Goal: Task Accomplishment & Management: Use online tool/utility

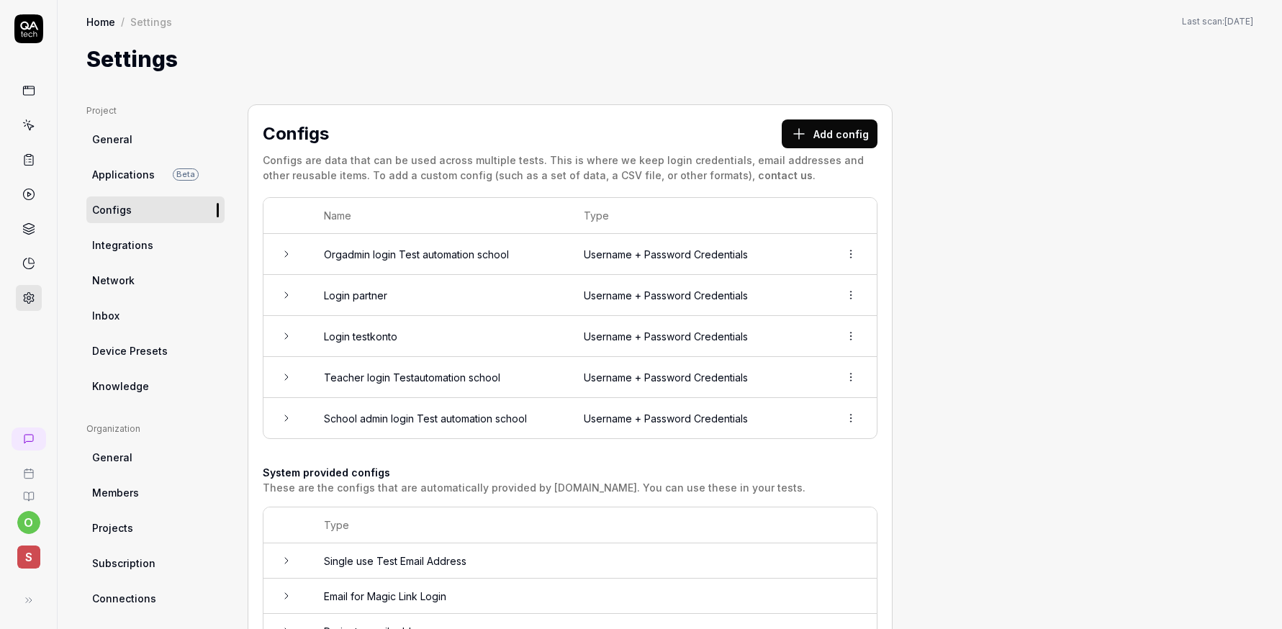
click at [32, 119] on icon at bounding box center [28, 125] width 13 height 13
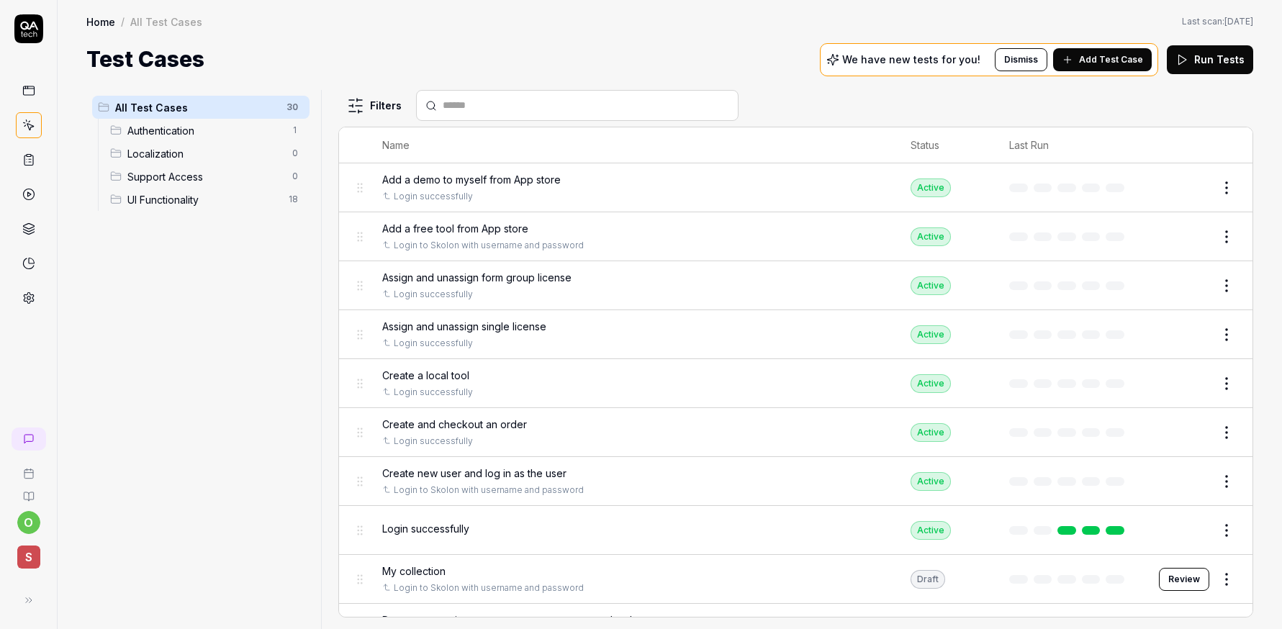
click at [457, 179] on span "Add a demo to myself from App store" at bounding box center [471, 179] width 179 height 15
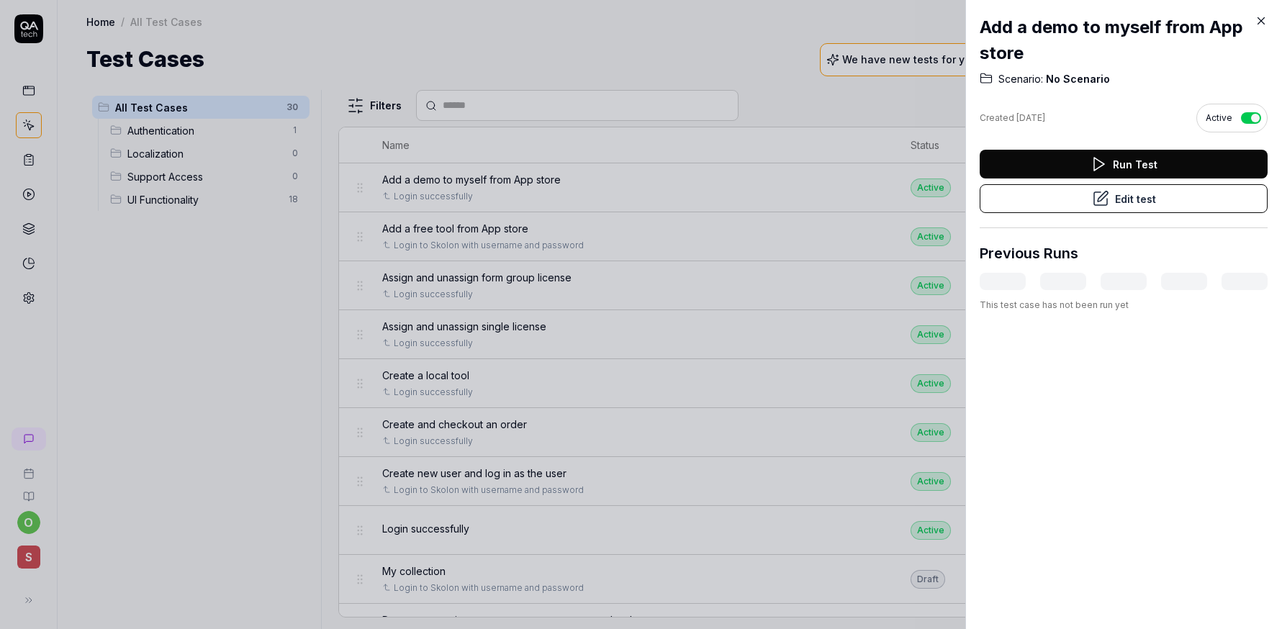
click at [1144, 202] on button "Edit test" at bounding box center [1124, 198] width 288 height 29
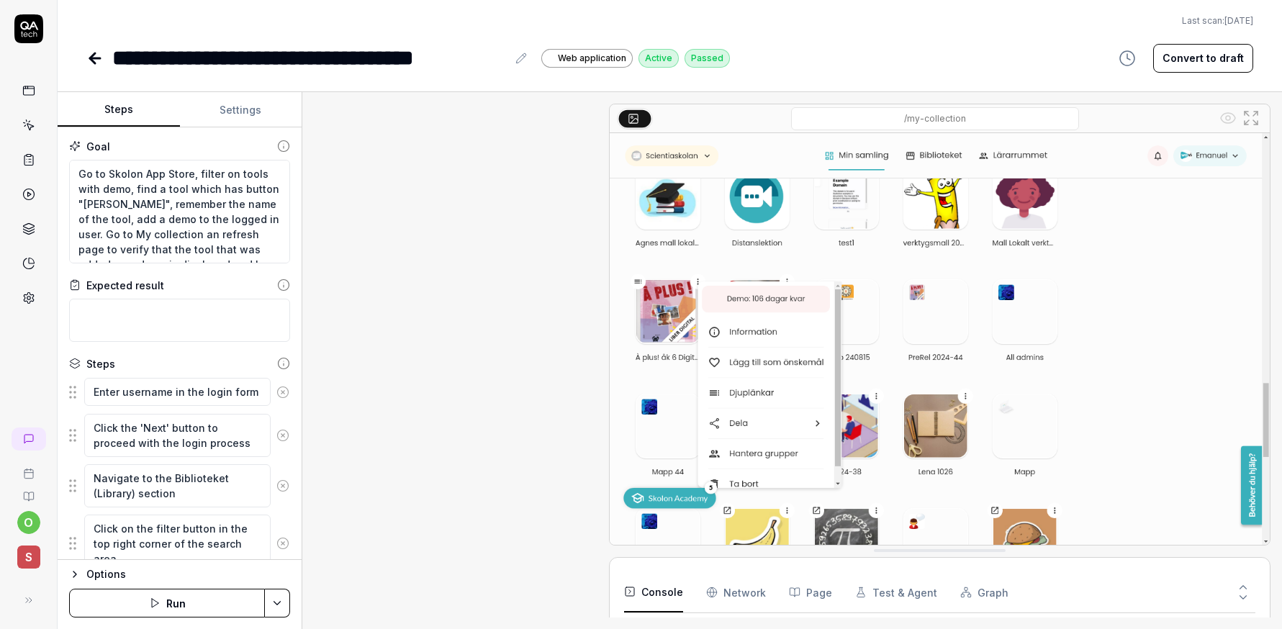
scroll to position [552, 0]
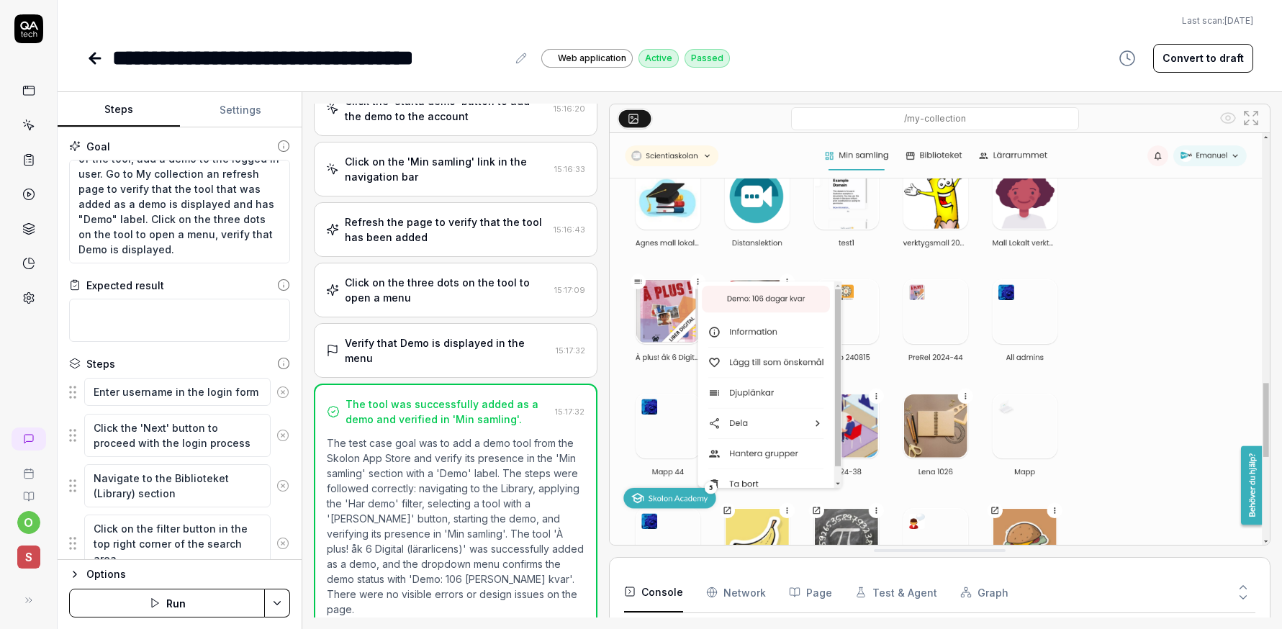
click at [241, 104] on button "Settings" at bounding box center [241, 110] width 122 height 35
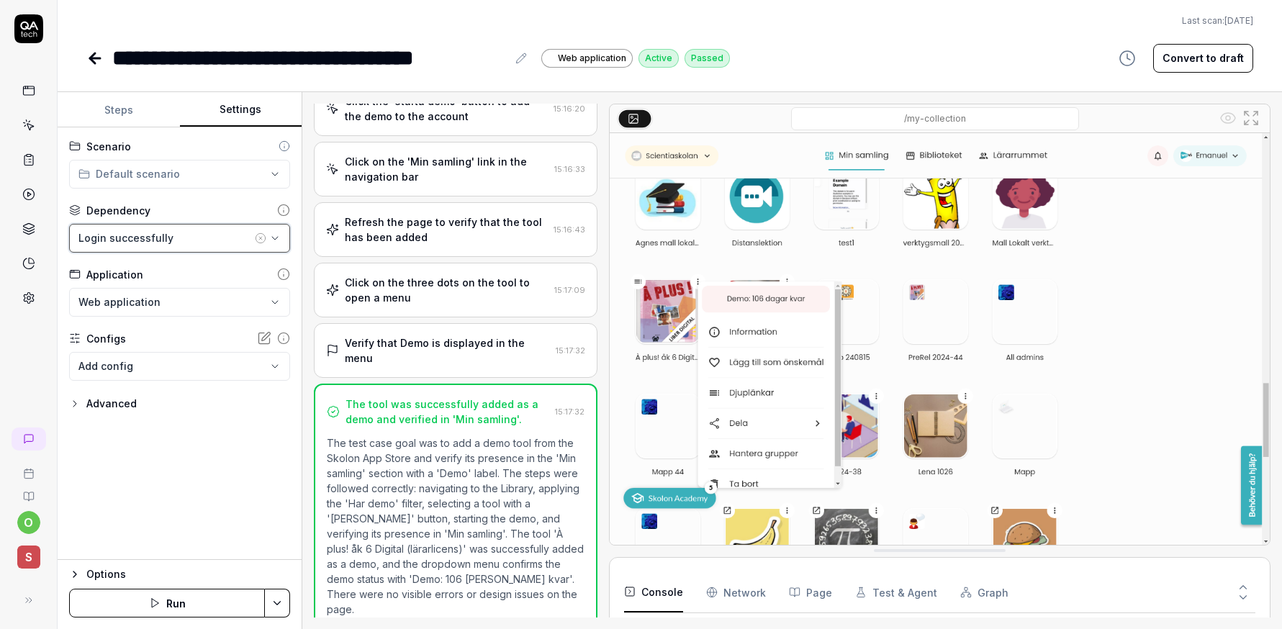
click at [275, 241] on icon "button" at bounding box center [275, 239] width 12 height 12
click at [193, 208] on div "Dependency" at bounding box center [179, 210] width 221 height 15
click at [94, 58] on icon at bounding box center [95, 58] width 10 height 0
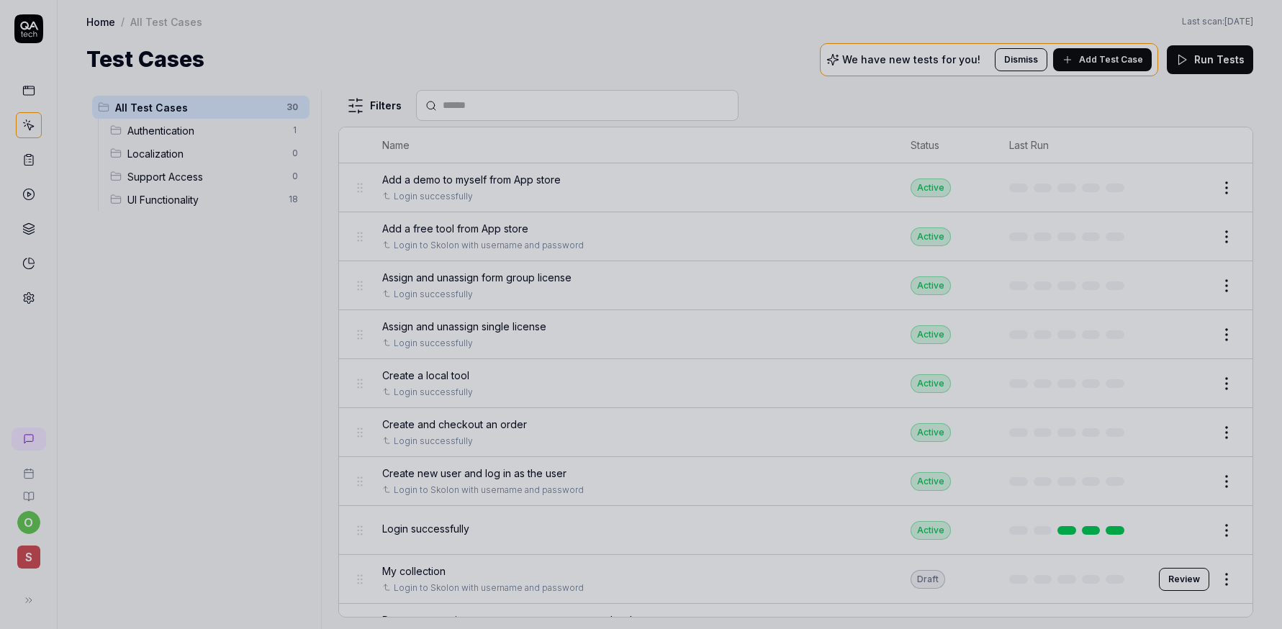
click at [261, 320] on div at bounding box center [641, 314] width 1282 height 629
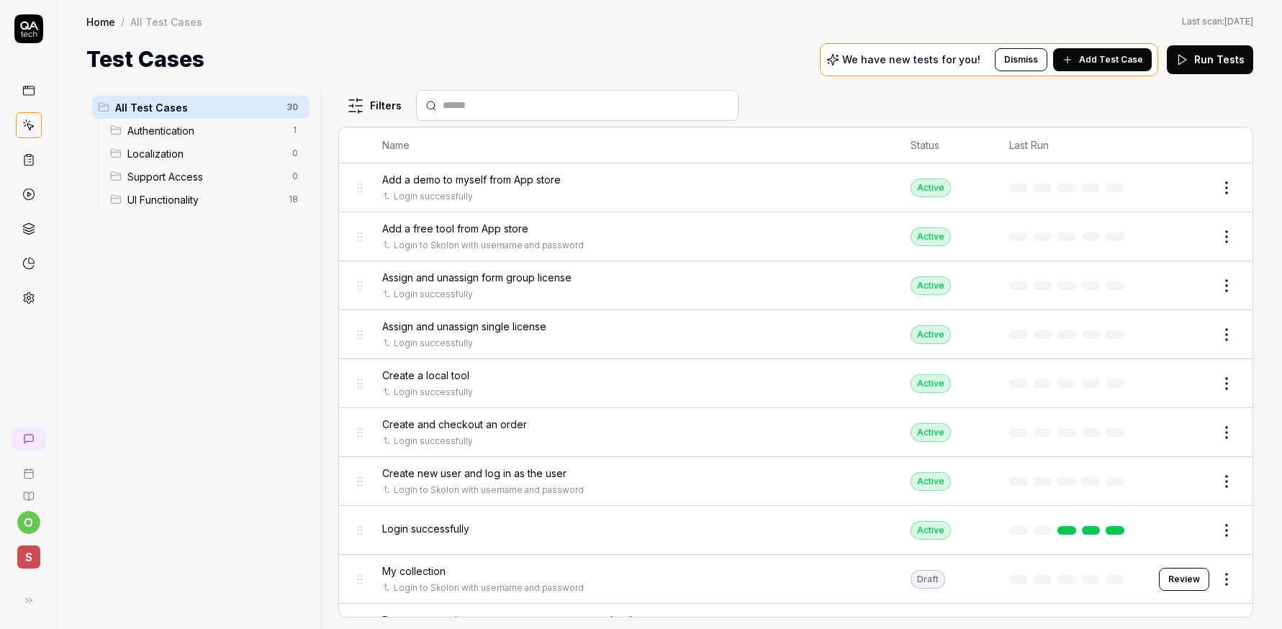
click at [431, 542] on div "Login successfully" at bounding box center [632, 530] width 500 height 31
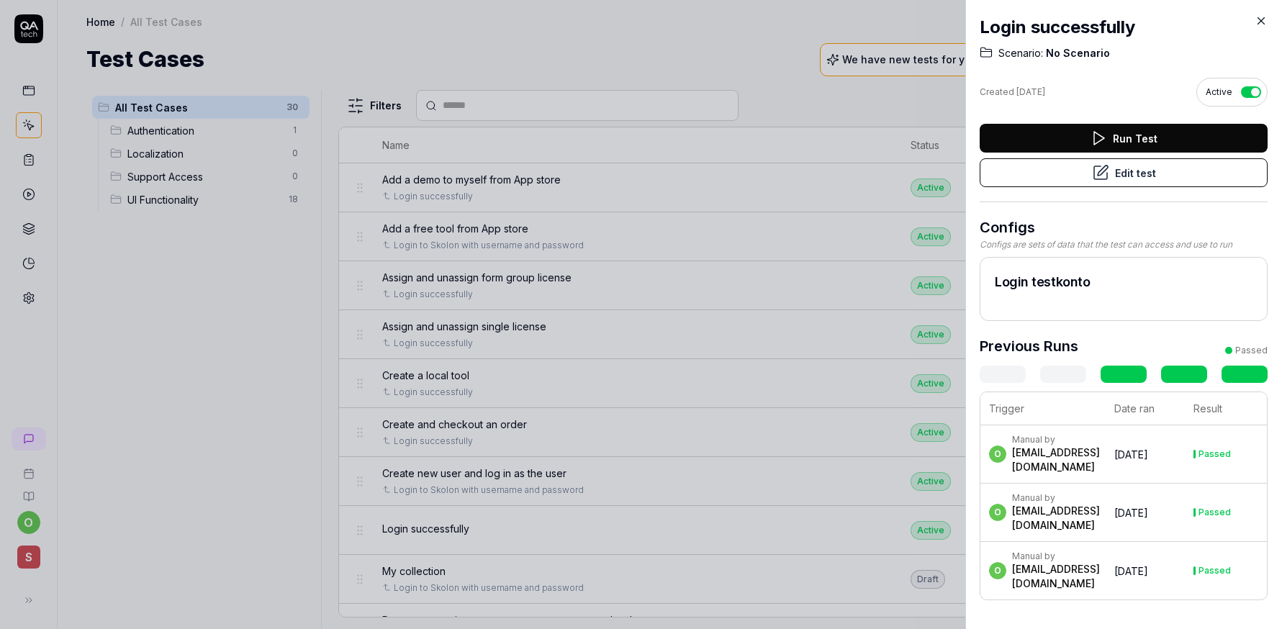
click at [1069, 284] on h2 "Login testkonto" at bounding box center [1124, 281] width 258 height 19
click at [1147, 188] on div "Run Test Edit test" at bounding box center [1124, 163] width 288 height 78
click at [1145, 177] on button "Edit test" at bounding box center [1124, 172] width 288 height 29
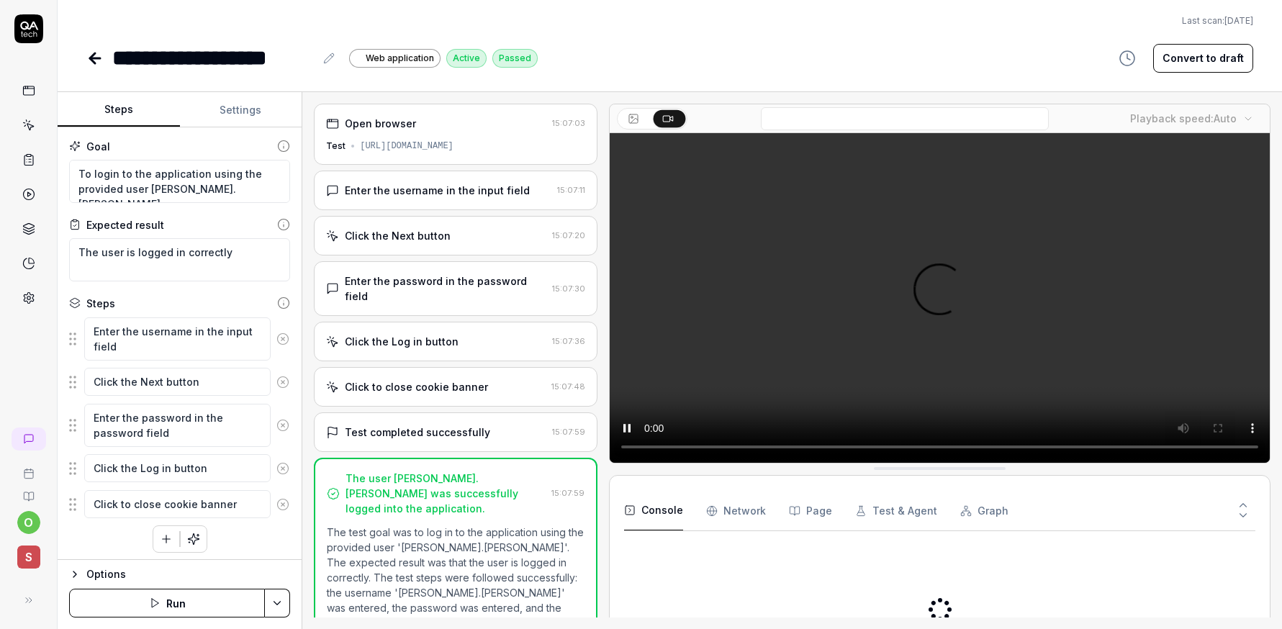
scroll to position [104, 0]
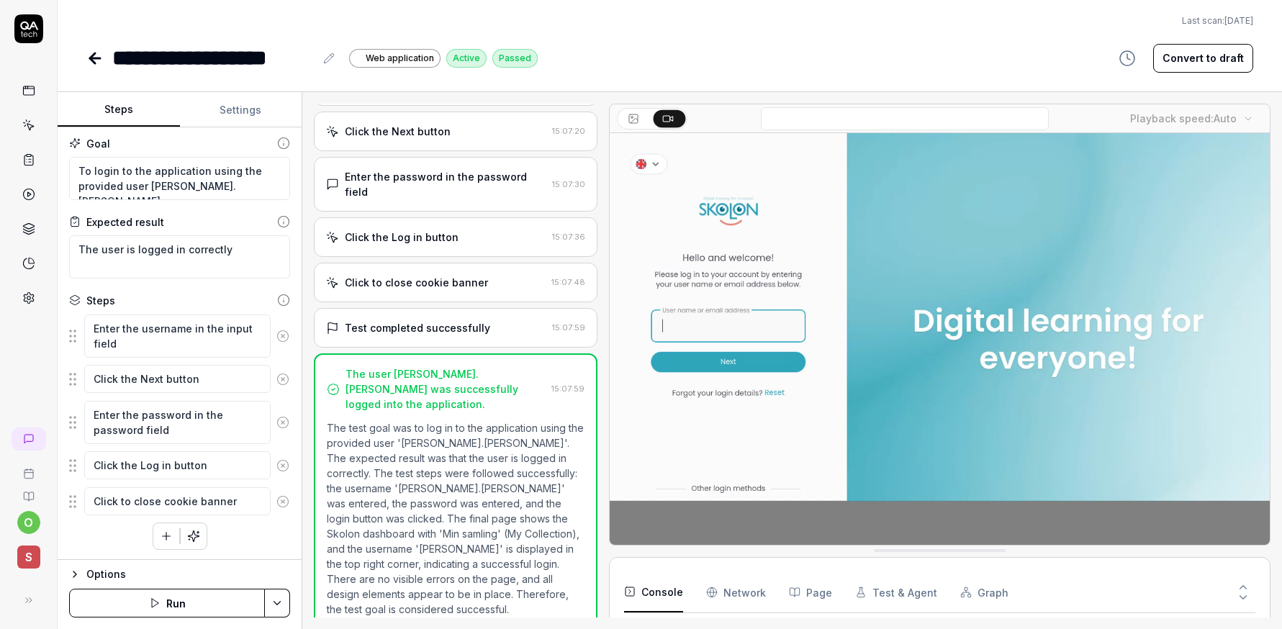
scroll to position [4, 0]
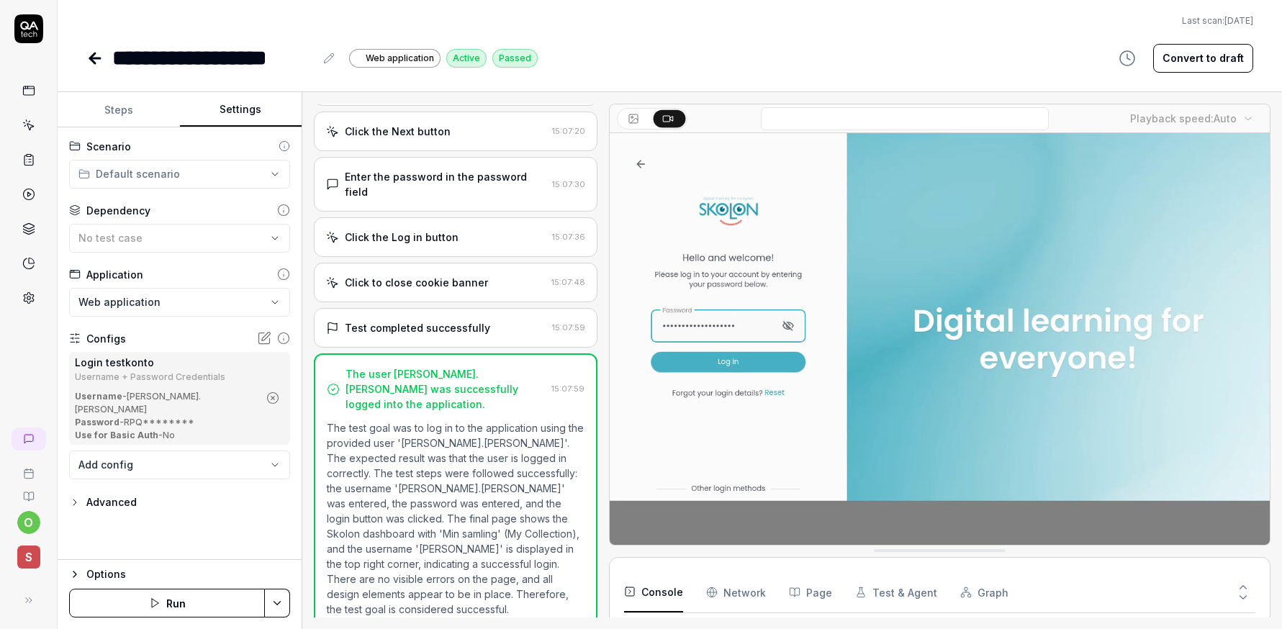
click at [227, 116] on button "Settings" at bounding box center [241, 110] width 122 height 35
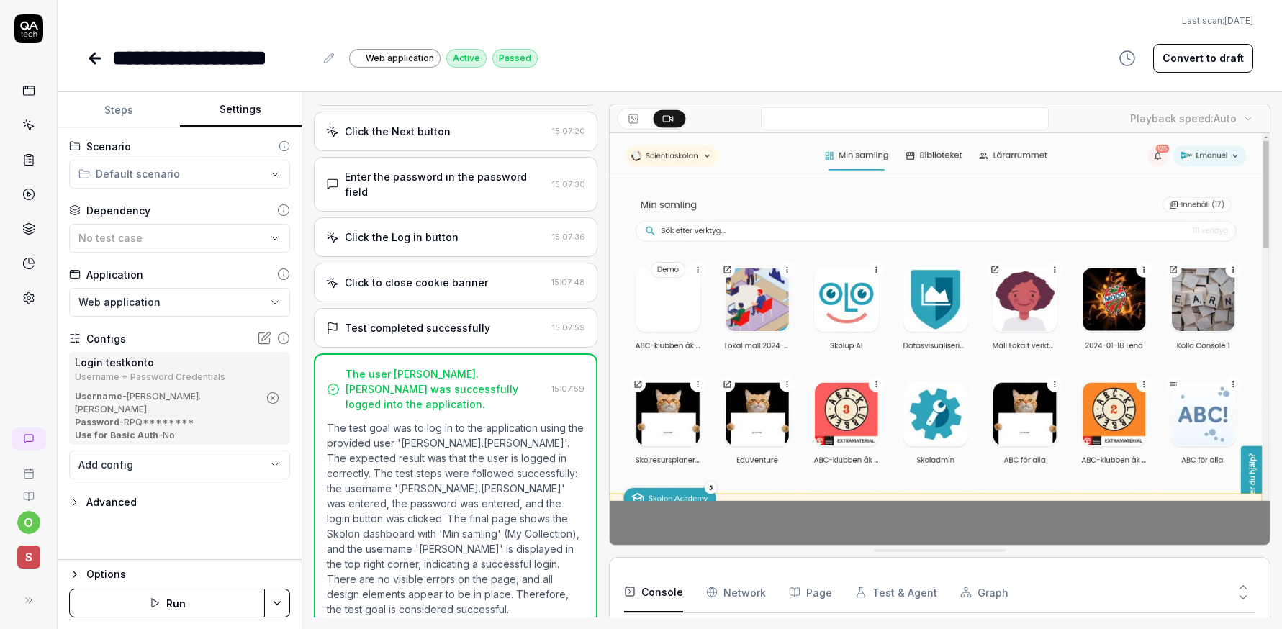
click at [264, 338] on icon at bounding box center [264, 338] width 14 height 14
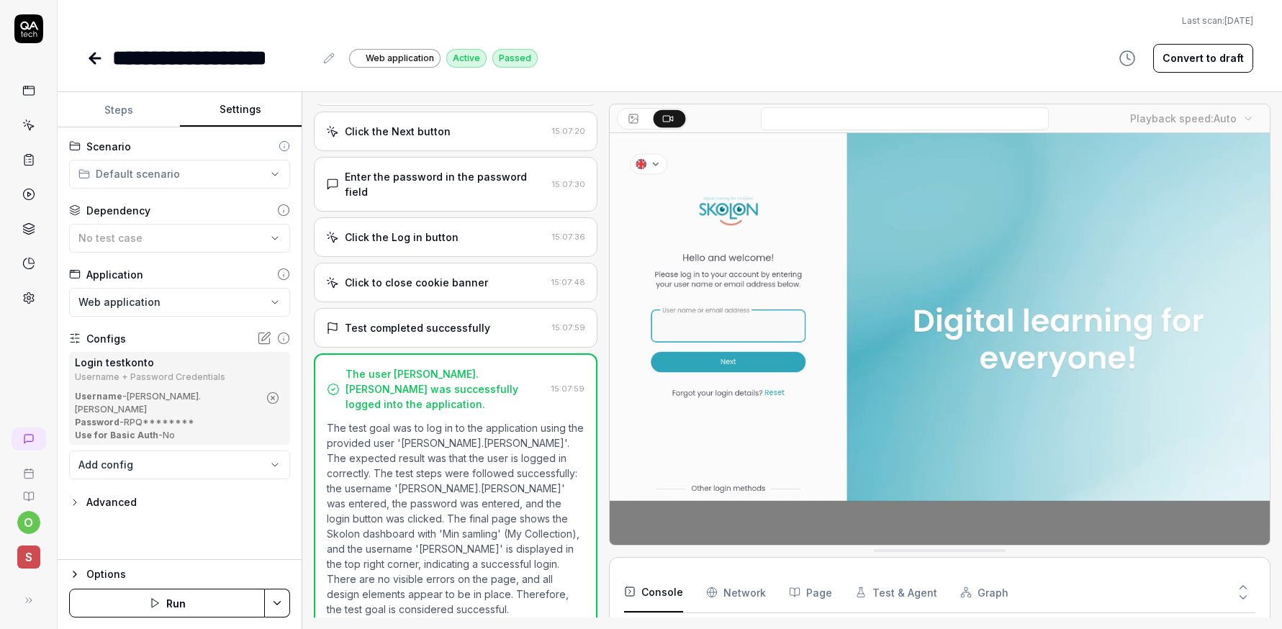
click at [271, 392] on icon "button" at bounding box center [272, 398] width 13 height 13
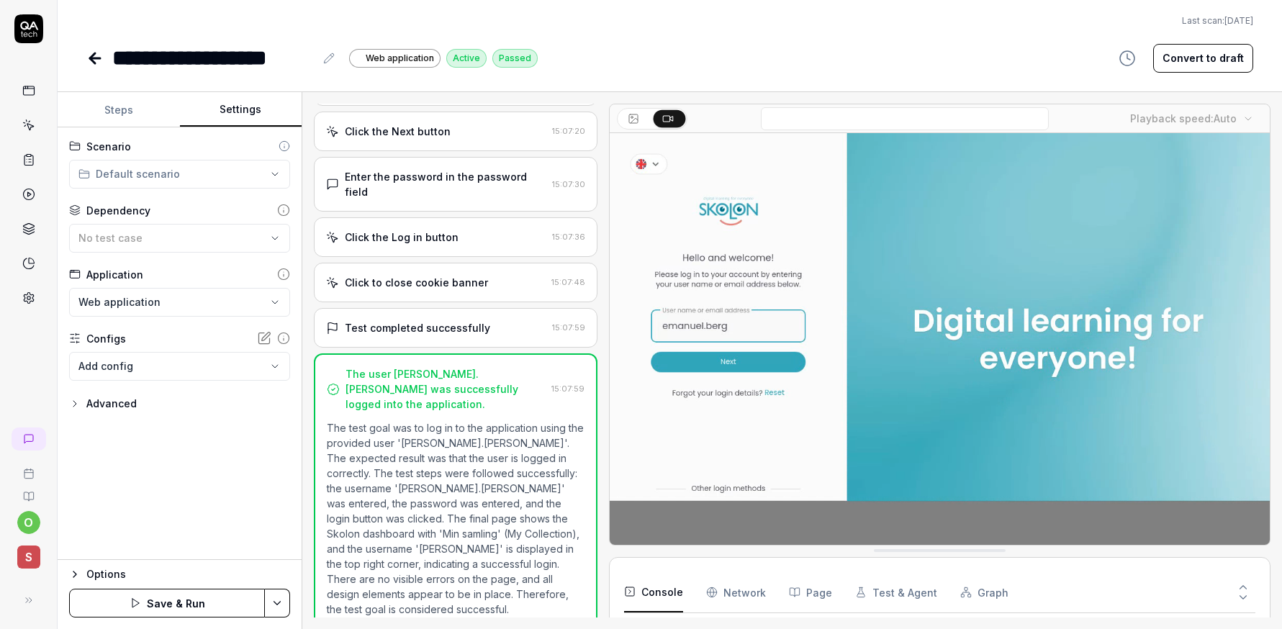
click at [215, 367] on body "**********" at bounding box center [641, 314] width 1282 height 629
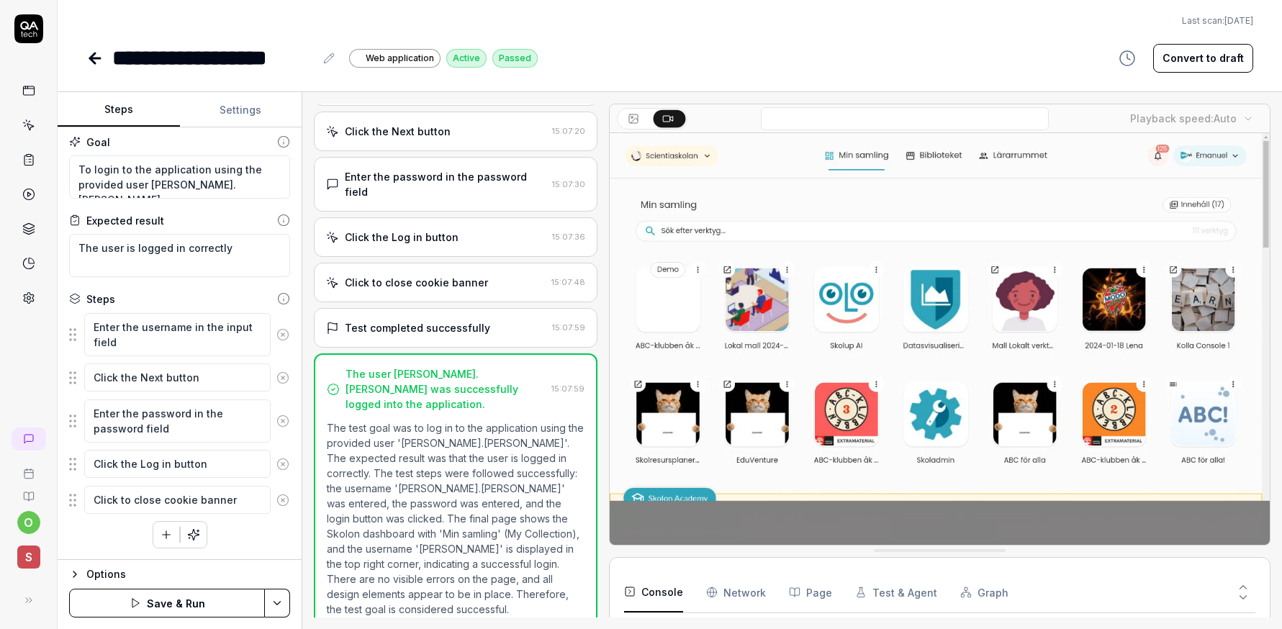
click at [125, 107] on button "Steps" at bounding box center [119, 110] width 122 height 35
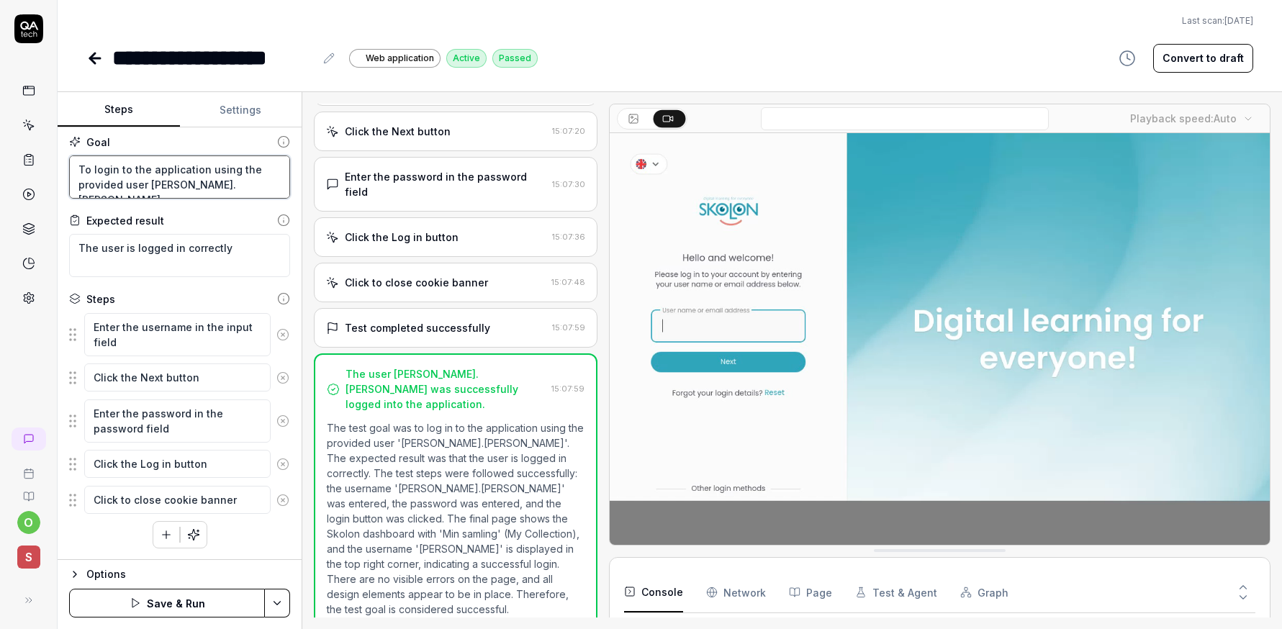
click at [220, 189] on textarea "To login to the application using the provided user emanuel.berg" at bounding box center [179, 177] width 221 height 43
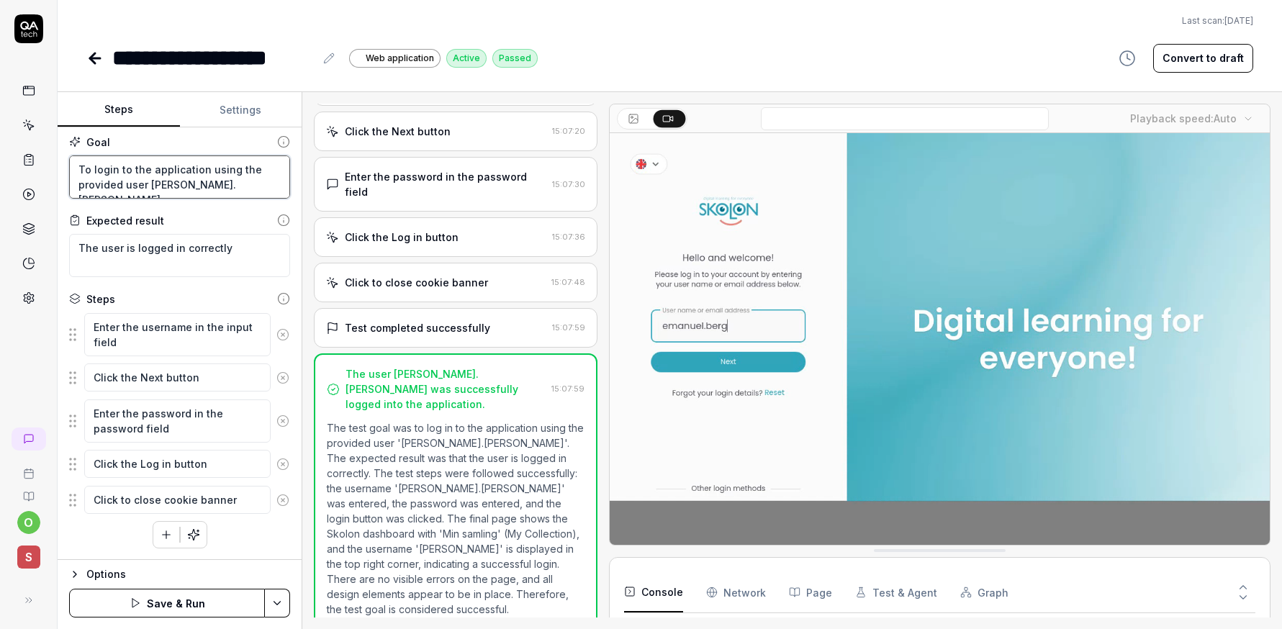
drag, startPoint x: 229, startPoint y: 192, endPoint x: 141, endPoint y: 186, distance: 88.0
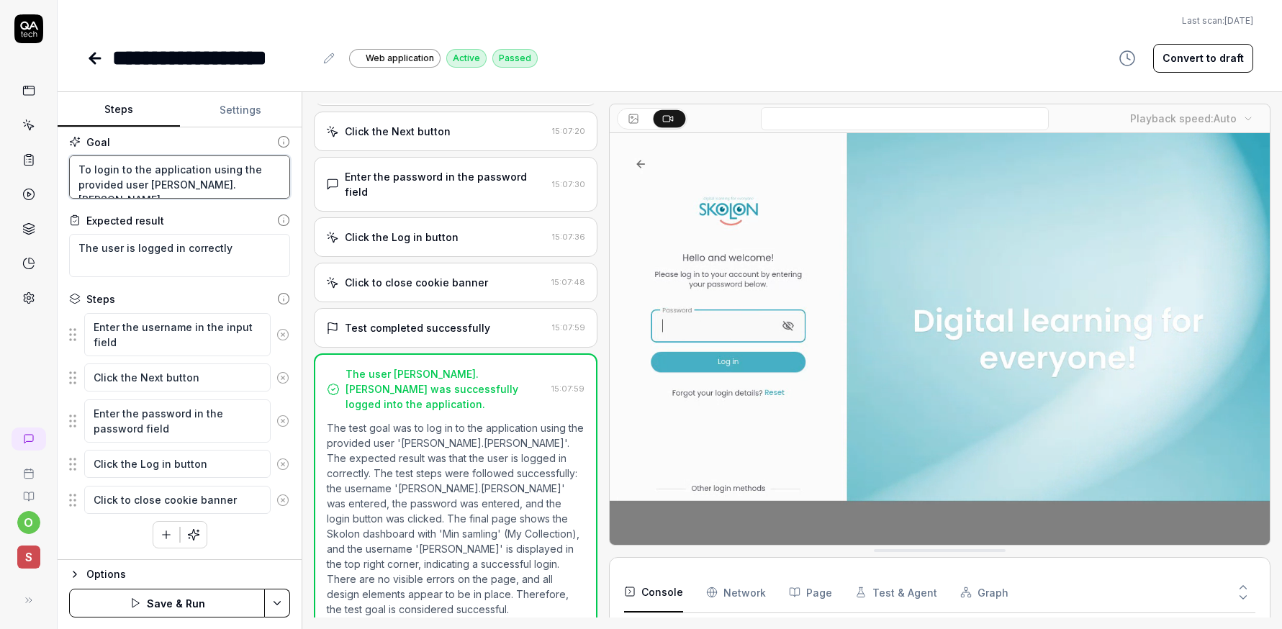
click at [141, 186] on textarea "To login to the application using the provided user emanuel.berg" at bounding box center [179, 177] width 221 height 43
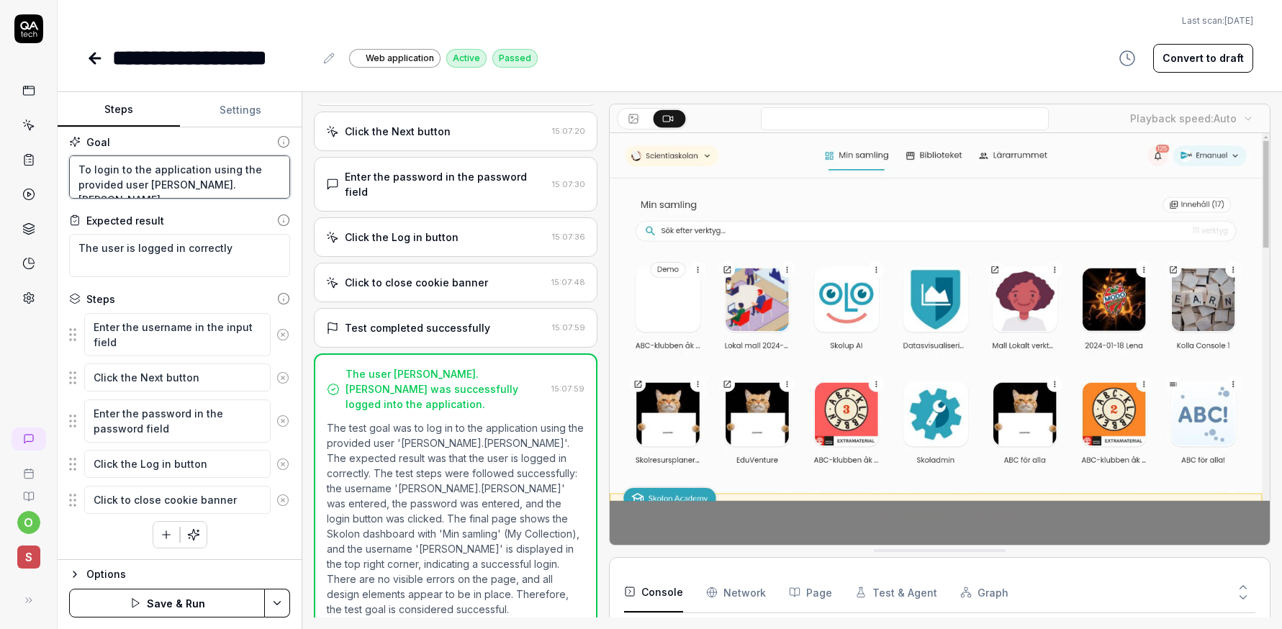
click at [141, 186] on textarea "To login to the application using the provided user emanuel.berg" at bounding box center [179, 177] width 221 height 43
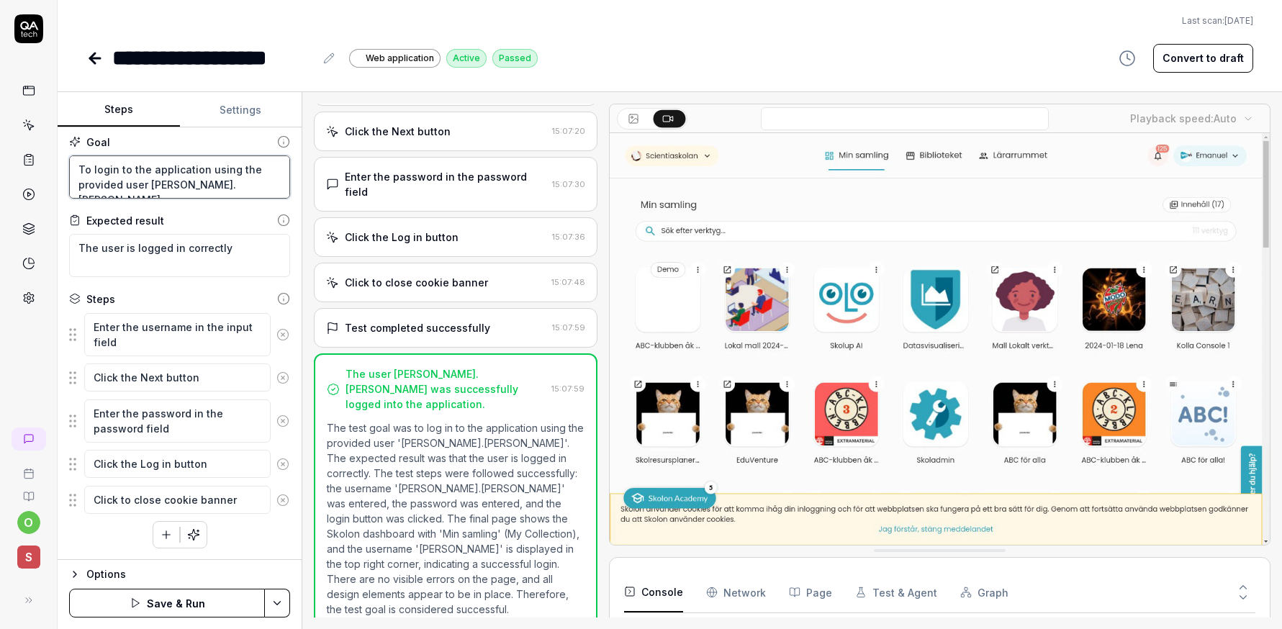
drag, startPoint x: 222, startPoint y: 181, endPoint x: 150, endPoint y: 187, distance: 71.5
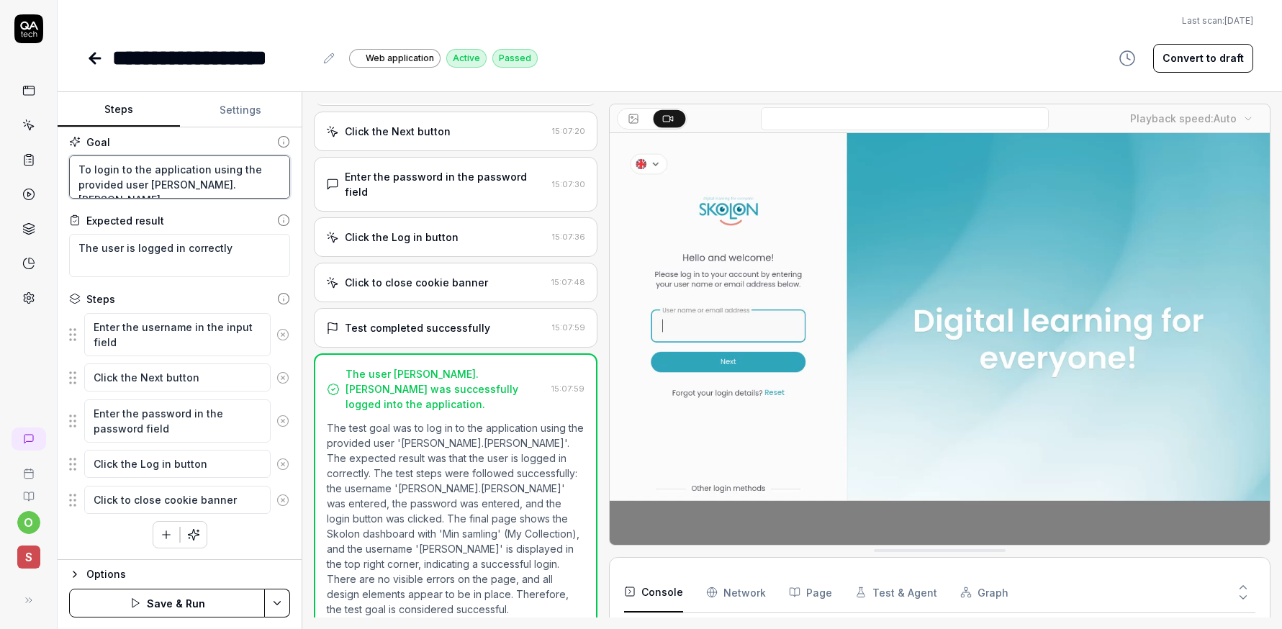
click at [150, 187] on textarea "To login to the application using the provided user emanuel.berg" at bounding box center [179, 177] width 221 height 43
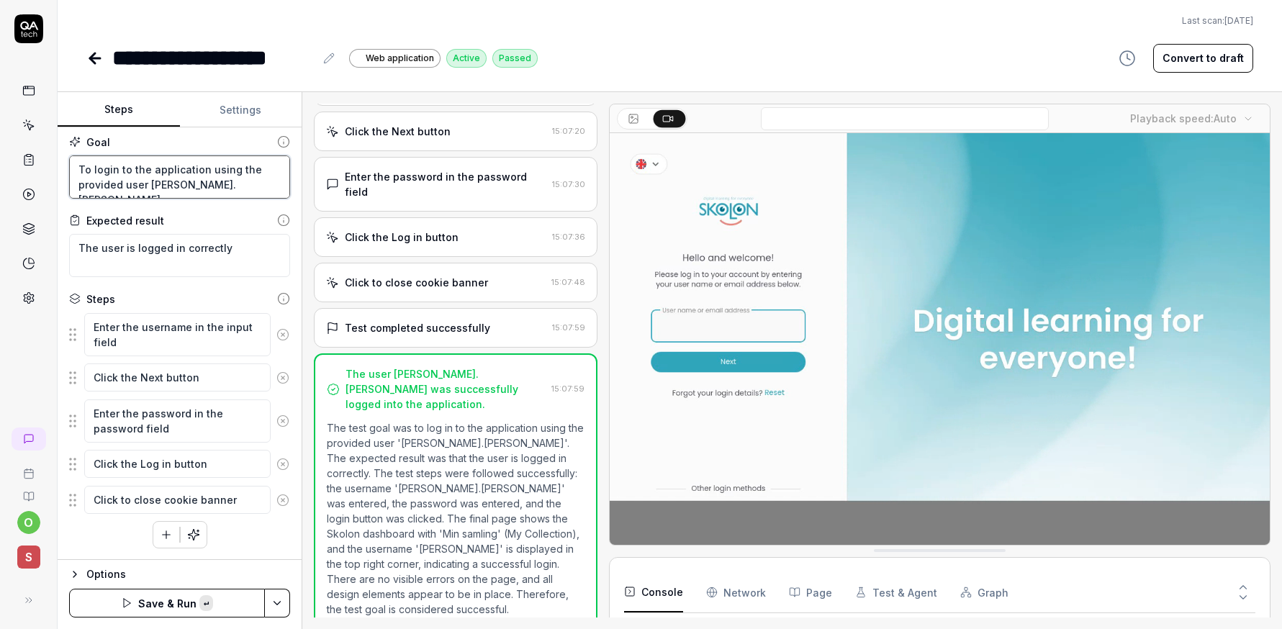
paste textarea "Orgadmin login Test automation school"
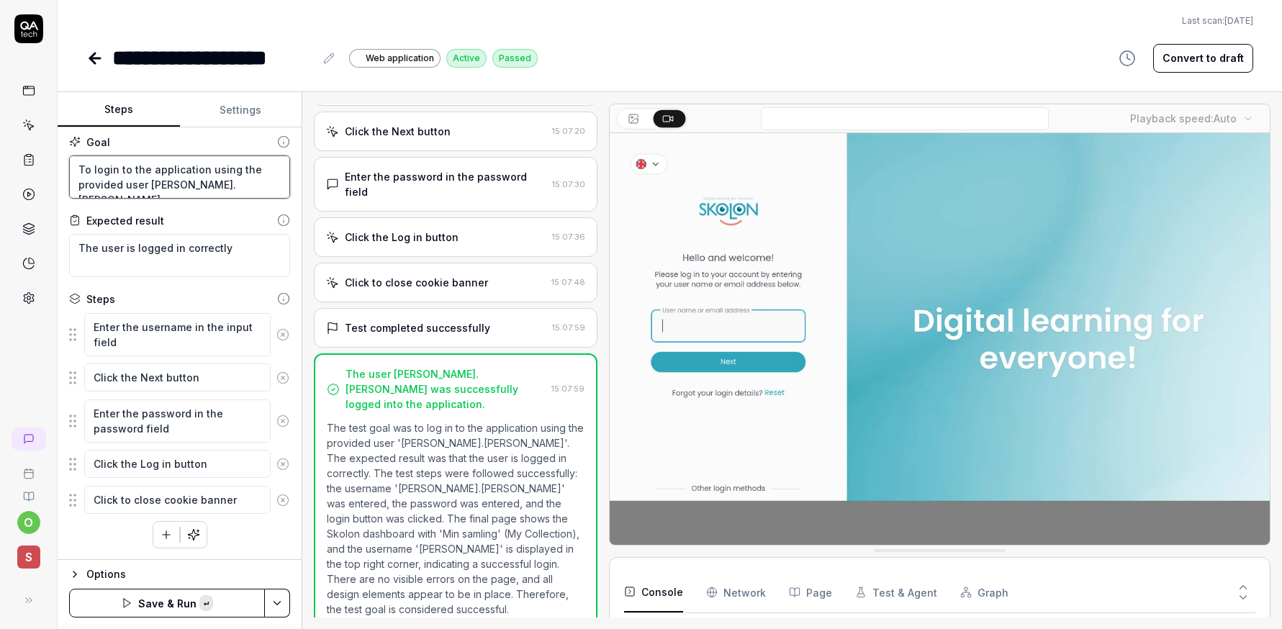
type textarea "*"
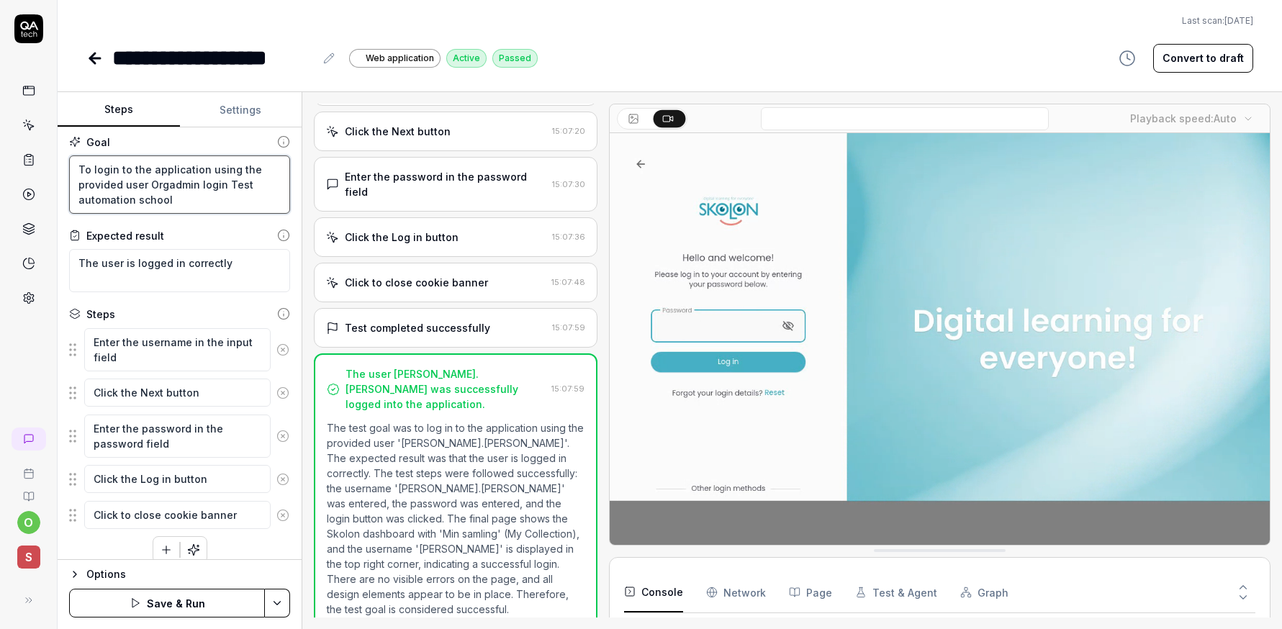
type textarea "To login to the application using the provided user Orgadmin login Test automat…"
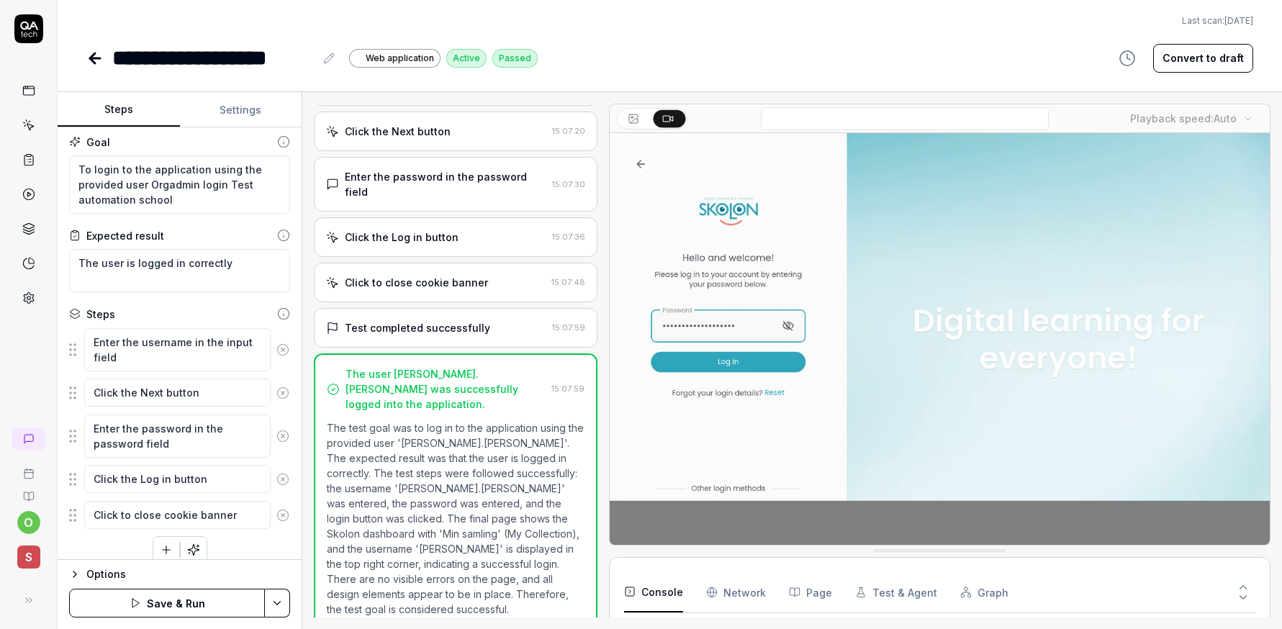
click at [130, 594] on button "Save & Run" at bounding box center [167, 603] width 196 height 29
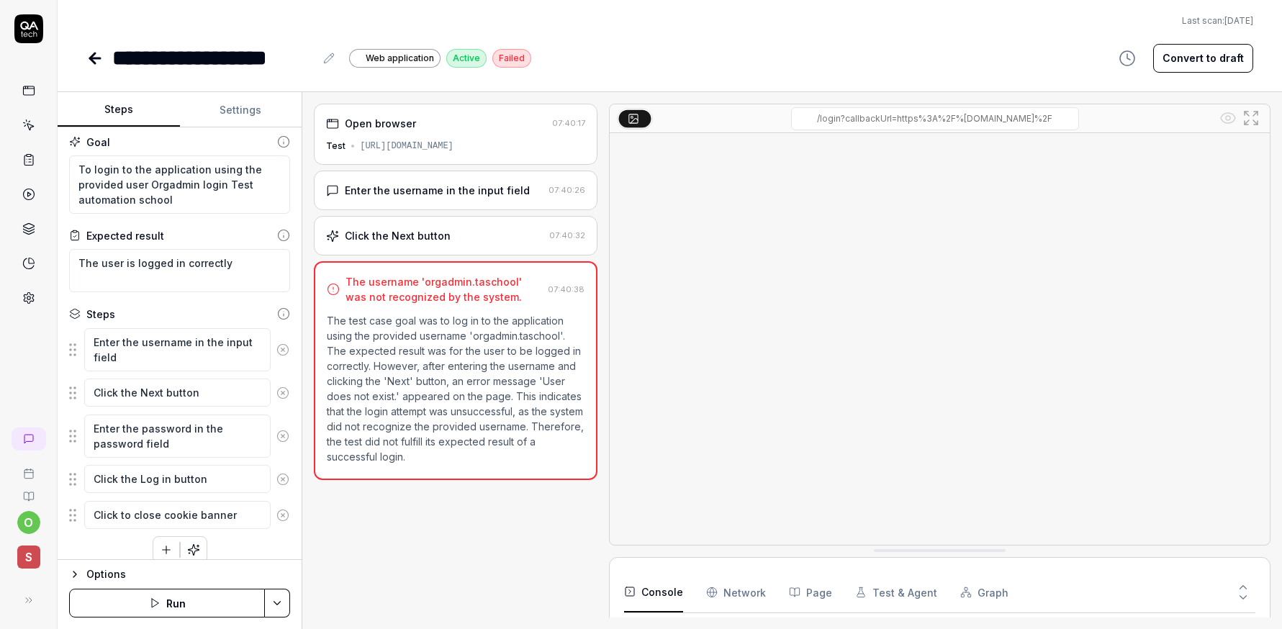
click at [274, 602] on html "**********" at bounding box center [641, 314] width 1282 height 629
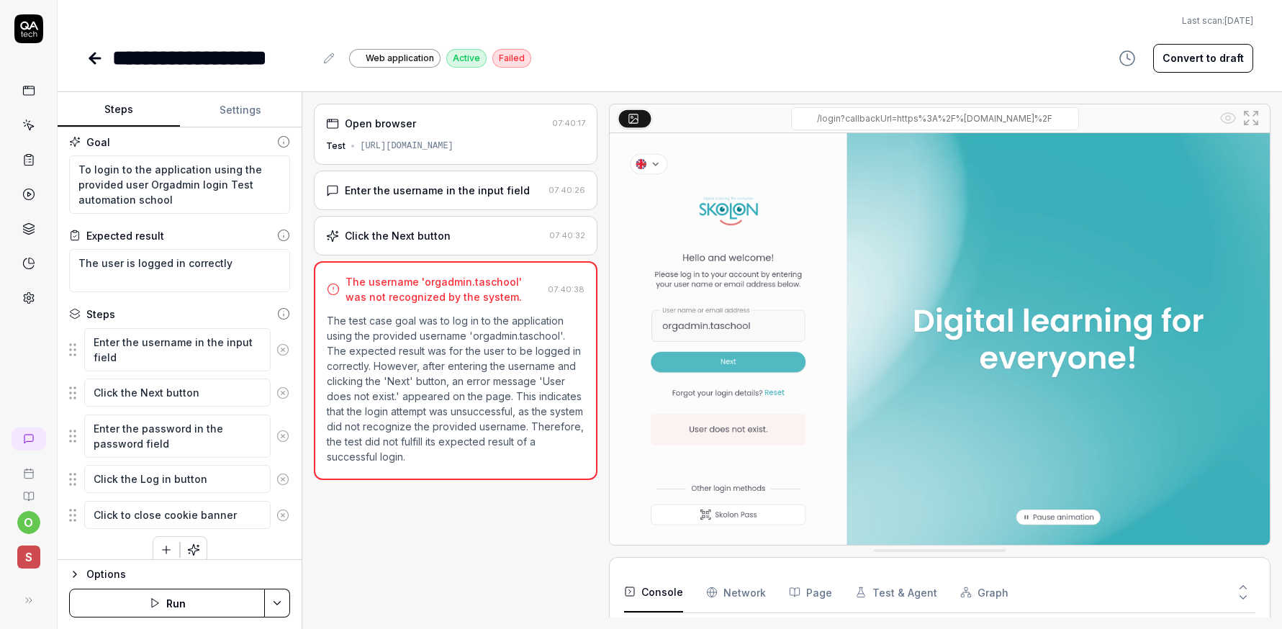
click at [117, 575] on html "**********" at bounding box center [641, 314] width 1282 height 629
click at [150, 596] on button "Run" at bounding box center [167, 603] width 196 height 29
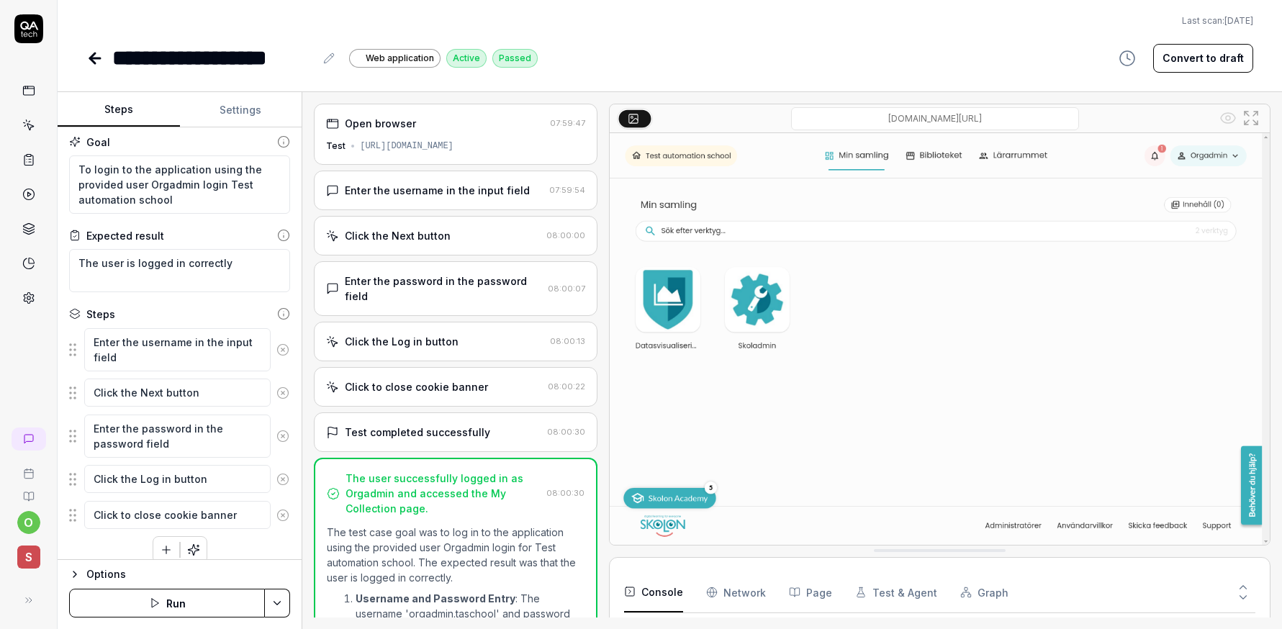
type textarea "*"
click at [102, 58] on icon at bounding box center [94, 58] width 17 height 17
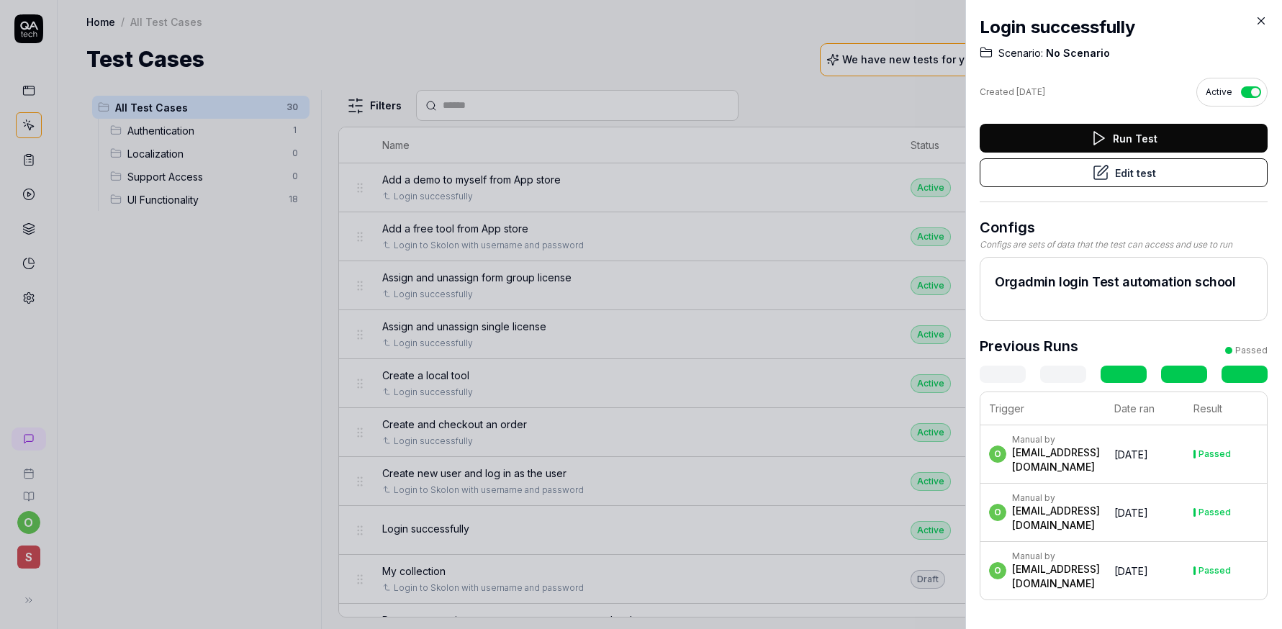
click at [1267, 17] on icon at bounding box center [1261, 20] width 13 height 13
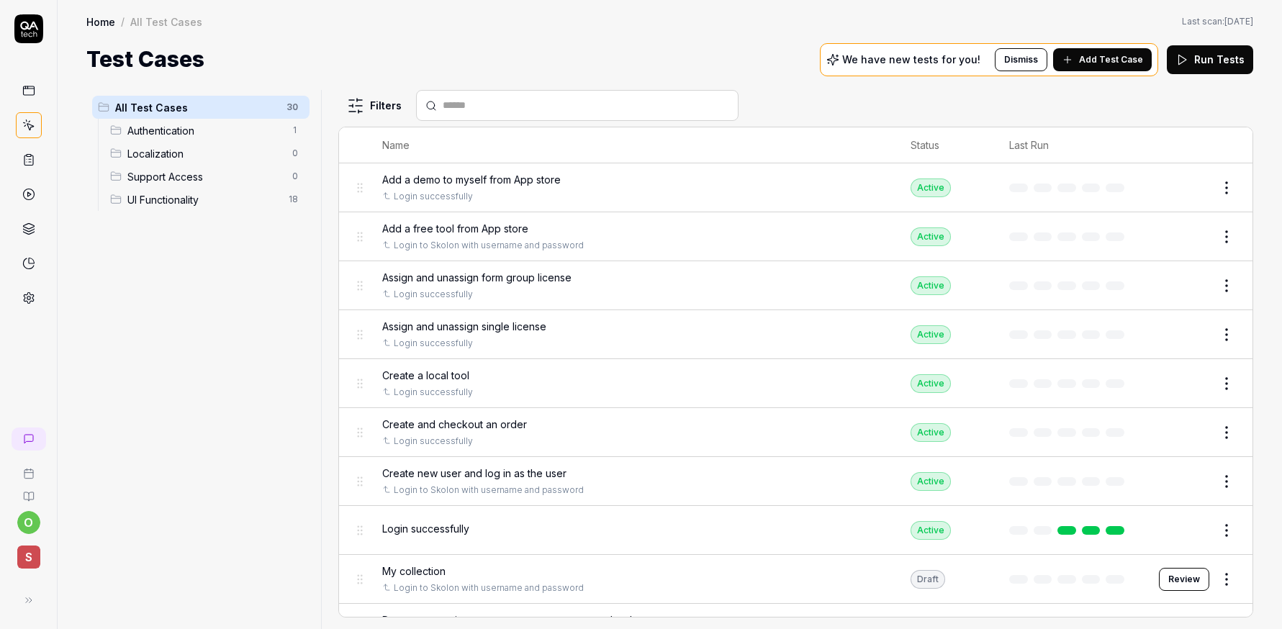
click at [538, 184] on span "Add a demo to myself from App store" at bounding box center [471, 179] width 179 height 15
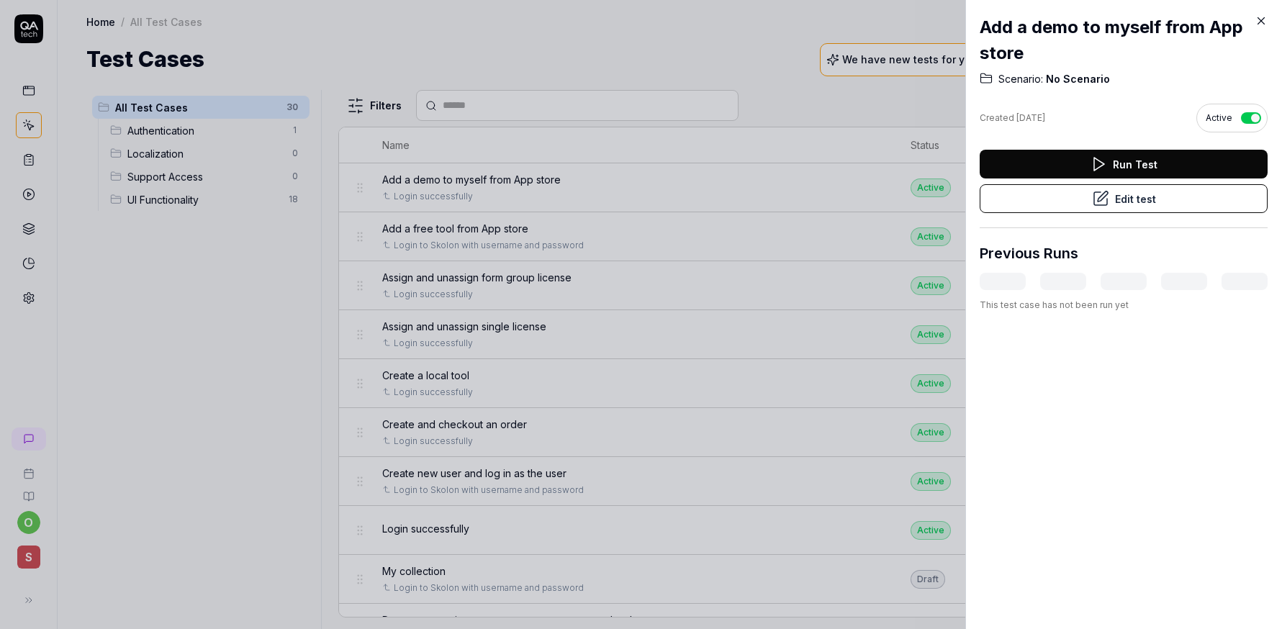
click at [1092, 160] on icon at bounding box center [1098, 164] width 17 height 17
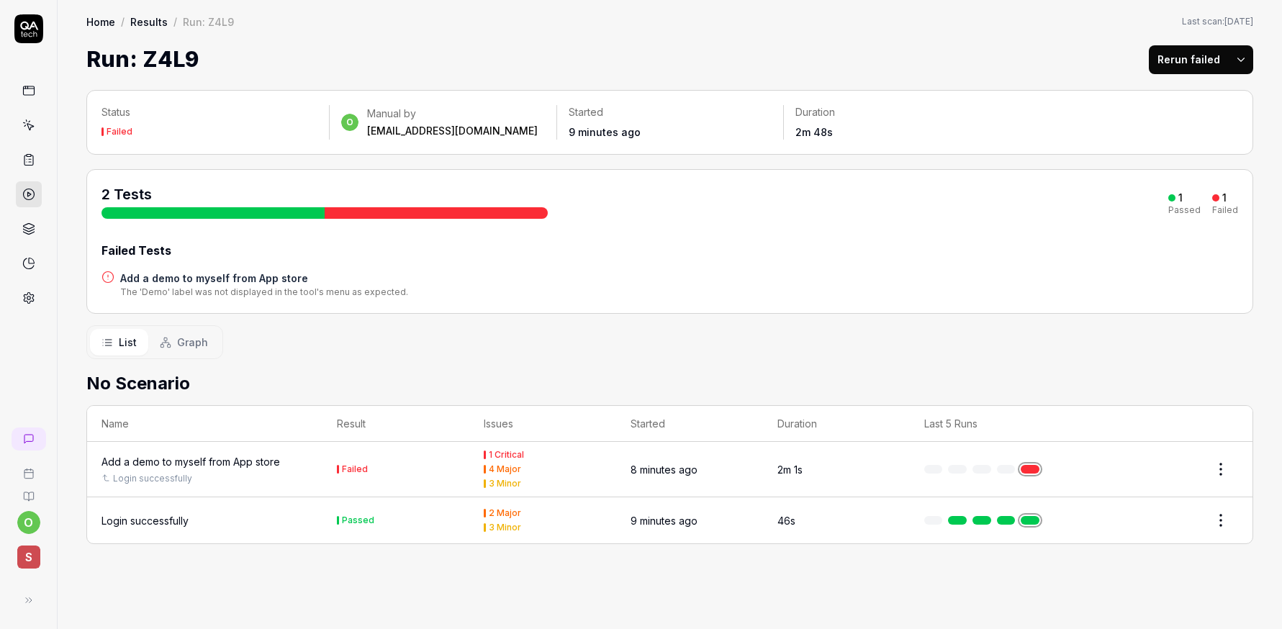
click at [237, 284] on h4 "Add a demo to myself from App store" at bounding box center [264, 278] width 288 height 15
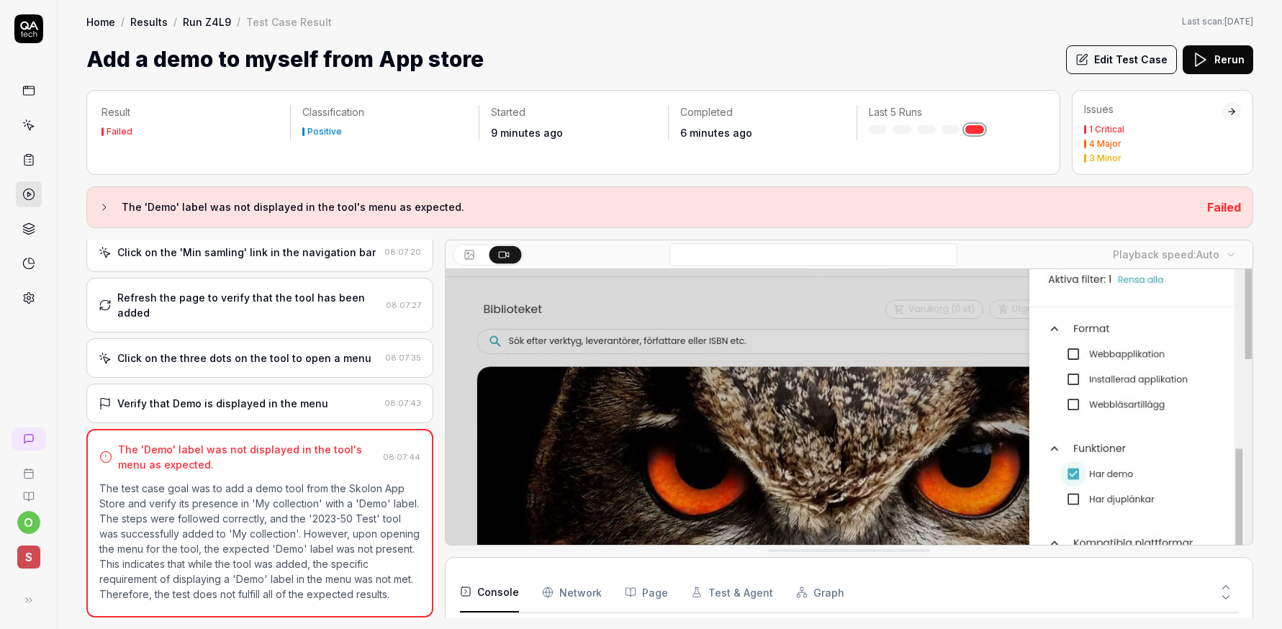
scroll to position [75, 0]
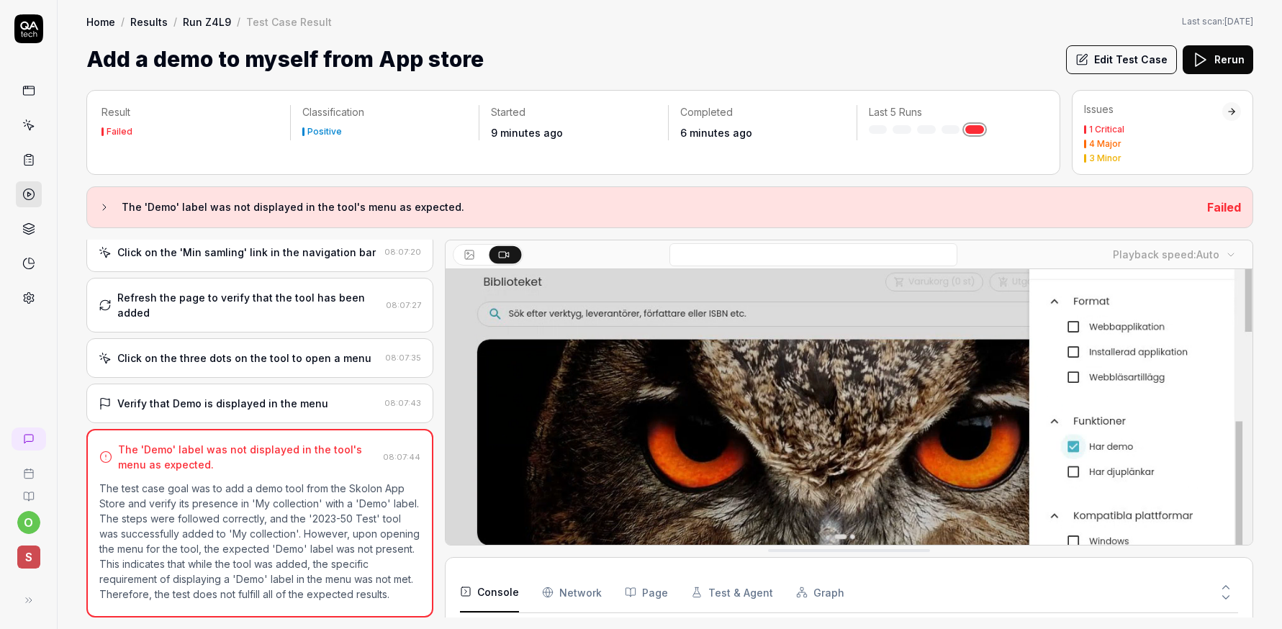
click at [107, 22] on link "Home" at bounding box center [100, 21] width 29 height 14
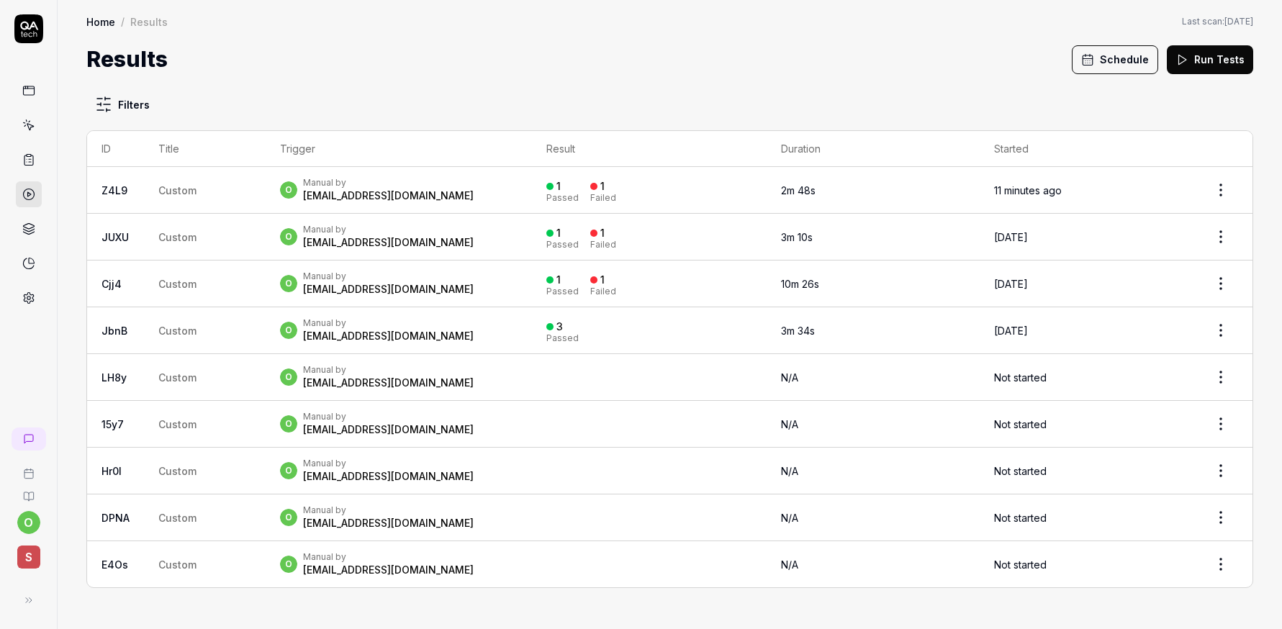
click at [35, 194] on link at bounding box center [29, 194] width 26 height 26
click at [33, 129] on icon at bounding box center [28, 125] width 13 height 13
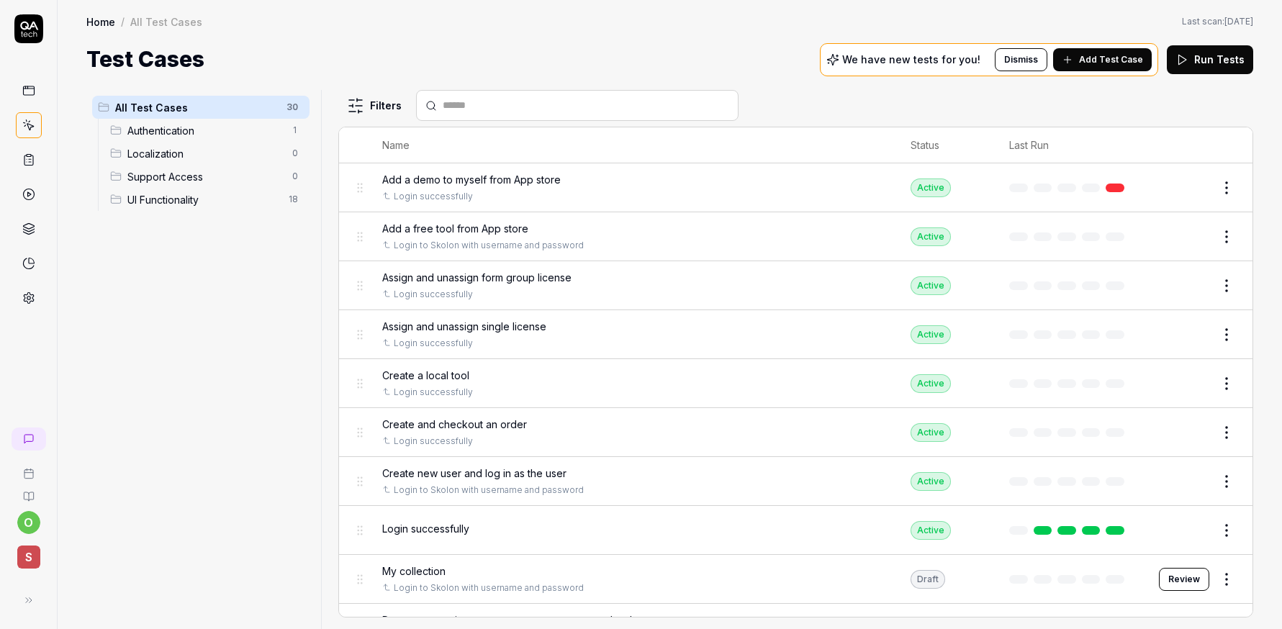
click at [1216, 233] on html "o S Home / All Test Cases Home / All Test Cases Last scan: Jun 5 2025 Test Case…" at bounding box center [641, 314] width 1282 height 629
click at [728, 229] on html "o S Home / All Test Cases Home / All Test Cases Last scan: Jun 5 2025 Test Case…" at bounding box center [641, 314] width 1282 height 629
click at [557, 232] on div "Add a free tool from App store" at bounding box center [632, 228] width 500 height 15
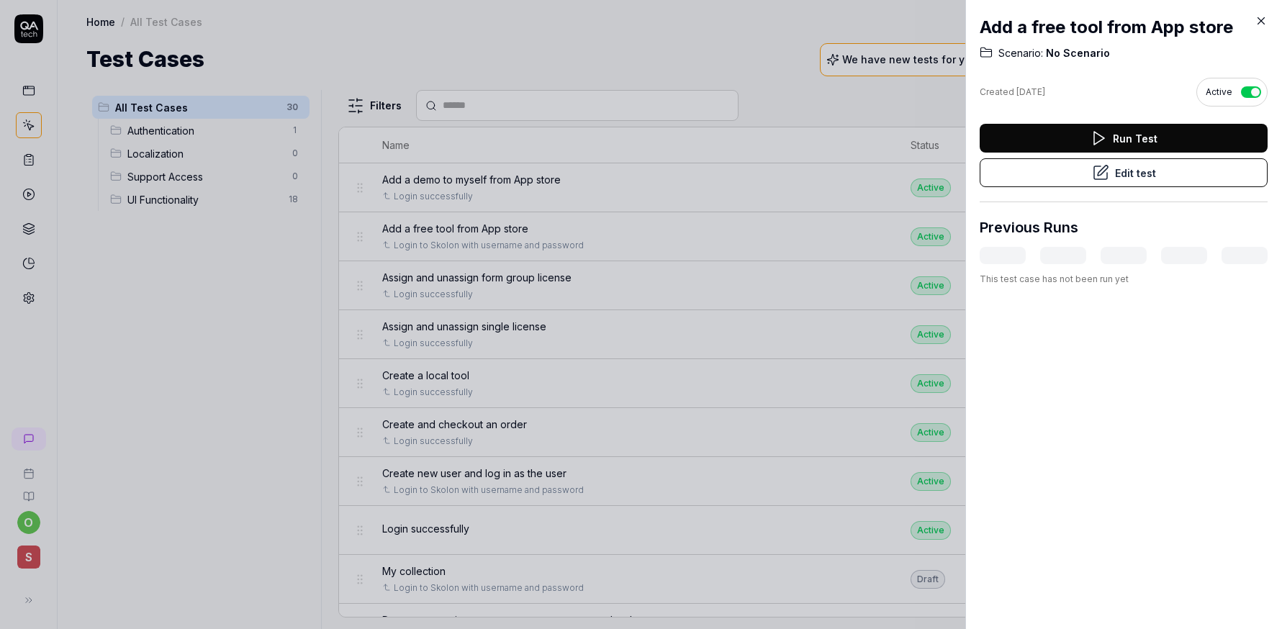
click at [1117, 141] on button "Run Test" at bounding box center [1124, 138] width 288 height 29
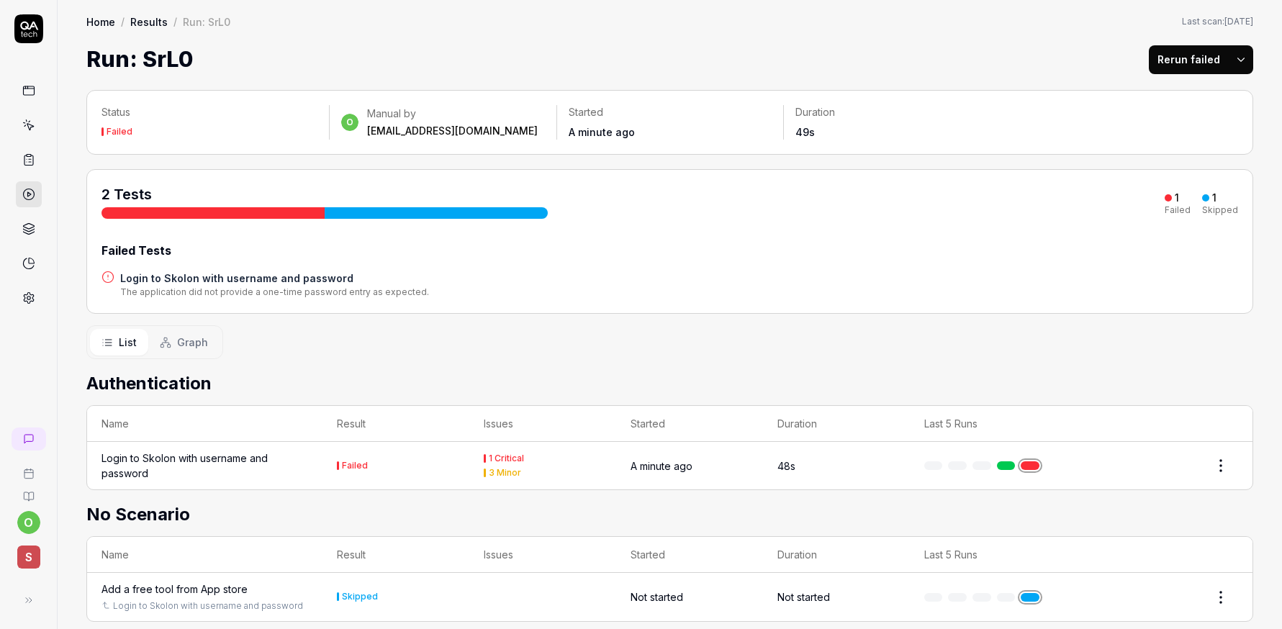
click at [247, 464] on div "Login to Skolon with username and password" at bounding box center [205, 466] width 207 height 30
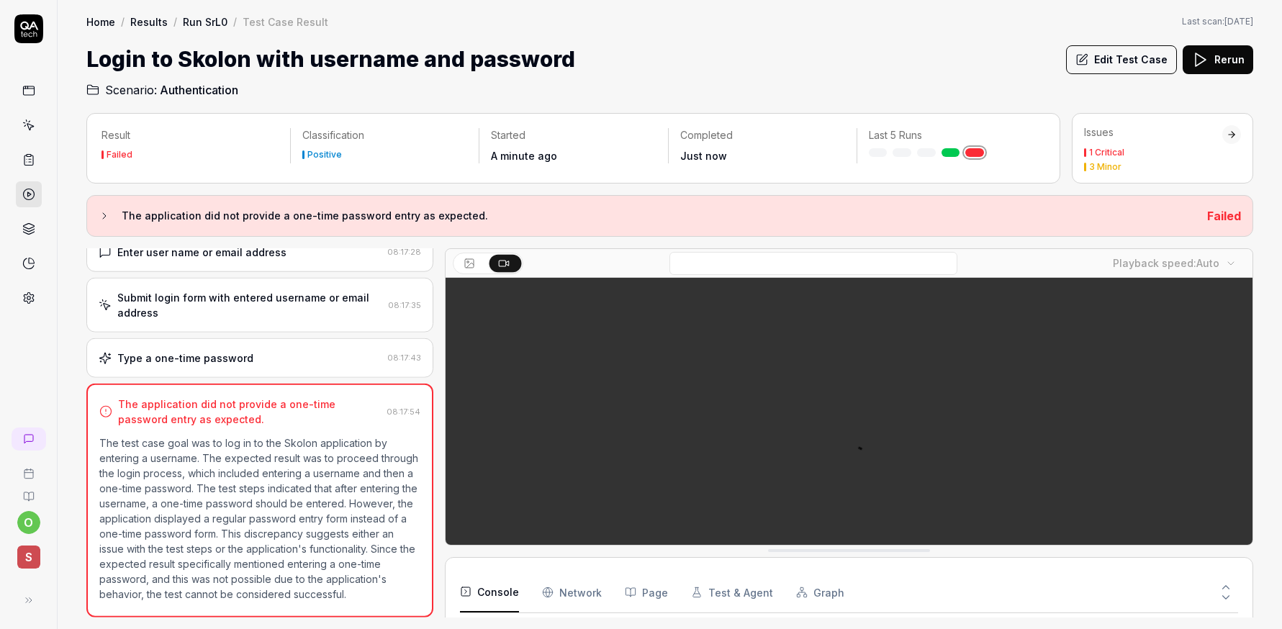
scroll to position [98, 0]
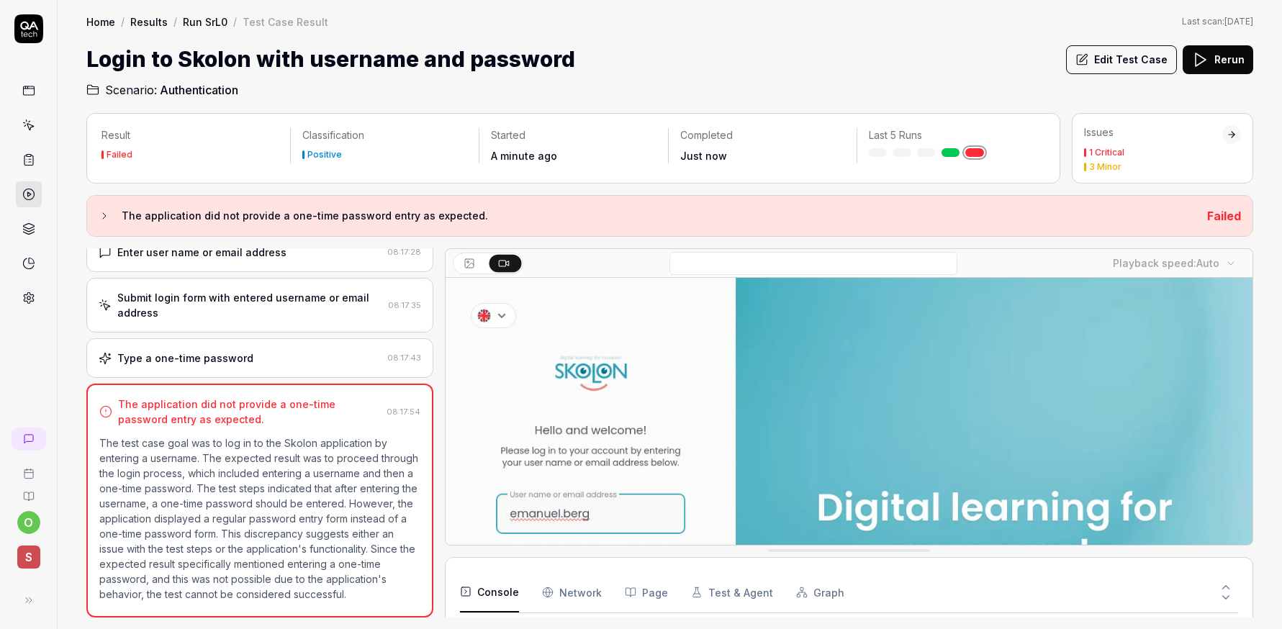
click at [1123, 67] on button "Edit Test Case" at bounding box center [1121, 59] width 111 height 29
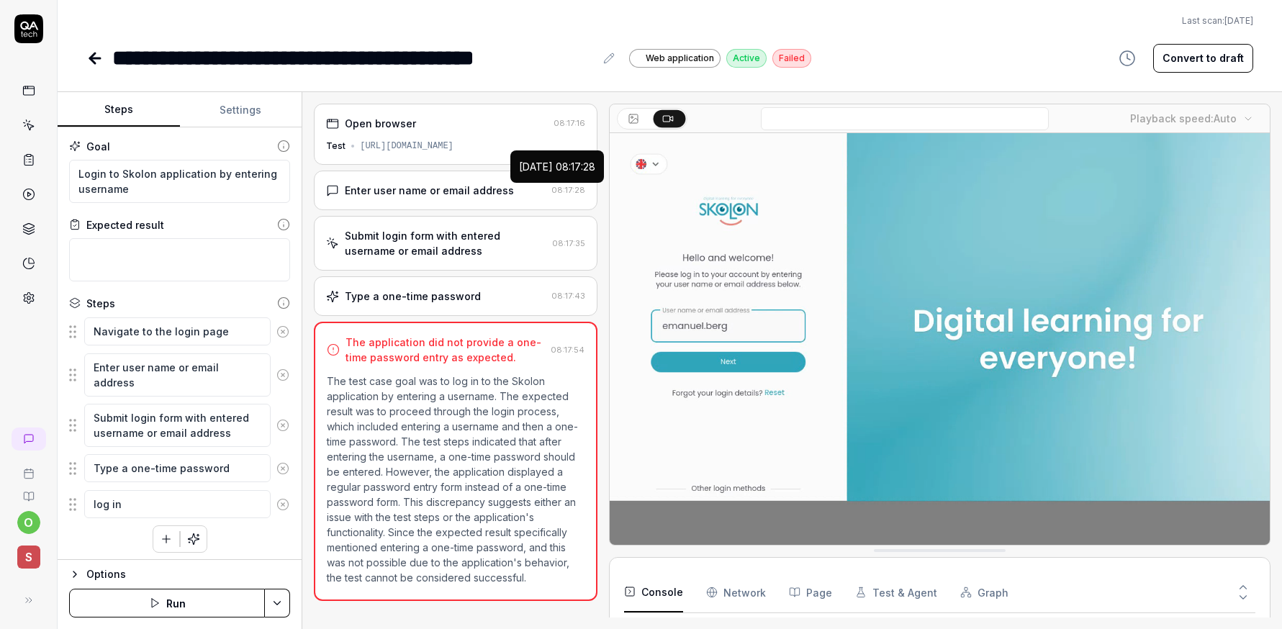
click at [417, 193] on div "Enter user name or email address" at bounding box center [429, 190] width 169 height 15
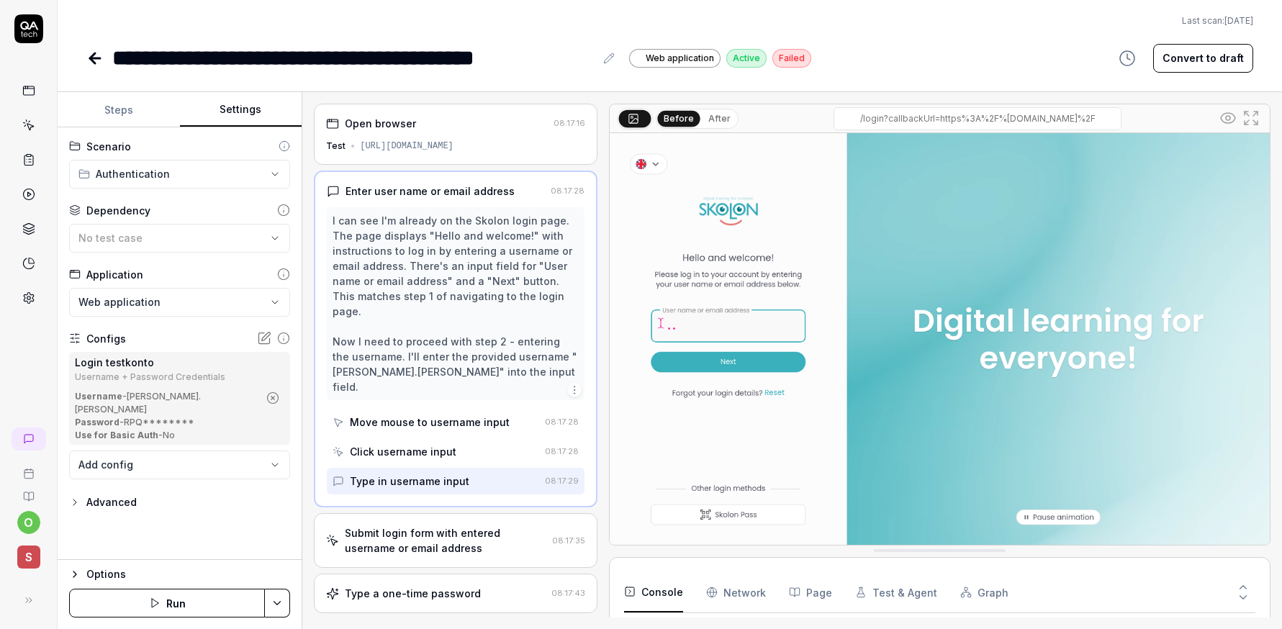
click at [226, 110] on button "Settings" at bounding box center [241, 110] width 122 height 35
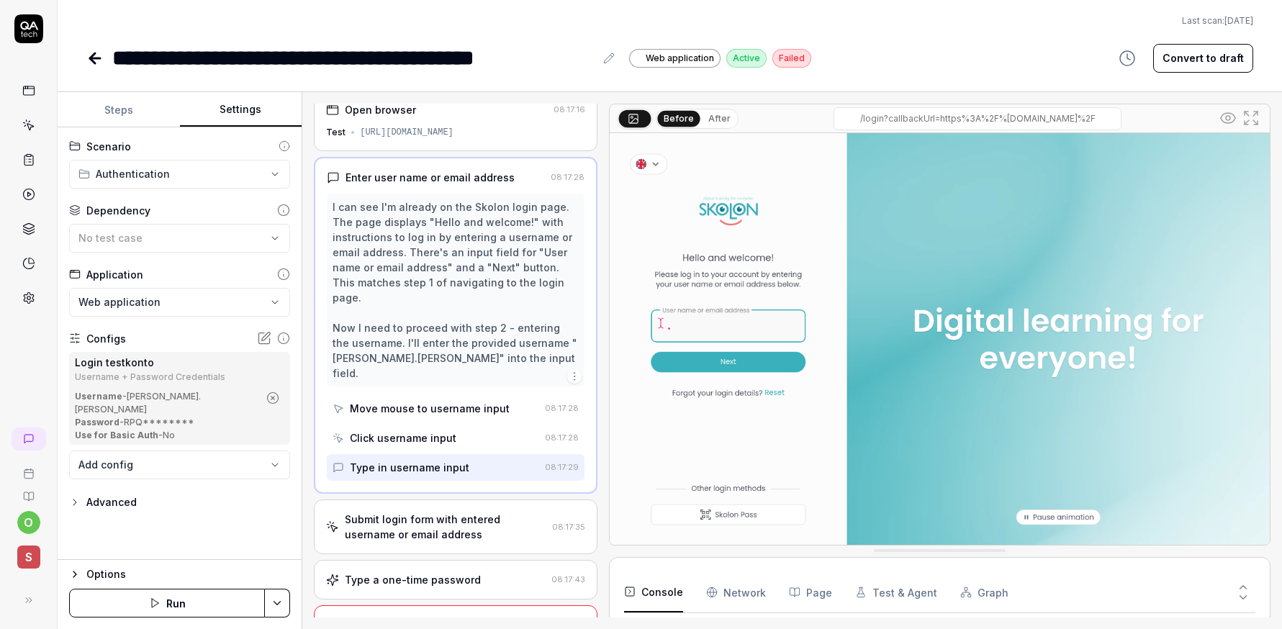
scroll to position [41, 0]
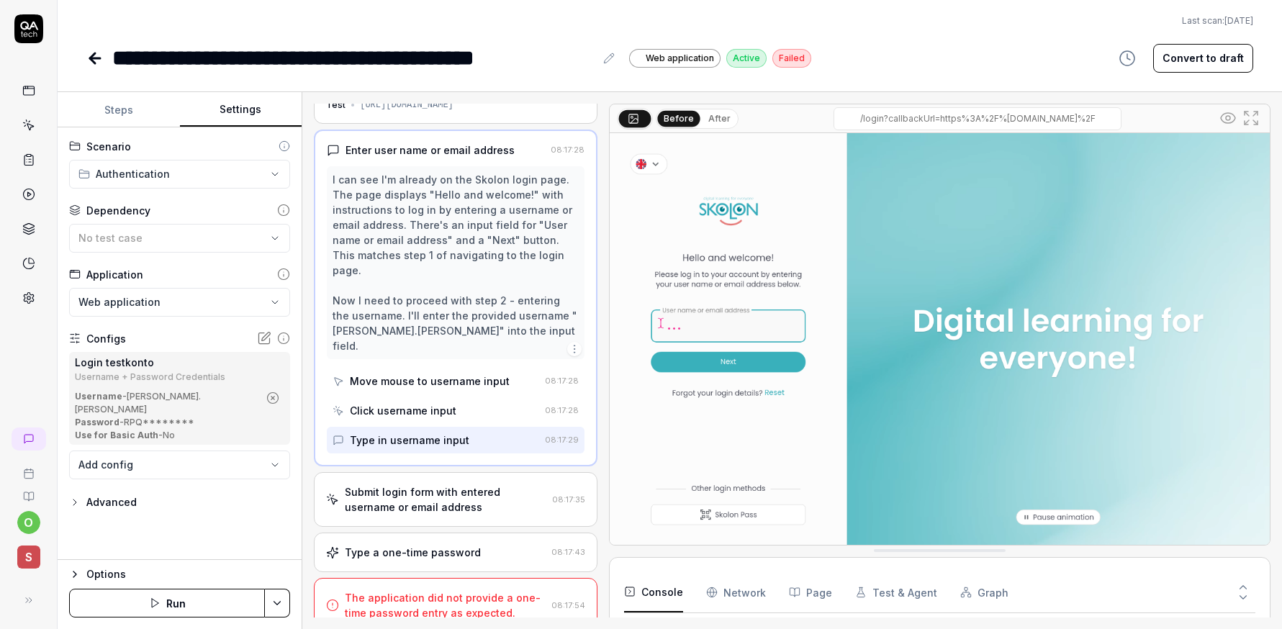
click at [421, 590] on div "The application did not provide a one-time password entry as expected." at bounding box center [445, 605] width 201 height 30
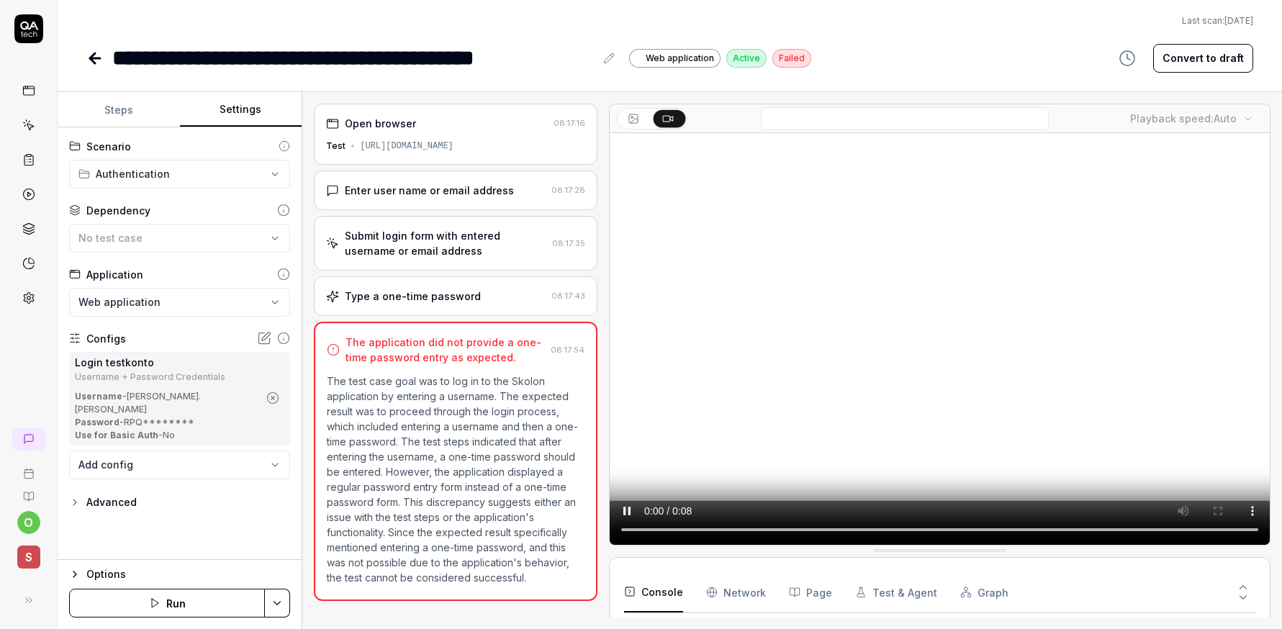
scroll to position [0, 0]
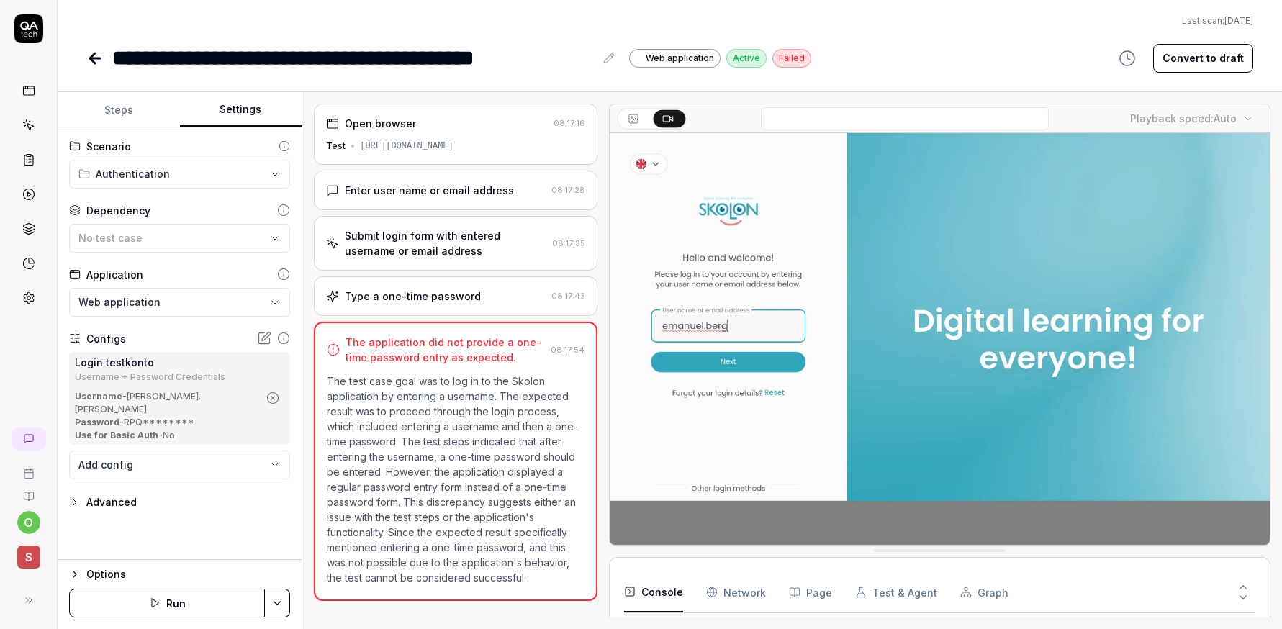
click at [266, 338] on icon at bounding box center [264, 338] width 14 height 14
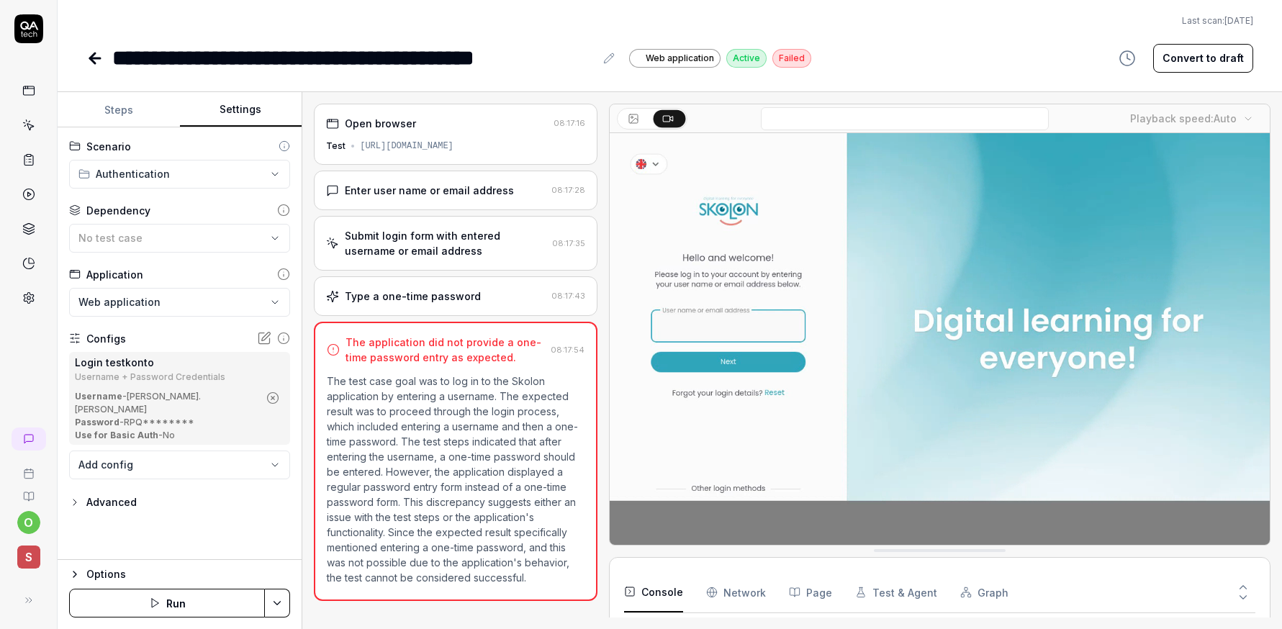
click at [272, 392] on icon "button" at bounding box center [272, 398] width 13 height 13
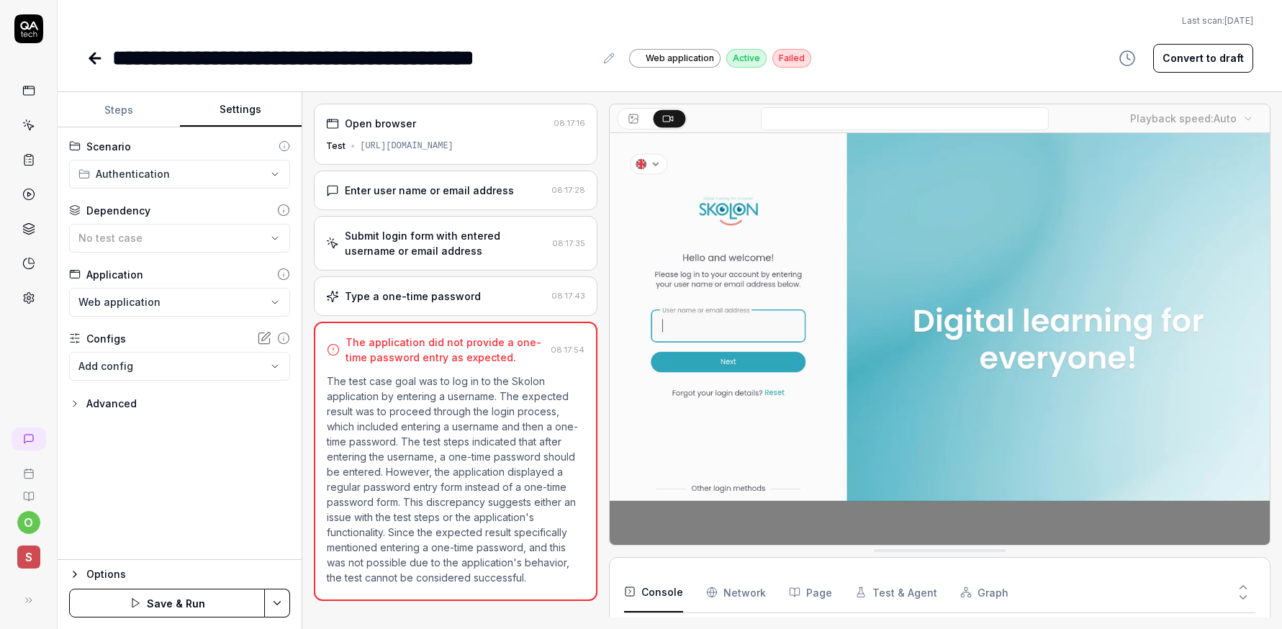
click at [275, 369] on body "**********" at bounding box center [641, 314] width 1282 height 629
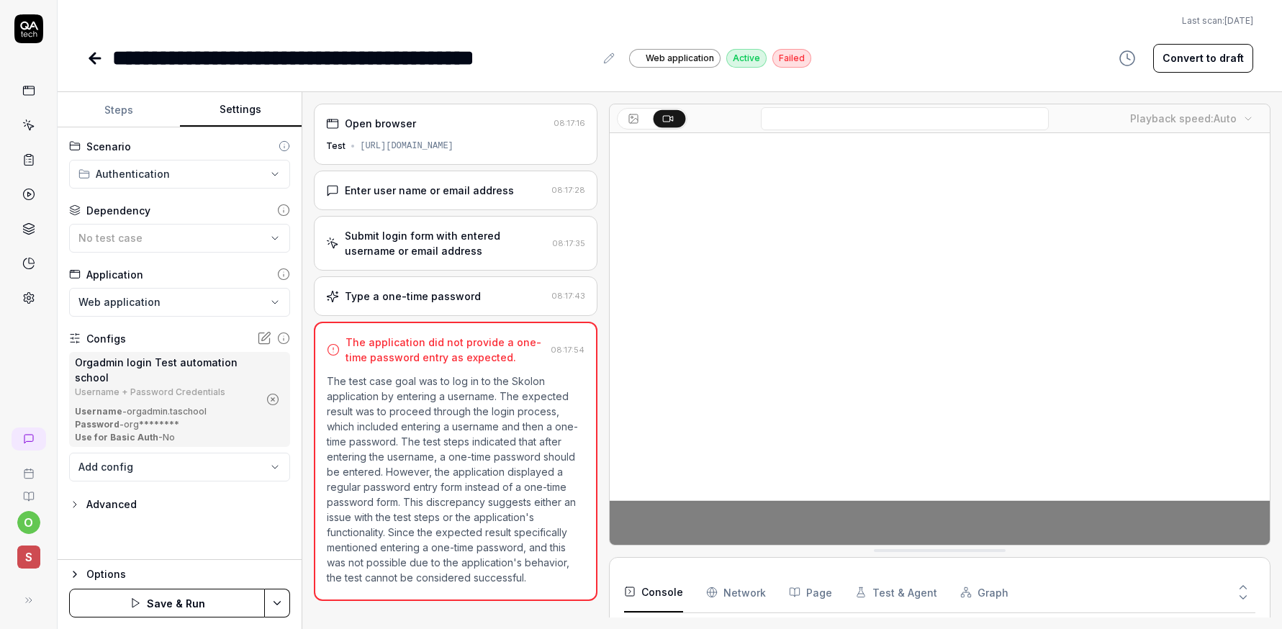
click at [174, 531] on div "**********" at bounding box center [180, 343] width 244 height 433
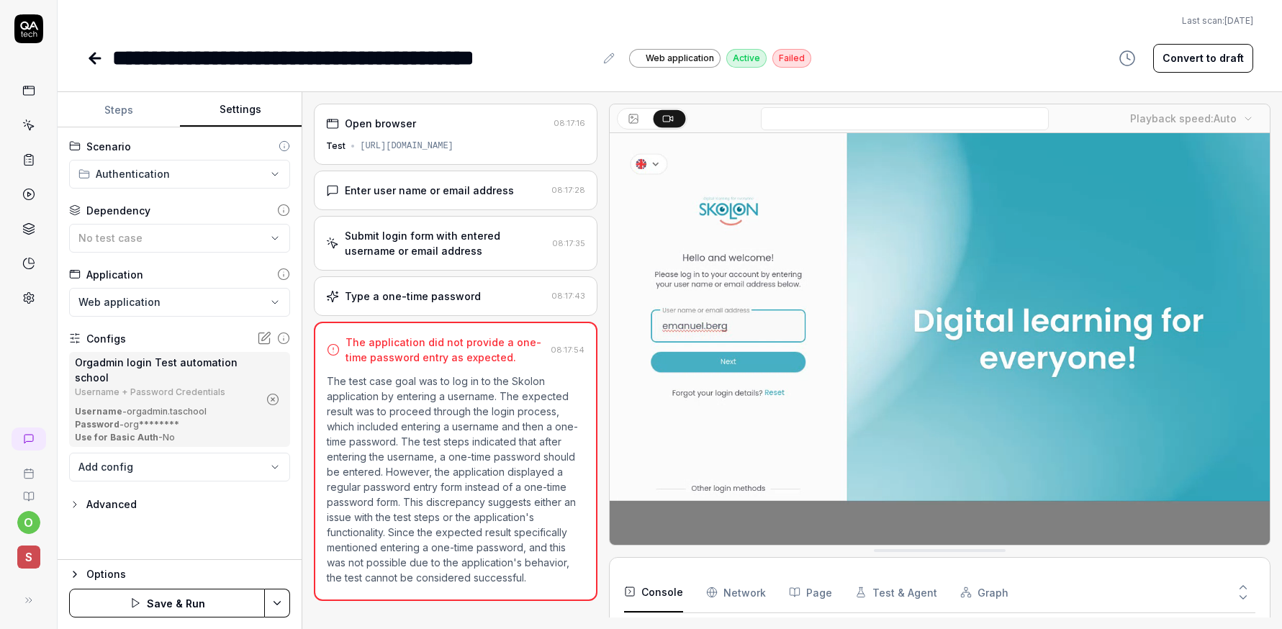
click at [167, 597] on button "Save & Run" at bounding box center [167, 603] width 196 height 29
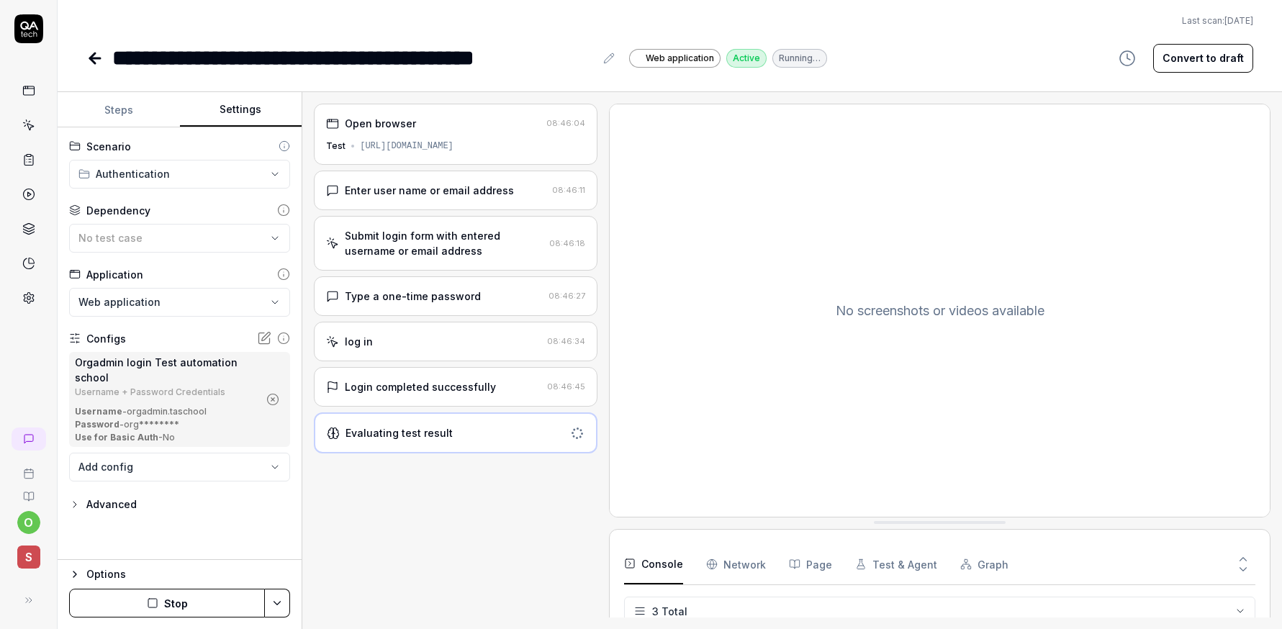
click at [97, 58] on icon at bounding box center [95, 58] width 10 height 0
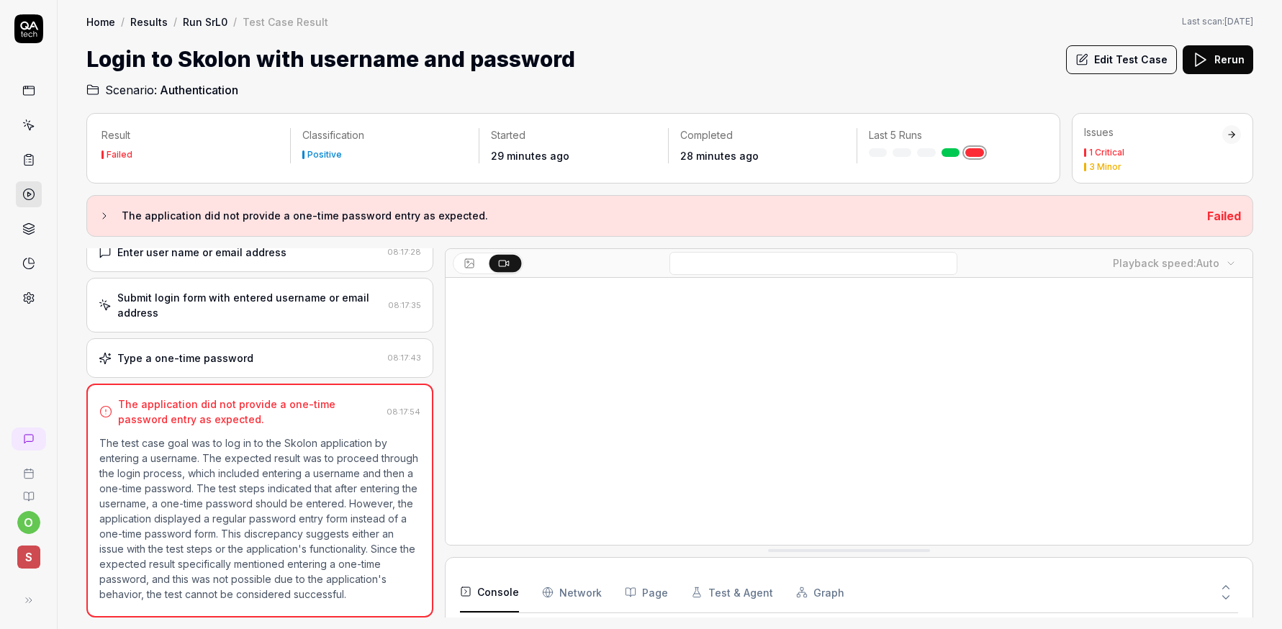
scroll to position [98, 0]
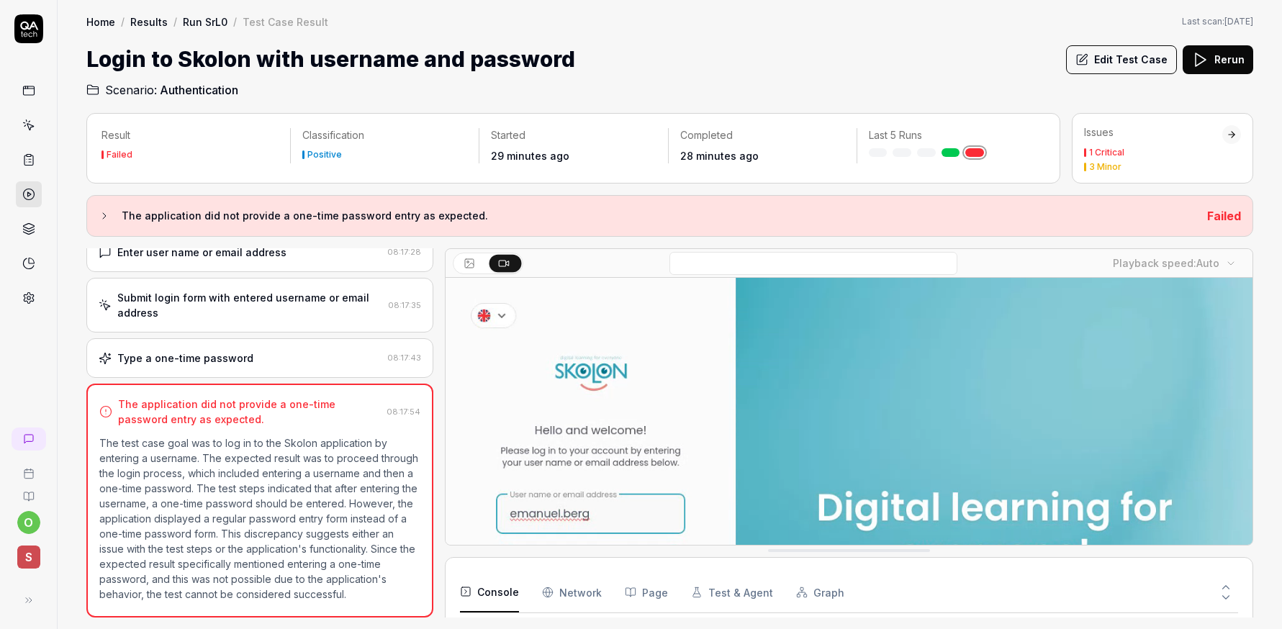
click at [37, 126] on link at bounding box center [29, 125] width 26 height 26
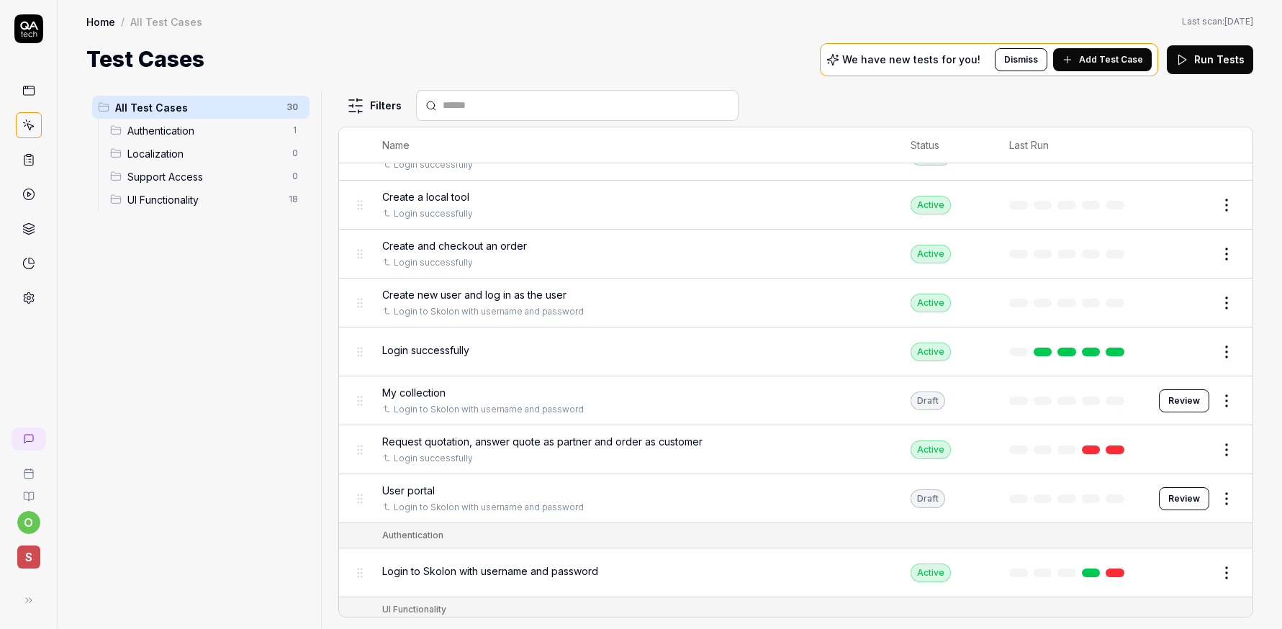
scroll to position [282, 0]
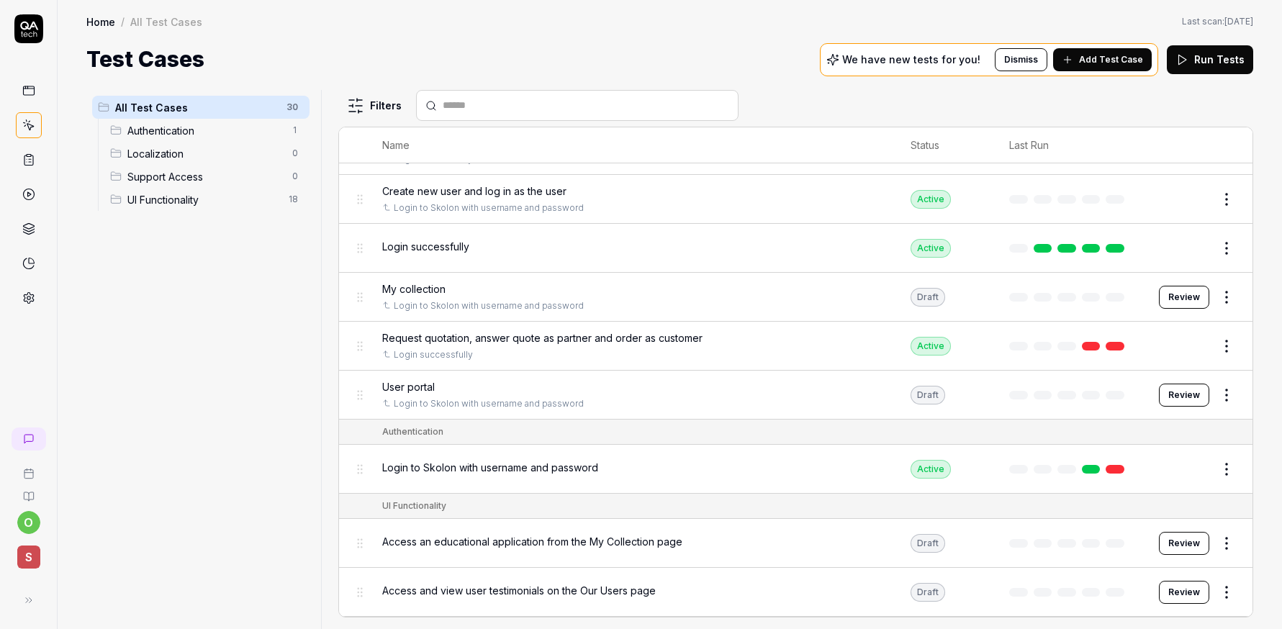
click at [741, 474] on div "Login to Skolon with username and password" at bounding box center [632, 467] width 500 height 15
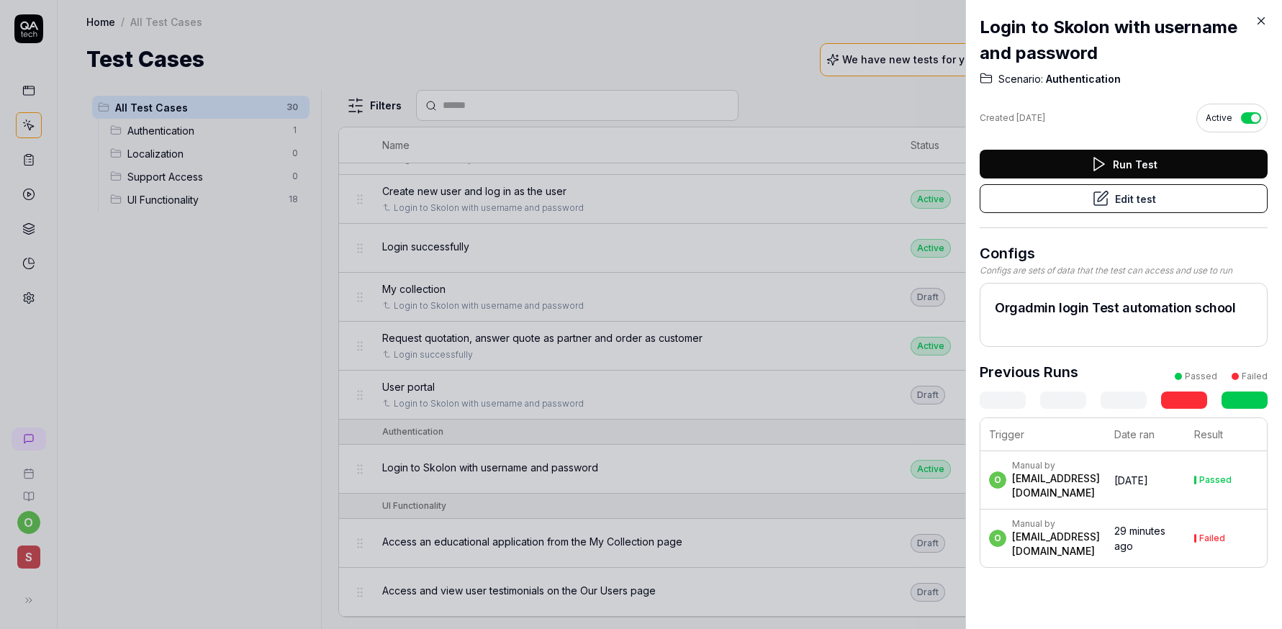
click at [1125, 155] on button "Run Test" at bounding box center [1124, 164] width 288 height 29
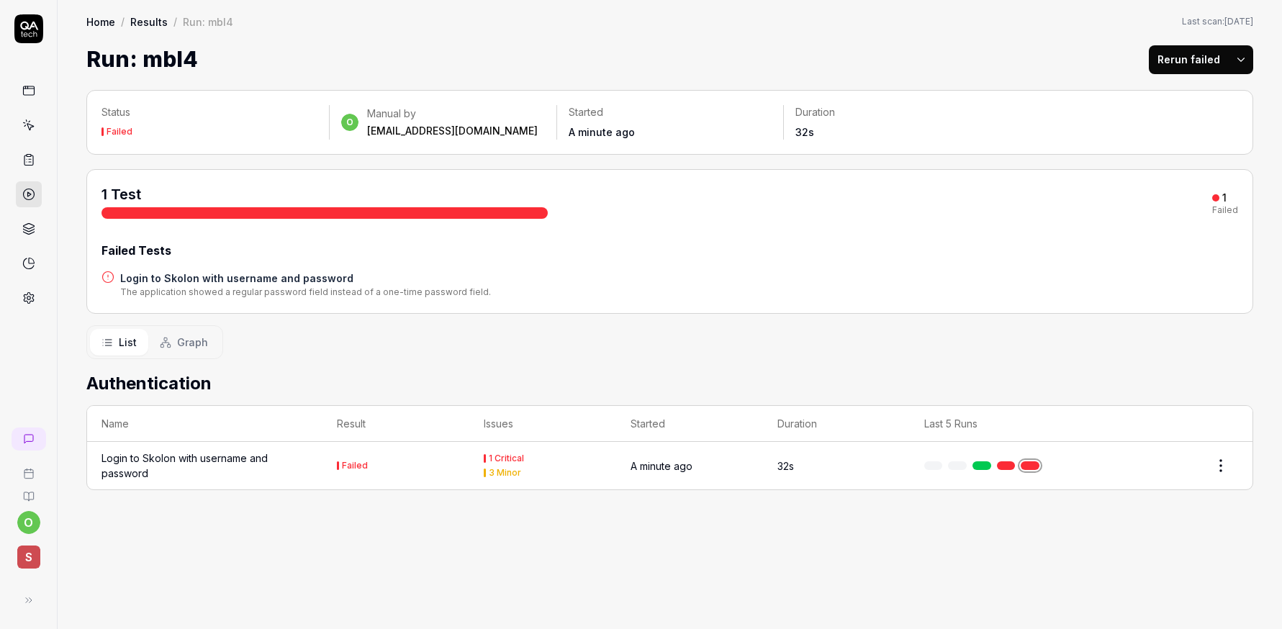
click at [352, 290] on div "The application showed a regular password field instead of a one-time password …" at bounding box center [305, 292] width 371 height 13
click at [289, 280] on h4 "Login to Skolon with username and password" at bounding box center [305, 278] width 371 height 15
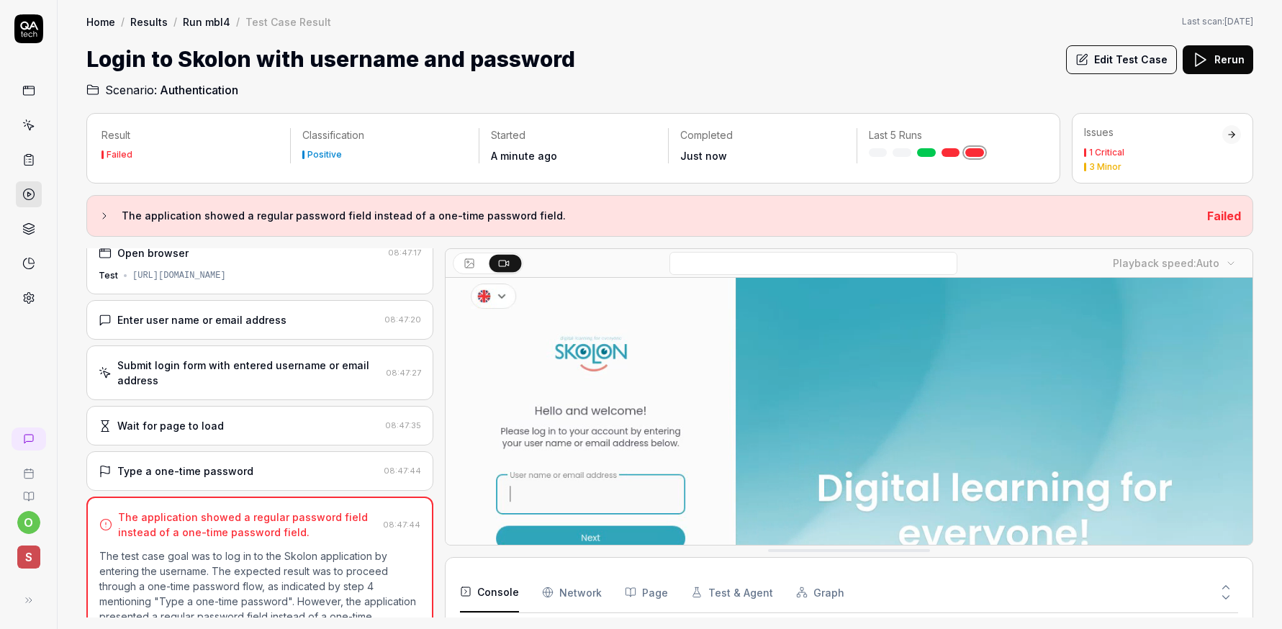
scroll to position [231, 0]
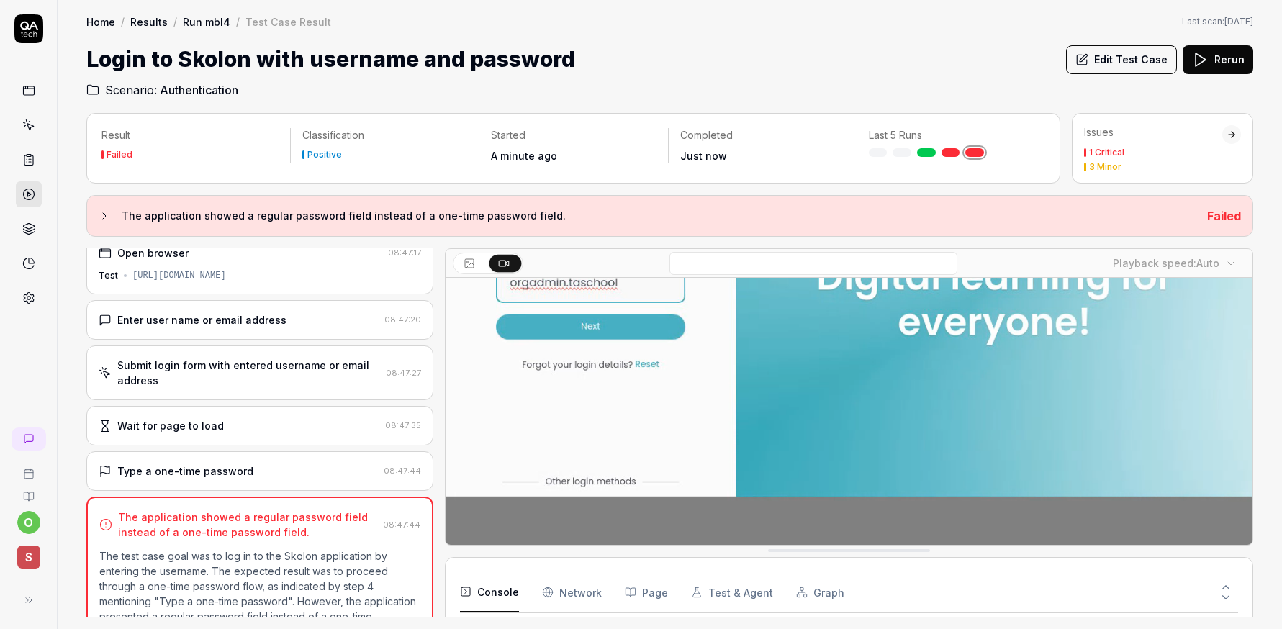
click at [102, 25] on link "Home" at bounding box center [100, 21] width 29 height 14
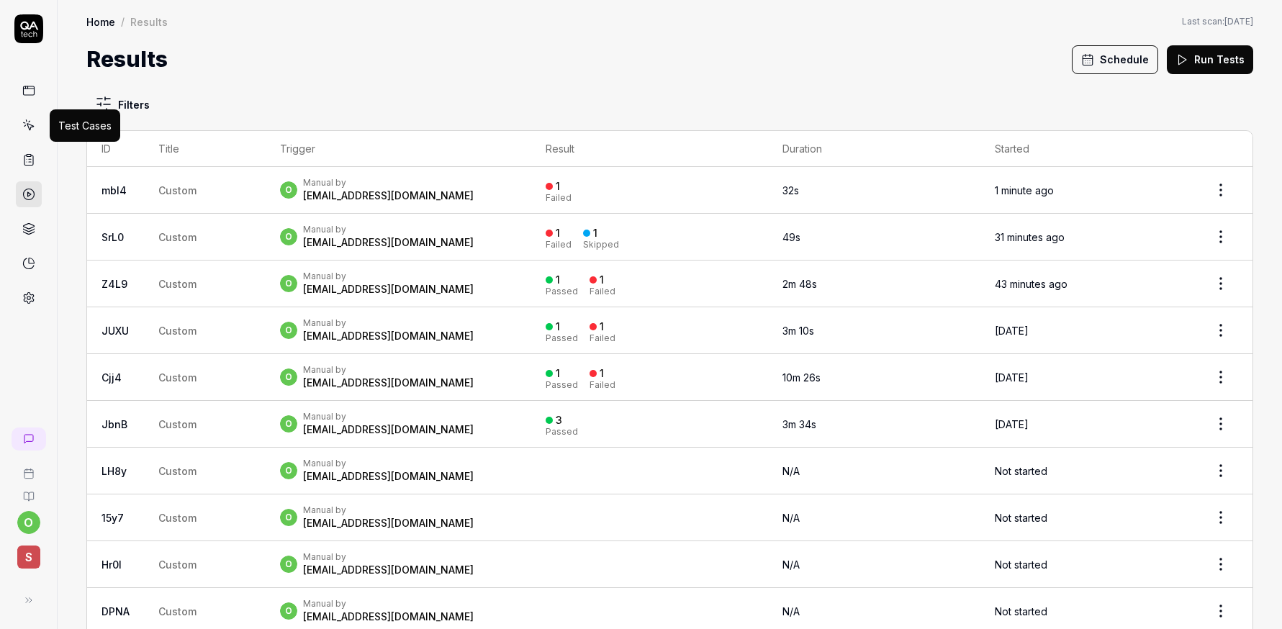
click at [27, 129] on icon at bounding box center [28, 125] width 13 height 13
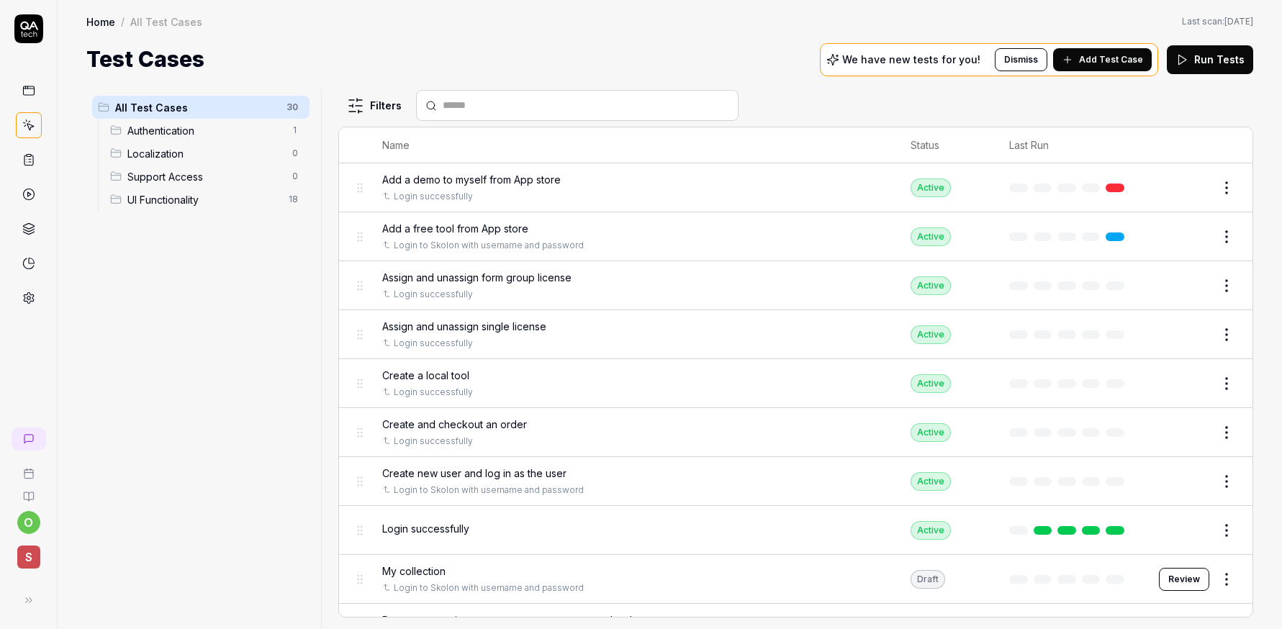
click at [522, 231] on span "Add a free tool from App store" at bounding box center [455, 228] width 146 height 15
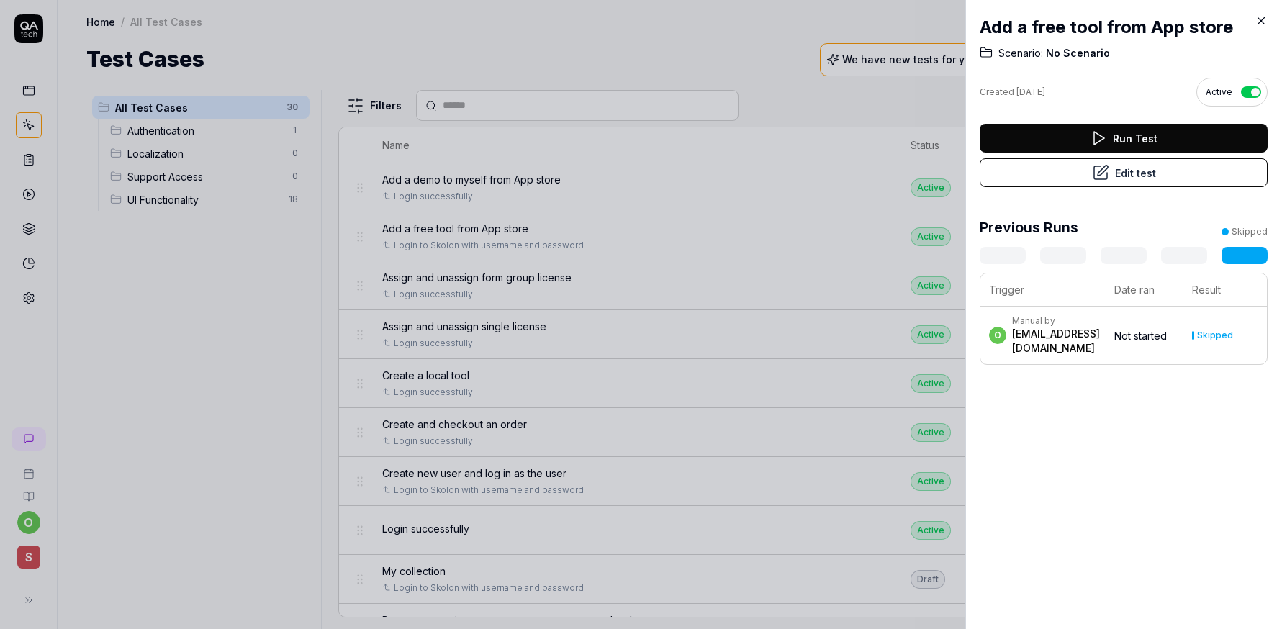
click at [1128, 185] on button "Edit test" at bounding box center [1124, 172] width 288 height 29
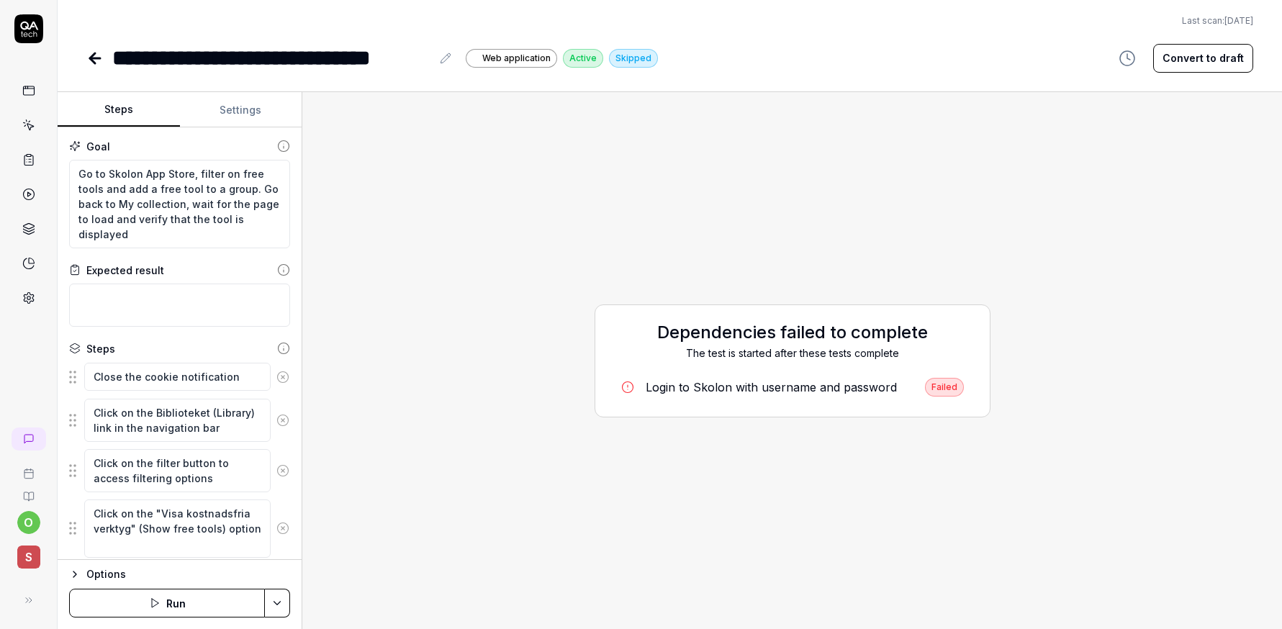
click at [218, 111] on button "Settings" at bounding box center [241, 110] width 122 height 35
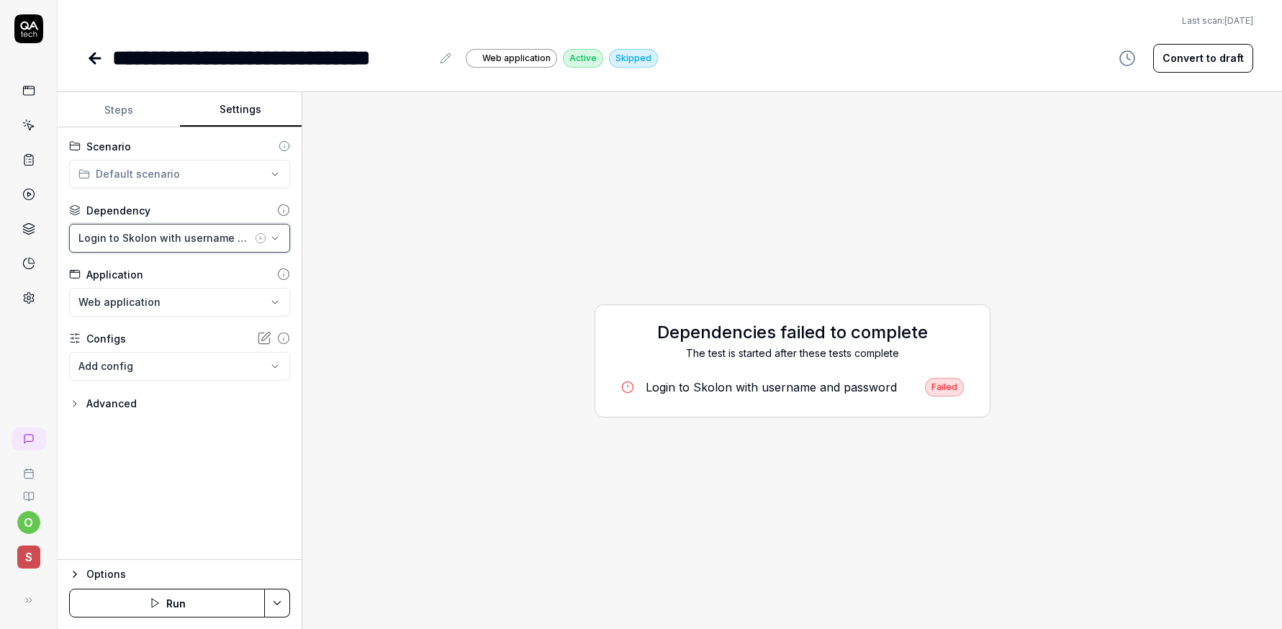
click at [275, 239] on icon "button" at bounding box center [275, 238] width 6 height 3
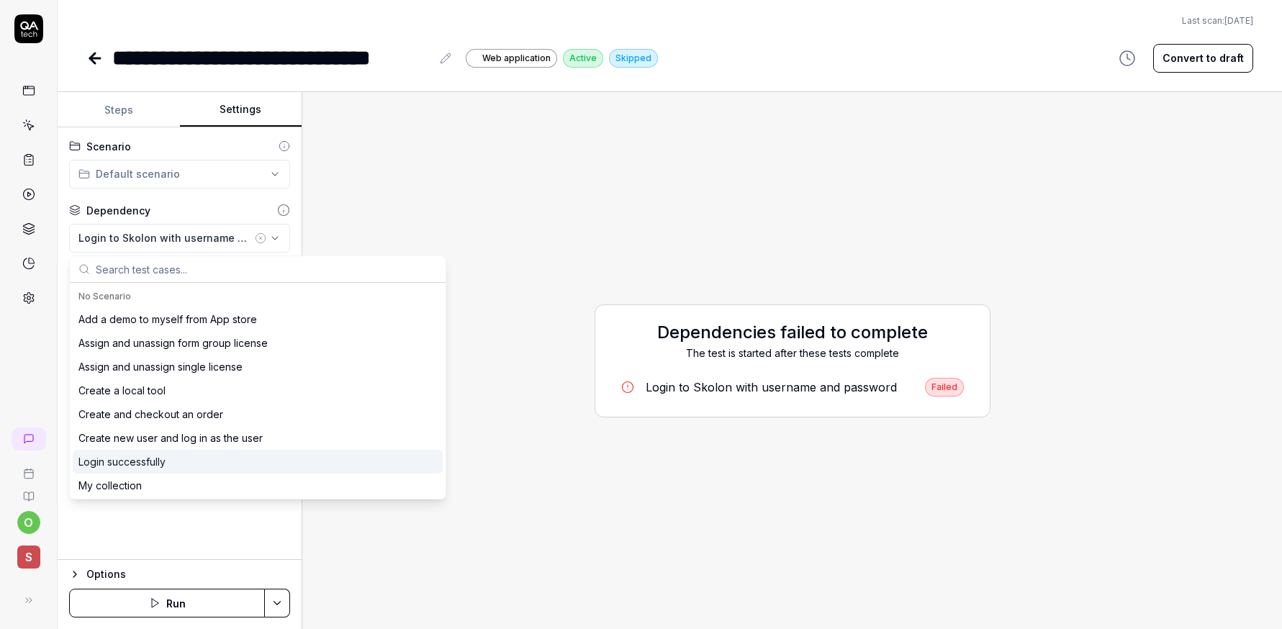
click at [125, 453] on div "Login successfully" at bounding box center [258, 462] width 370 height 24
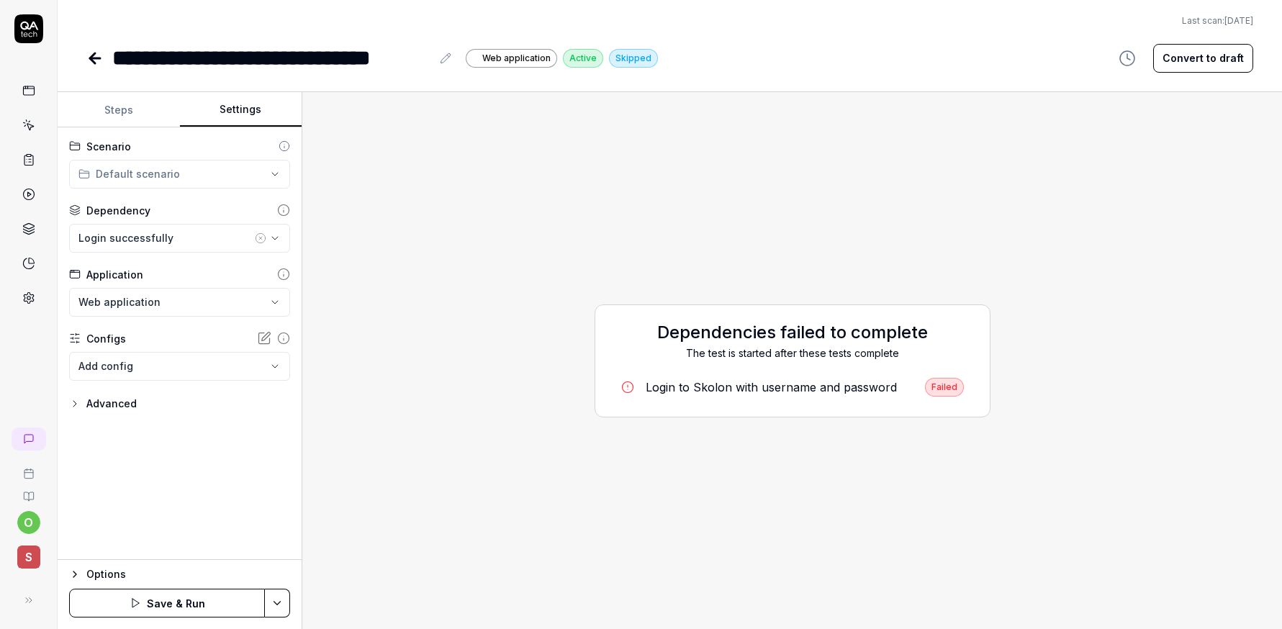
click at [155, 597] on button "Save & Run" at bounding box center [167, 603] width 196 height 29
click at [131, 106] on button "Steps" at bounding box center [119, 110] width 122 height 35
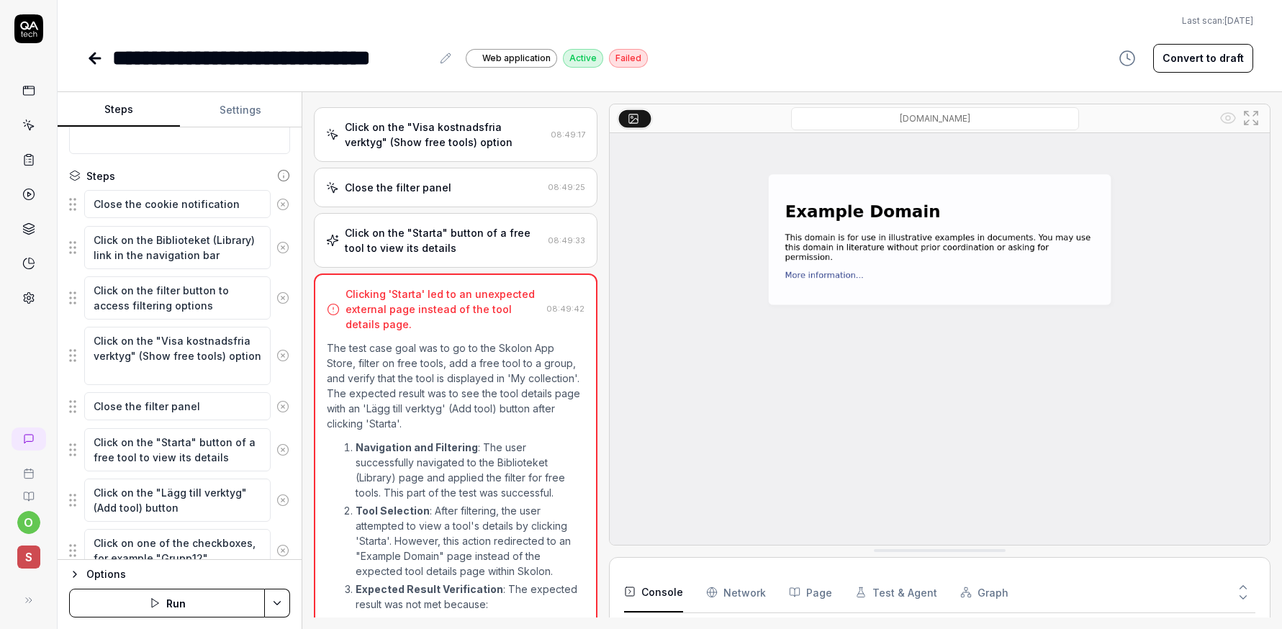
scroll to position [179, 0]
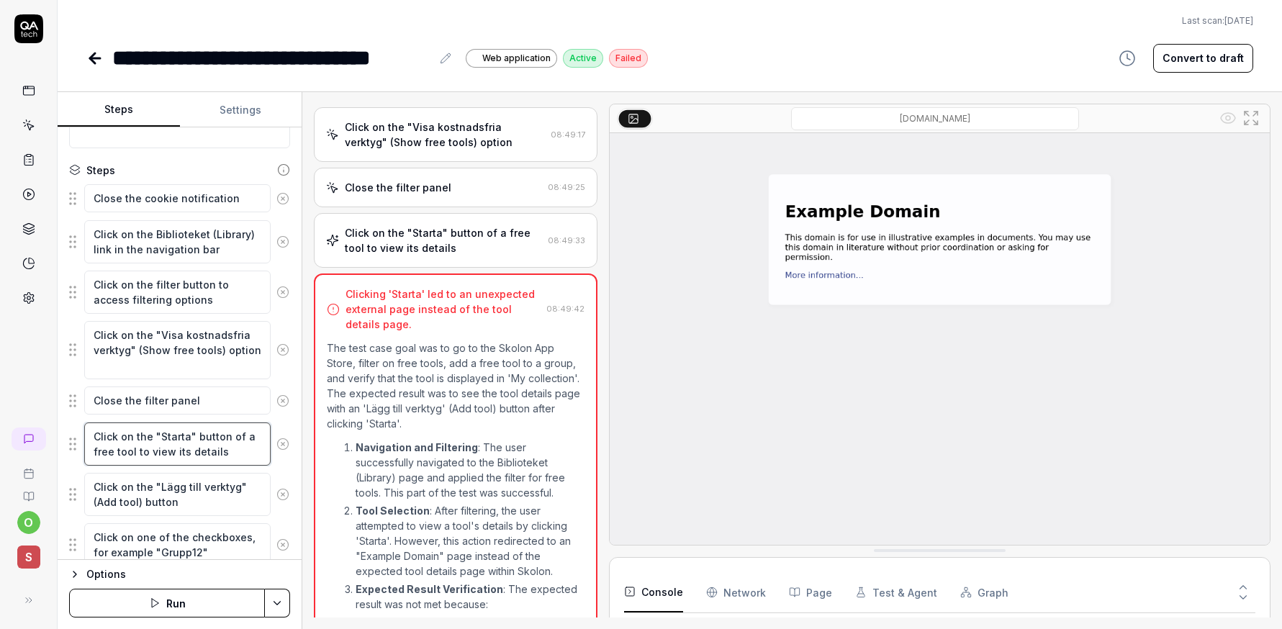
click at [192, 449] on textarea "Click on the "Starta" button of a free tool to view its details" at bounding box center [177, 444] width 187 height 43
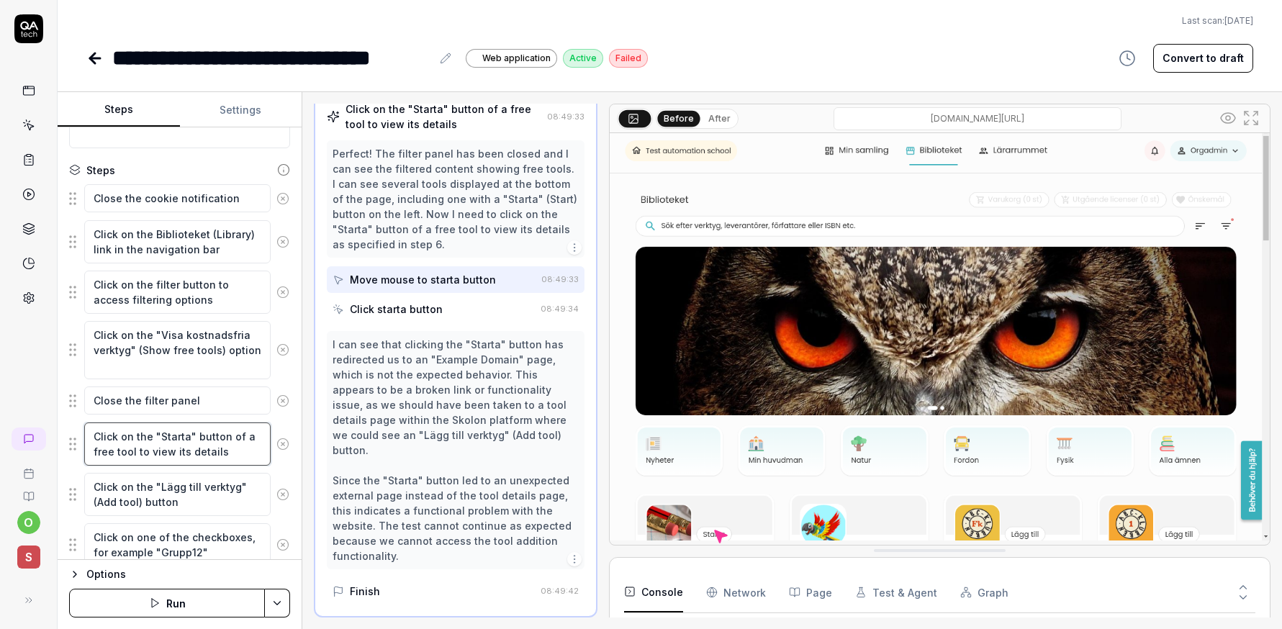
scroll to position [11, 0]
click at [155, 420] on fieldset "Close the cookie notification Click on the Biblioteket (Library) link in the na…" at bounding box center [179, 492] width 221 height 616
click at [171, 434] on textarea "Click on the "Starta" button of a free tool to view its details" at bounding box center [177, 444] width 187 height 43
click at [277, 446] on icon at bounding box center [283, 444] width 13 height 13
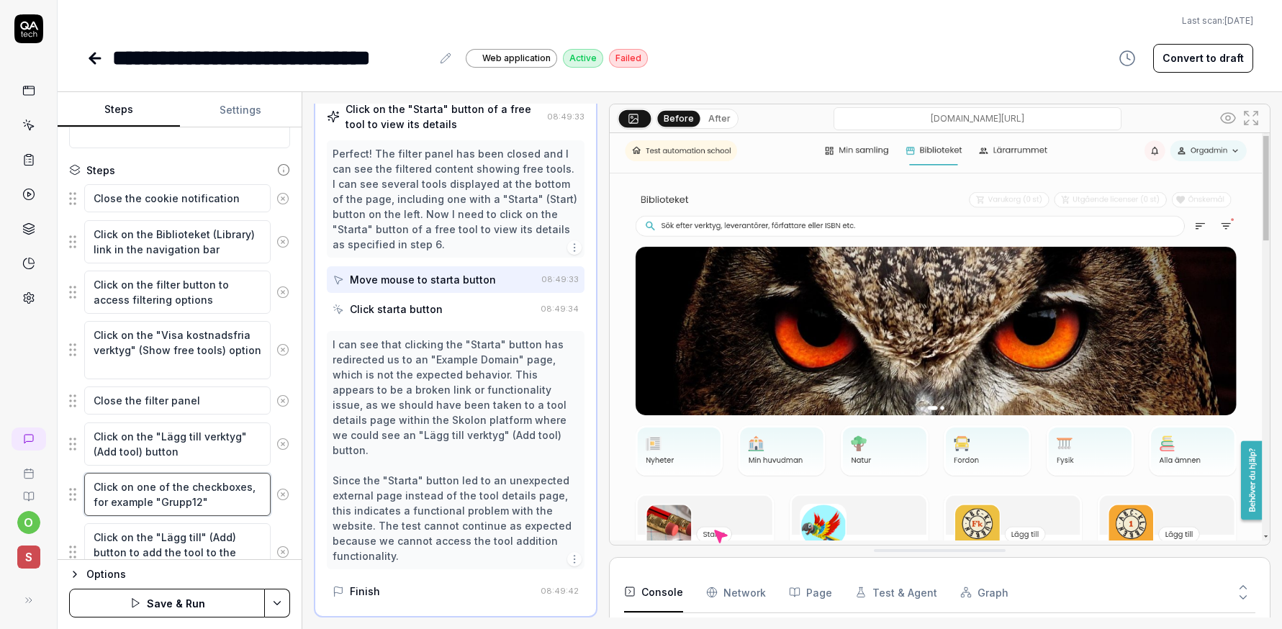
drag, startPoint x: 197, startPoint y: 497, endPoint x: 161, endPoint y: 497, distance: 36.7
click at [161, 497] on textarea "Click on one of the checkboxes, for example "Grupp12"" at bounding box center [177, 494] width 187 height 43
type textarea "*"
type textarea "Click on one of the checkboxes, for example "K""
type textarea "*"
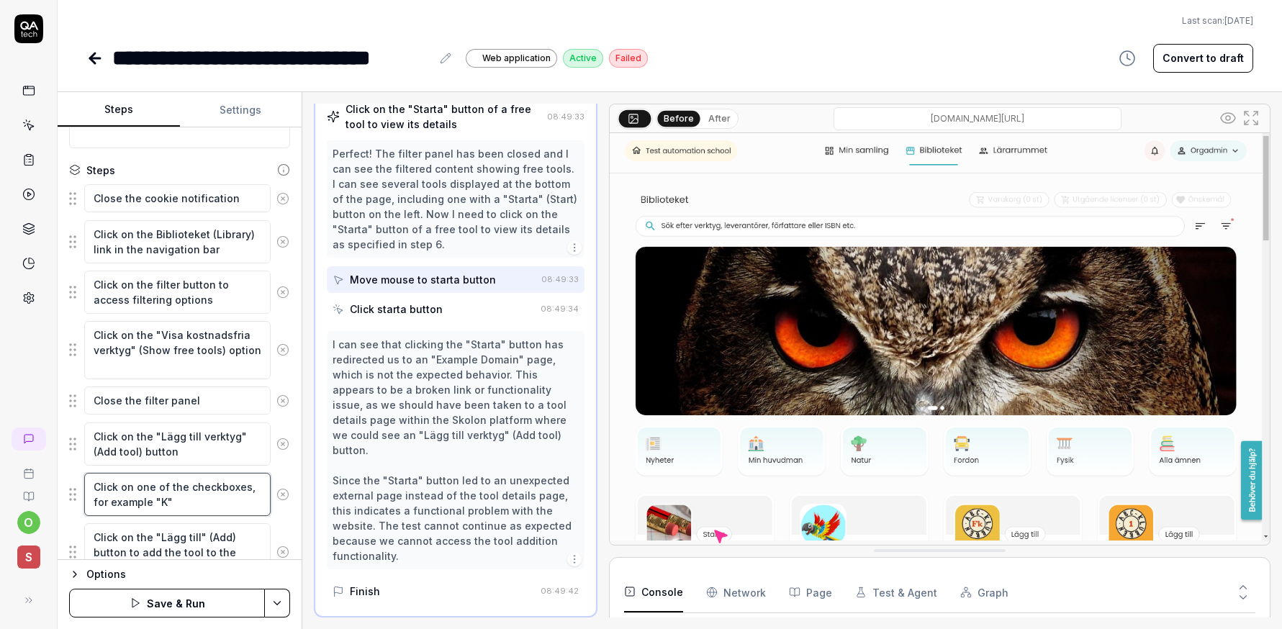
type textarea "Click on one of the checkboxes, for example "Kl""
type textarea "*"
type textarea "Click on one of the checkboxes, for example "Kla""
type textarea "*"
type textarea "Click on one of the checkboxes, for example "Klas""
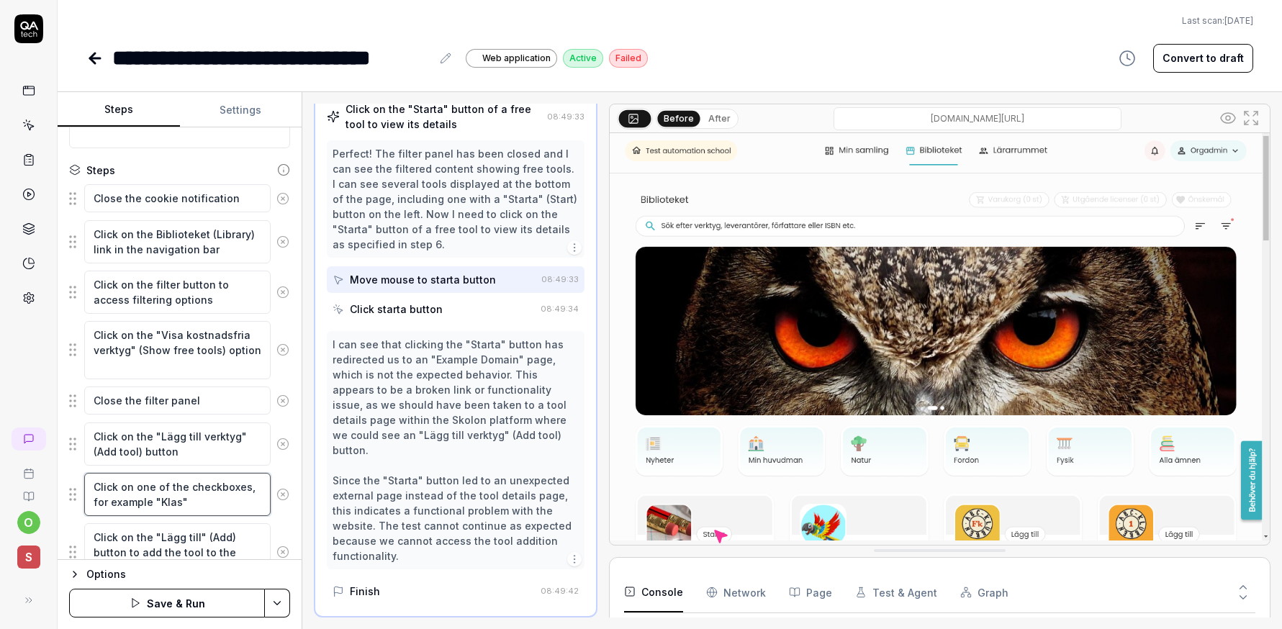
type textarea "*"
type textarea "Click on one of the checkboxes, for example "Klass""
type textarea "*"
type textarea "Click on one of the checkboxes, for example "Klass ""
type textarea "*"
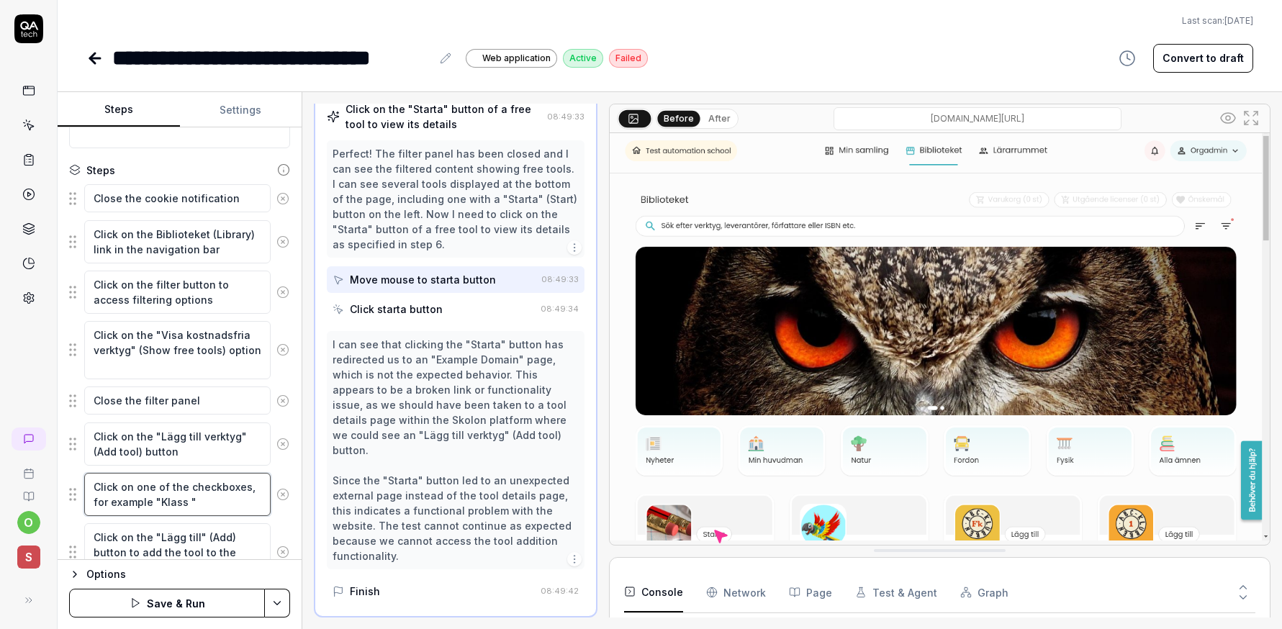
type textarea "Click on one of the checkboxes, for example "Klass 1""
type textarea "*"
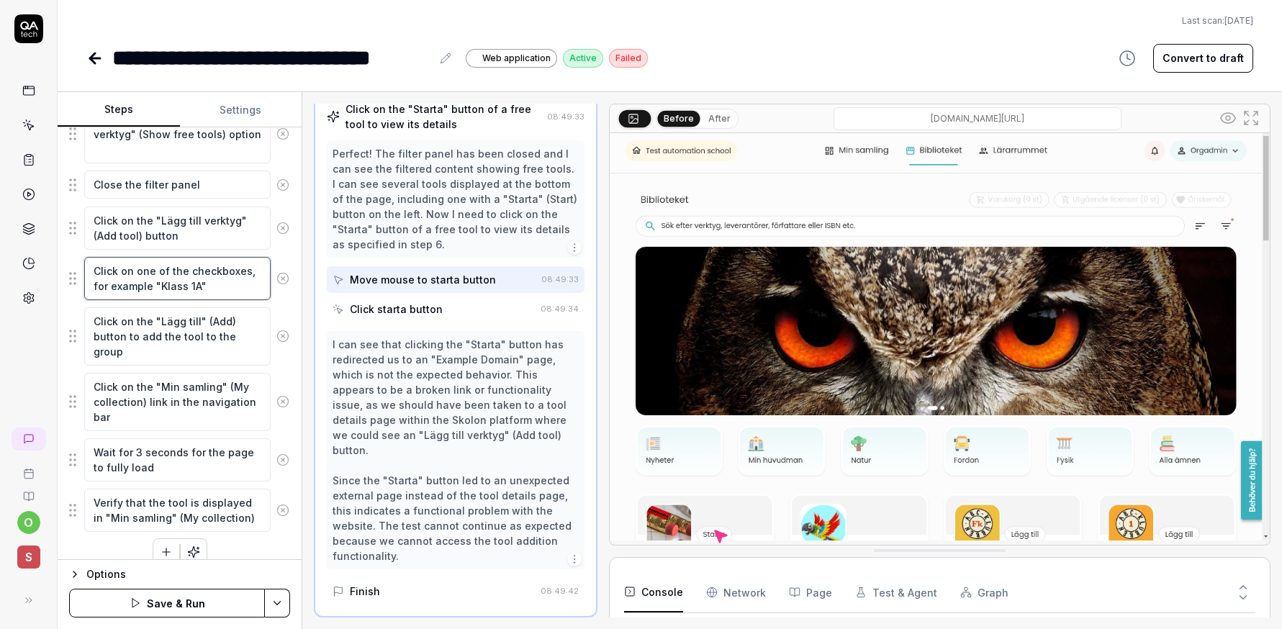
scroll to position [412, 0]
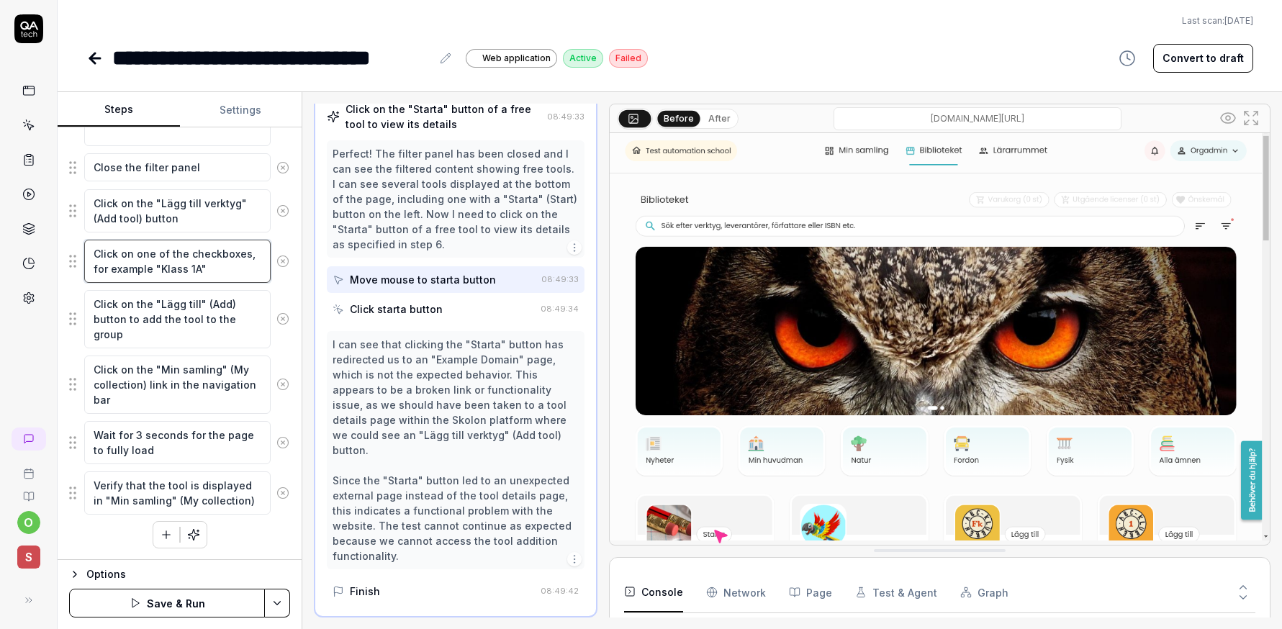
type textarea "Click on one of the checkboxes, for example "Klass 1A""
click at [161, 596] on button "Save & Run" at bounding box center [167, 603] width 196 height 29
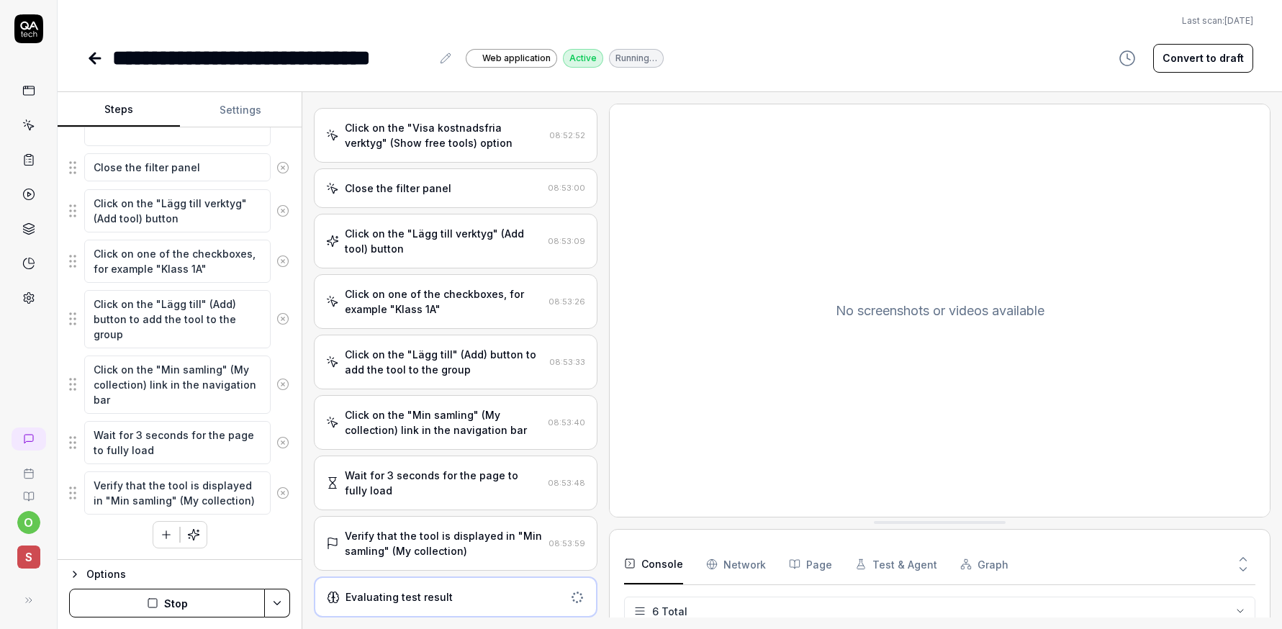
scroll to position [406, 0]
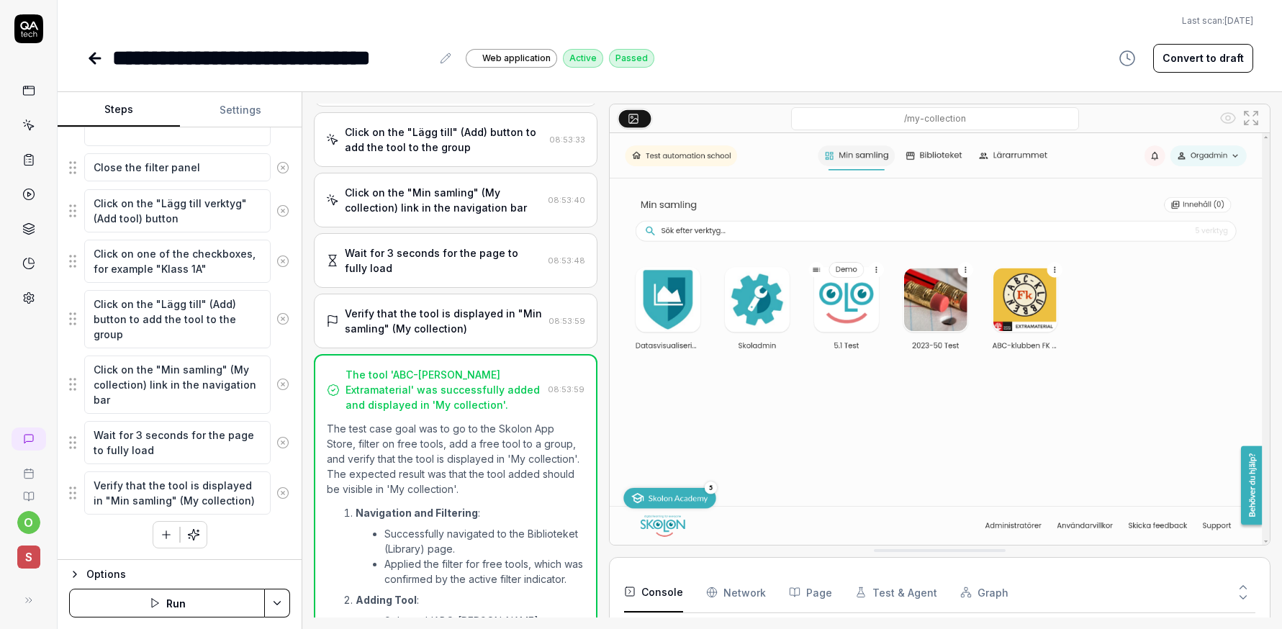
type textarea "*"
click at [26, 131] on icon at bounding box center [28, 125] width 13 height 13
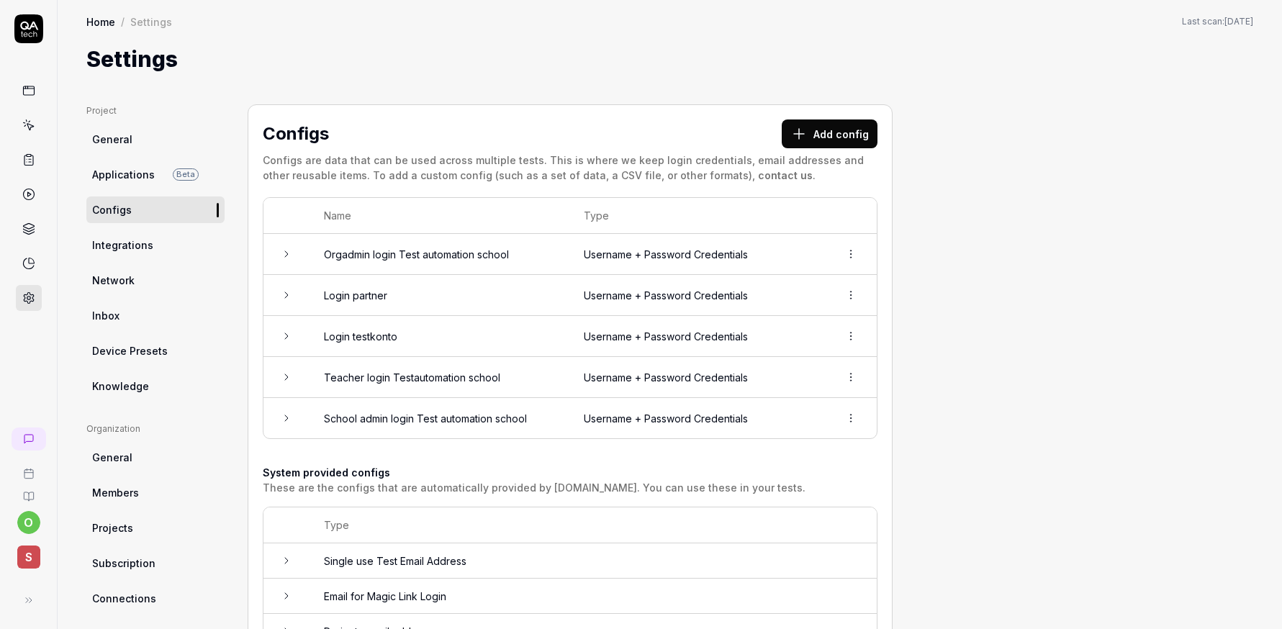
click at [295, 257] on td at bounding box center [287, 254] width 46 height 41
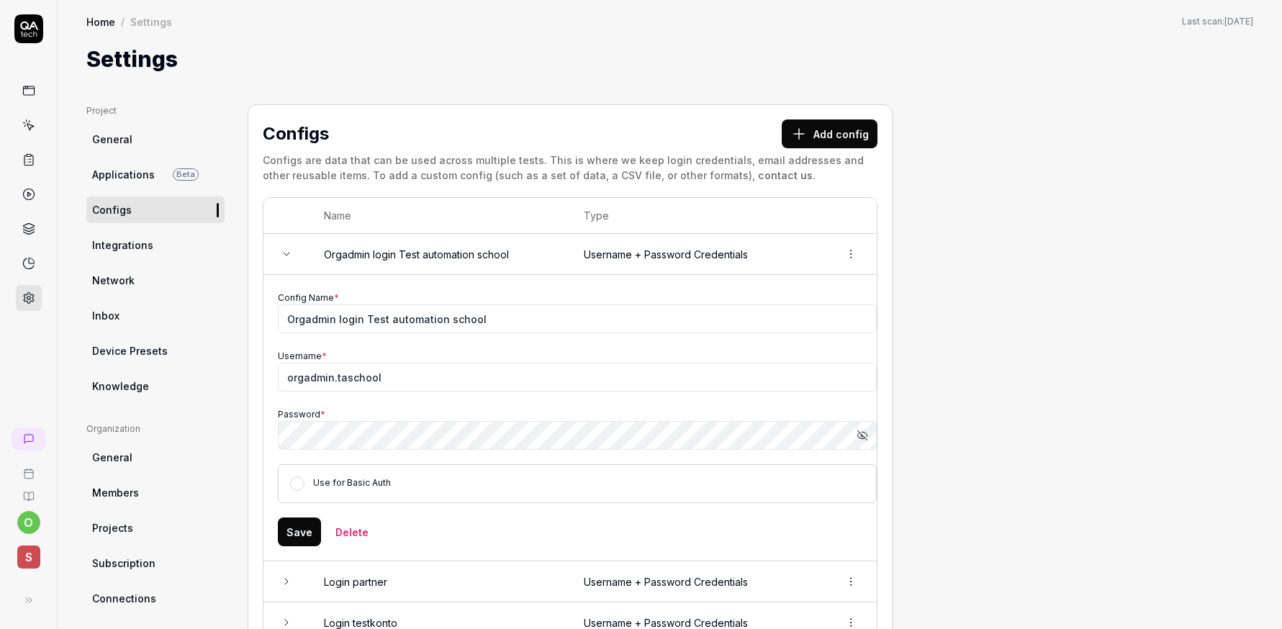
click at [297, 254] on td at bounding box center [287, 254] width 46 height 41
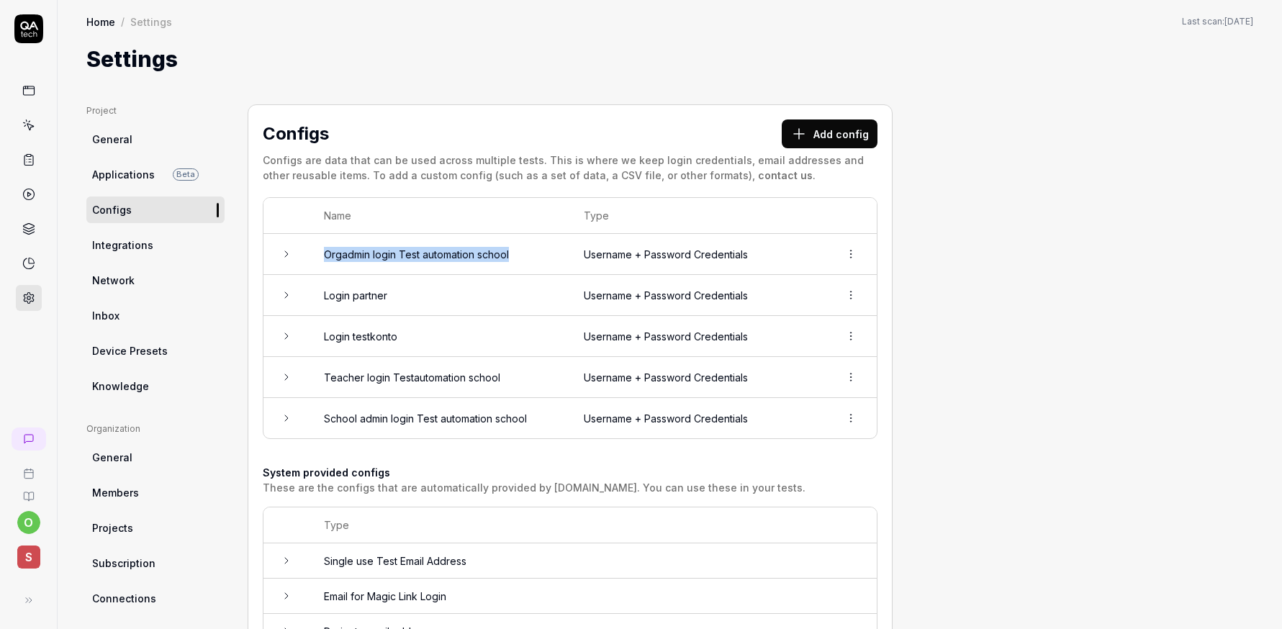
drag, startPoint x: 532, startPoint y: 252, endPoint x: 357, endPoint y: 245, distance: 175.1
click at [357, 245] on td "Orgadmin login Test automation school" at bounding box center [440, 254] width 260 height 41
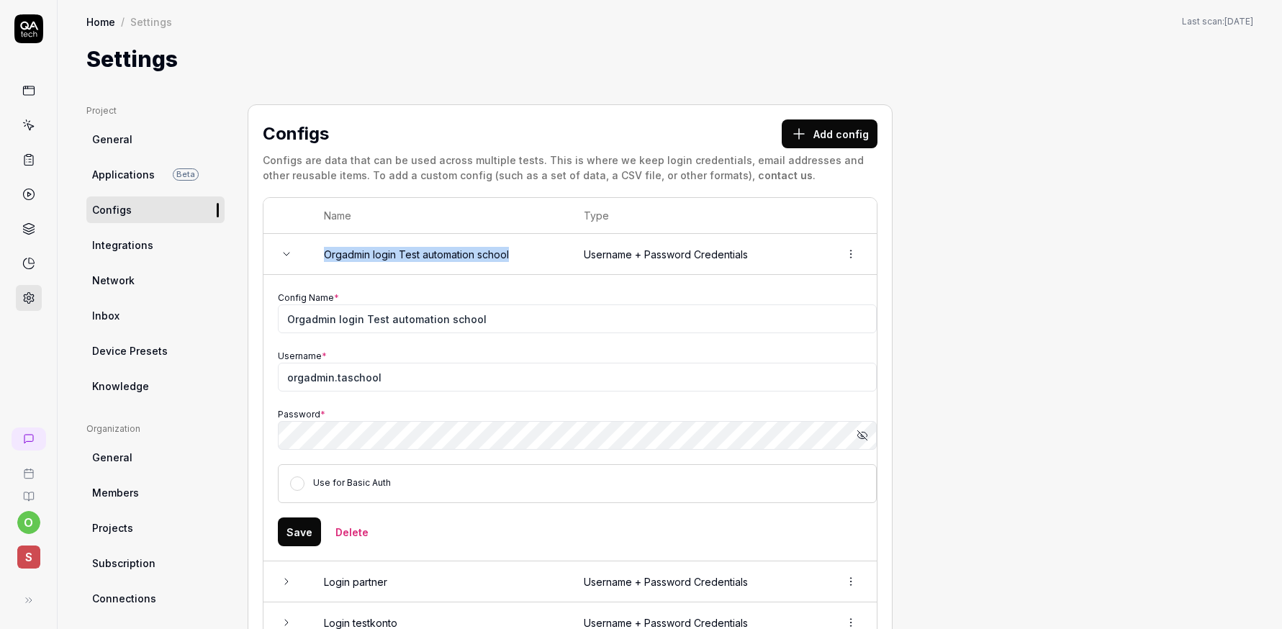
copy td "Orgadmin login Test automation school"
click at [277, 54] on div "Settings" at bounding box center [669, 59] width 1167 height 32
click at [860, 435] on icon "button" at bounding box center [863, 436] width 12 height 12
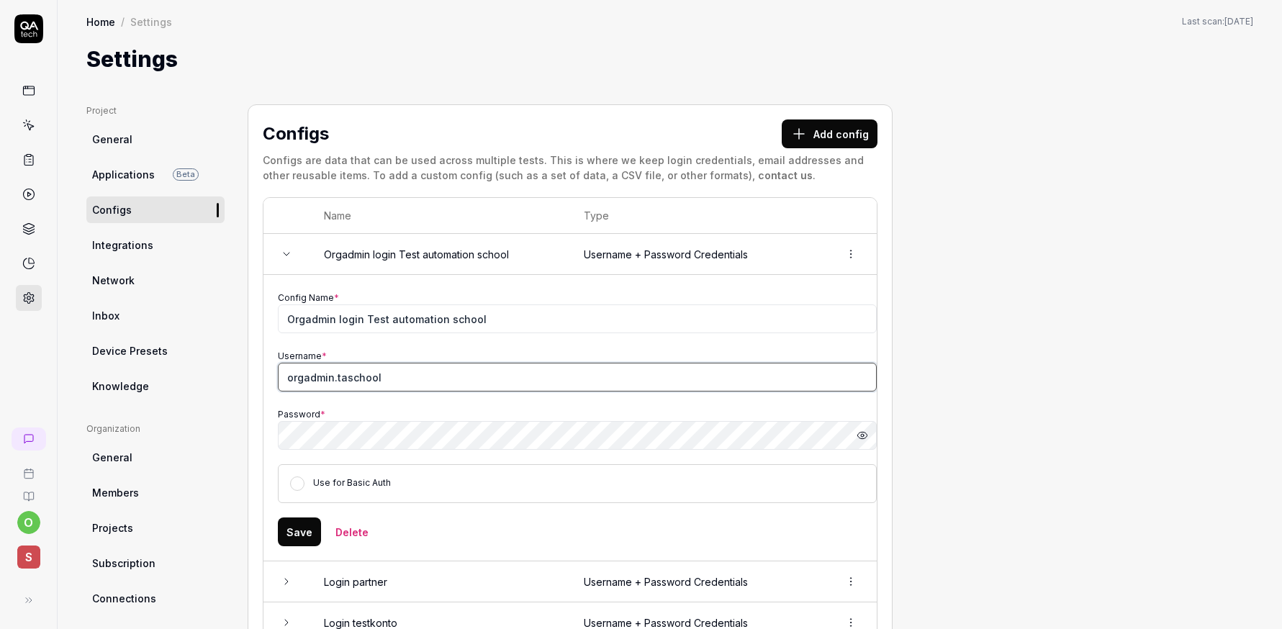
drag, startPoint x: 382, startPoint y: 377, endPoint x: 265, endPoint y: 377, distance: 117.4
click at [265, 377] on td "Config Name * Orgadmin login Test automation school Username * orgadmin.taschoo…" at bounding box center [571, 418] width 614 height 287
click at [498, 81] on div "Project General Applications Beta Configs Integrations Network Inbox Device Pre…" at bounding box center [670, 528] width 1225 height 904
click at [204, 214] on link "Configs" at bounding box center [155, 210] width 138 height 27
click at [294, 255] on td at bounding box center [287, 254] width 46 height 41
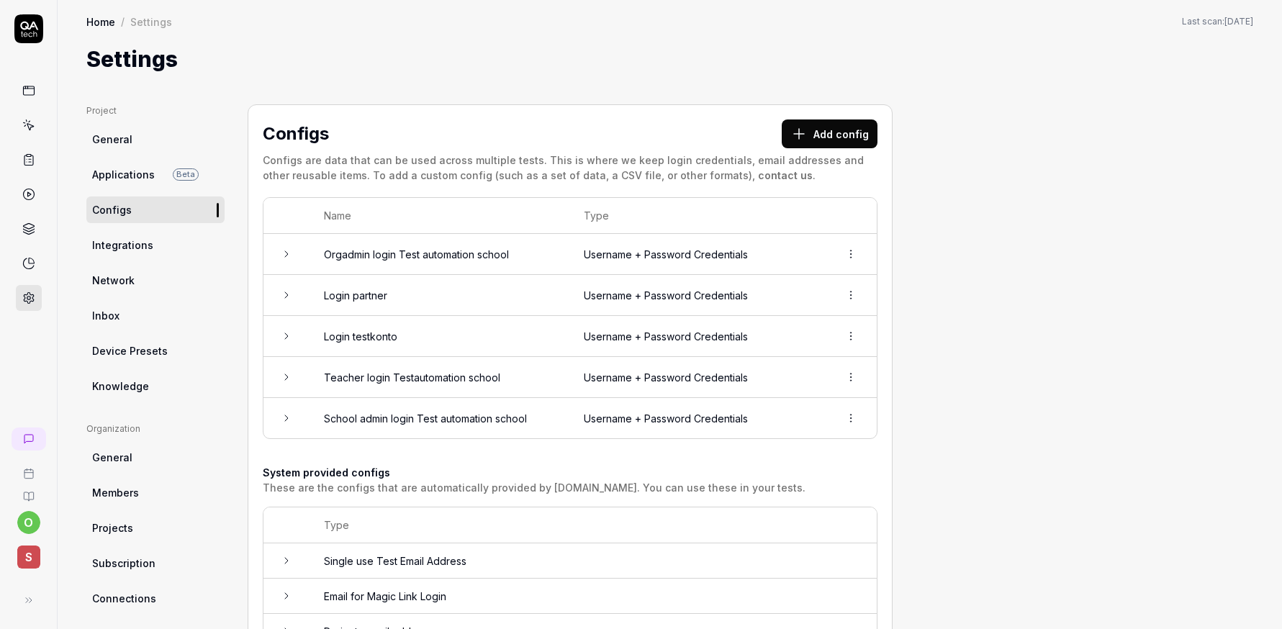
click at [279, 426] on td at bounding box center [287, 418] width 46 height 40
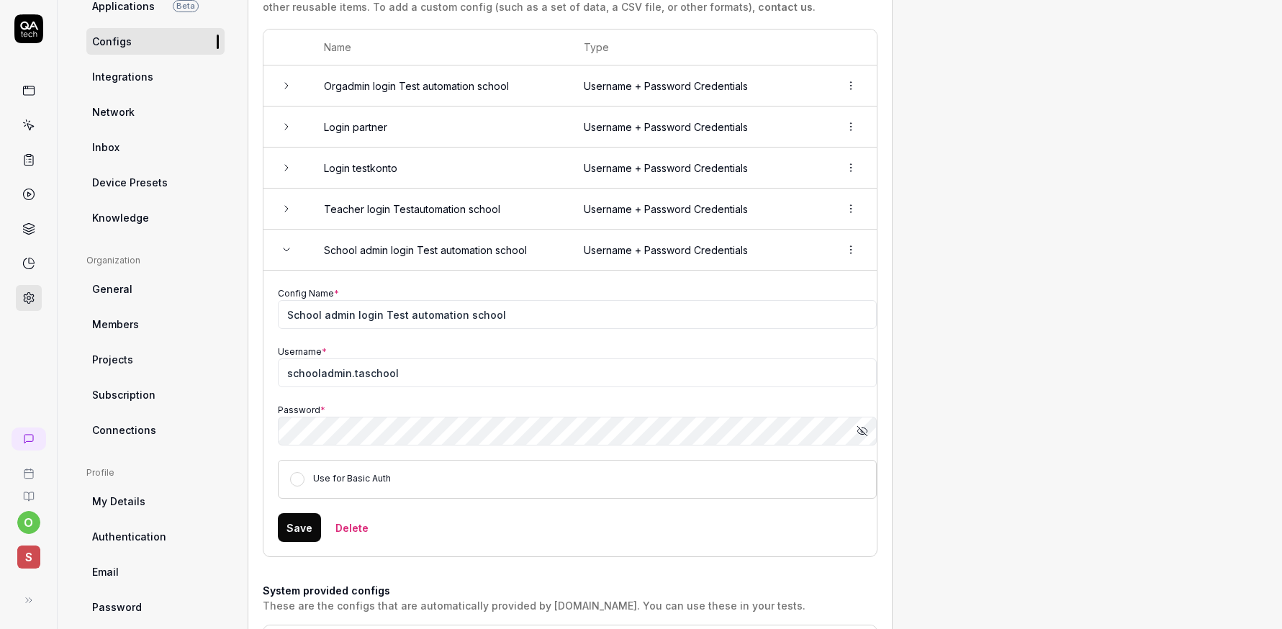
scroll to position [230, 0]
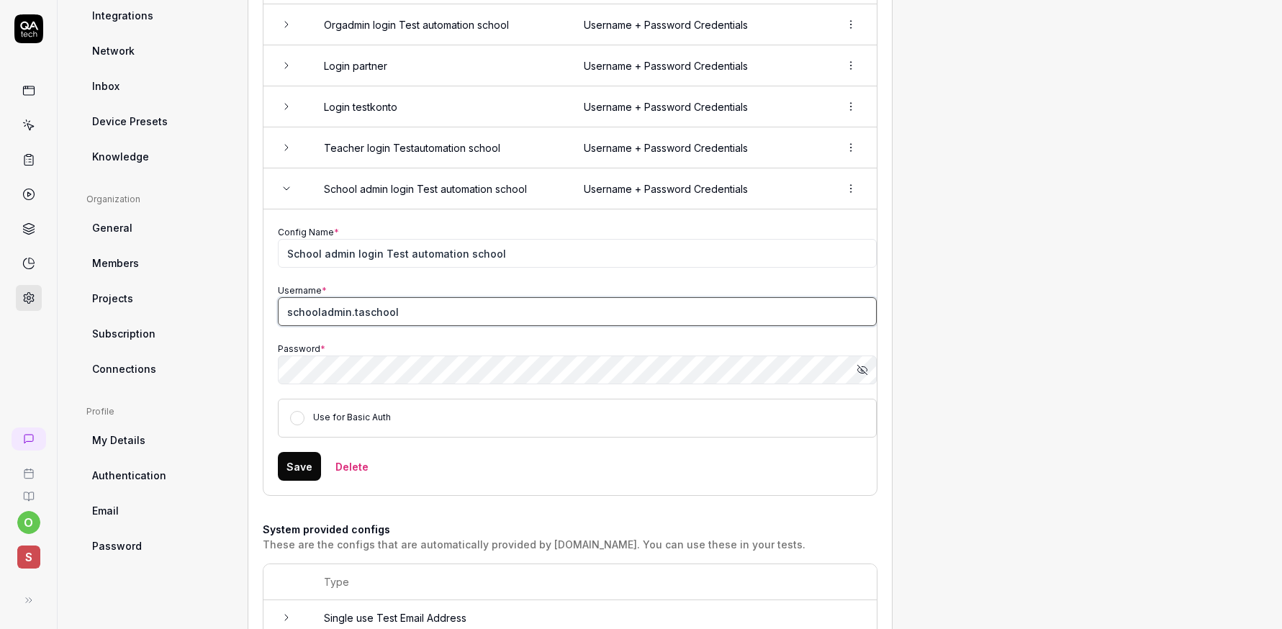
drag, startPoint x: 412, startPoint y: 309, endPoint x: 256, endPoint y: 313, distance: 156.3
click at [256, 313] on div "Configs Add config Configs are data that can be used across multiple tests. Thi…" at bounding box center [570, 298] width 645 height 847
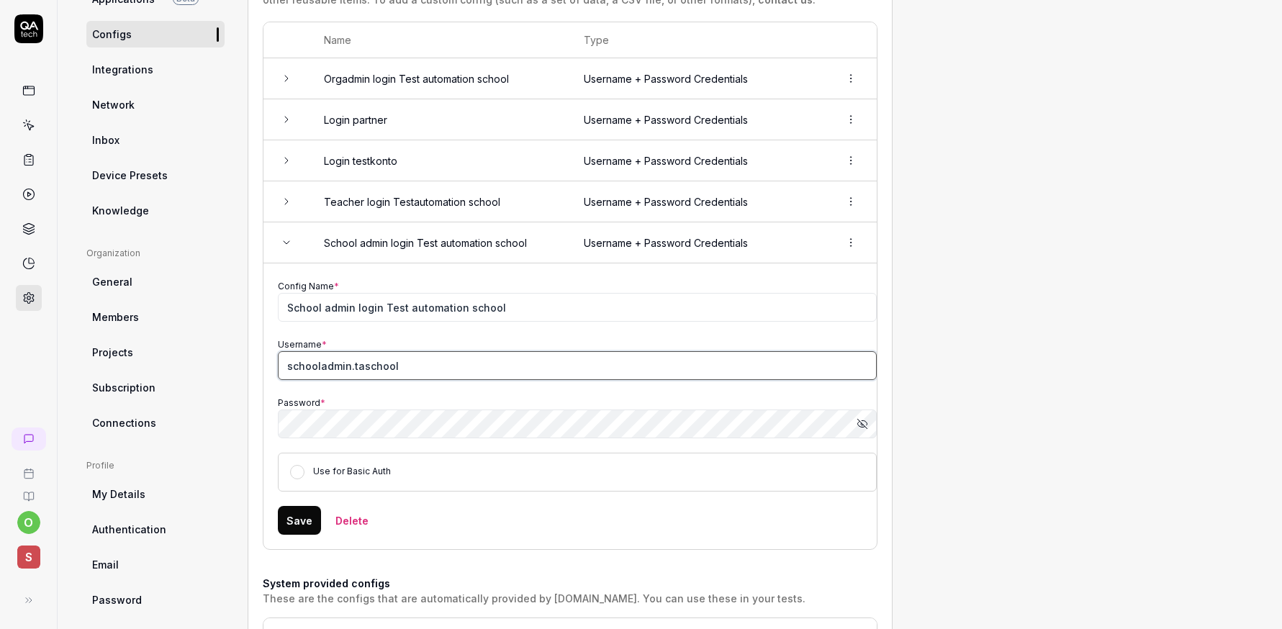
scroll to position [112, 0]
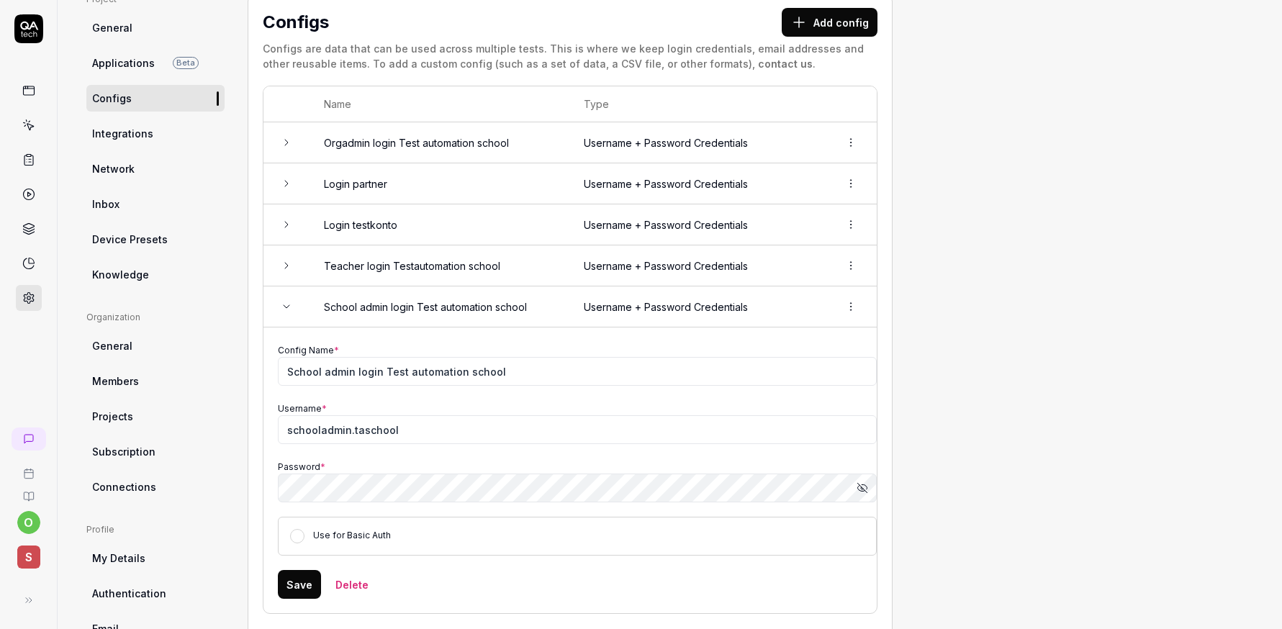
click at [283, 311] on icon at bounding box center [287, 307] width 12 height 12
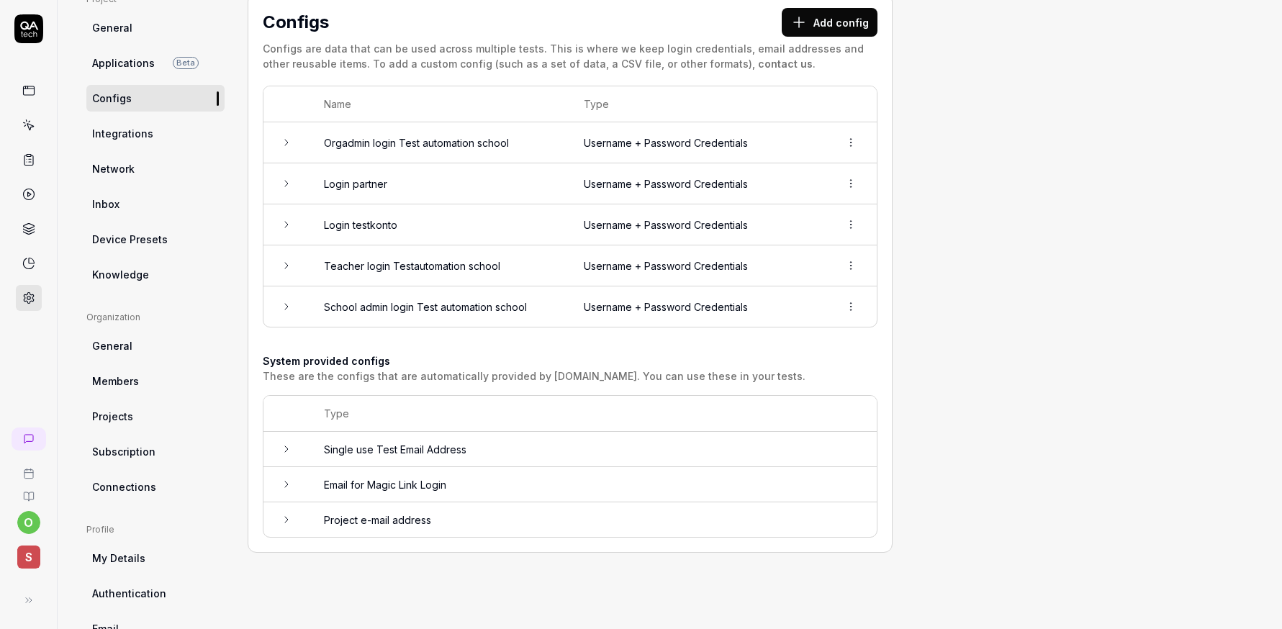
click at [284, 265] on icon at bounding box center [287, 266] width 12 height 12
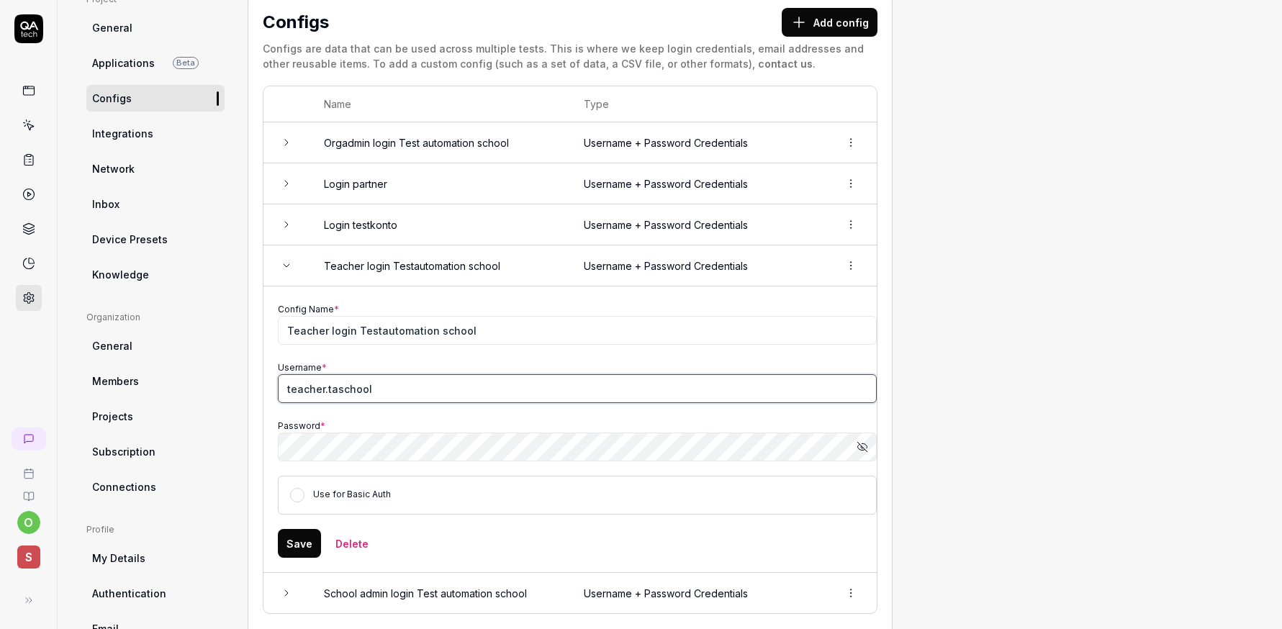
drag, startPoint x: 387, startPoint y: 389, endPoint x: 285, endPoint y: 388, distance: 101.5
click at [285, 388] on input "teacher.taschool" at bounding box center [577, 388] width 599 height 29
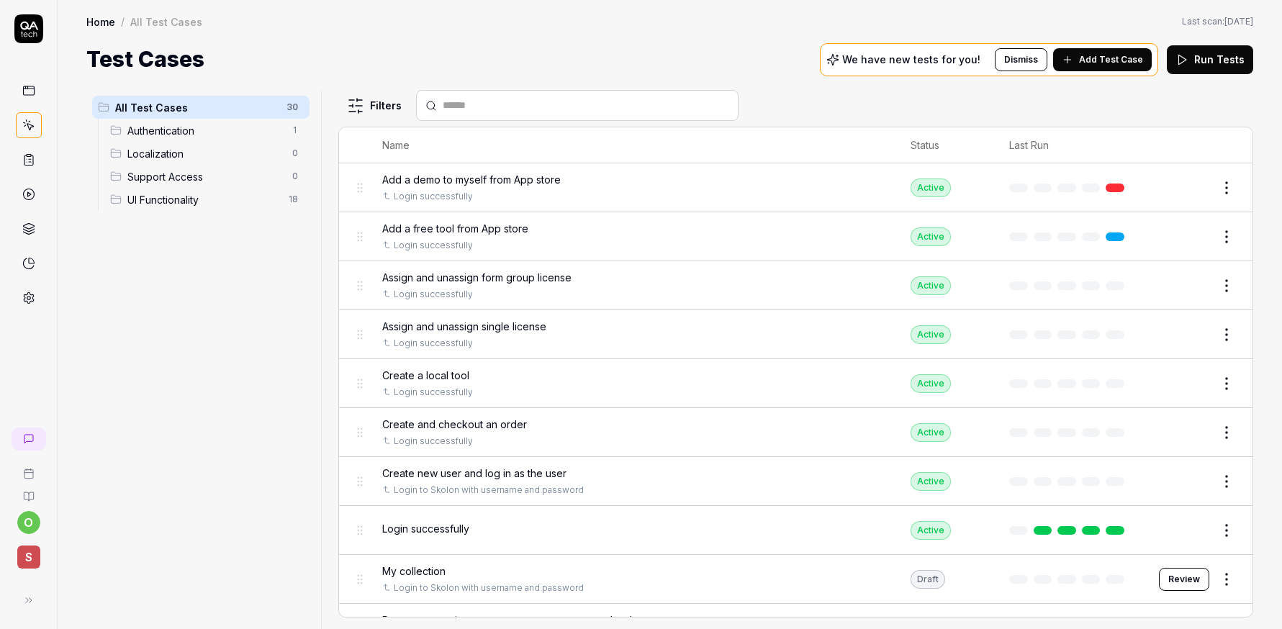
click at [668, 237] on div "Add a free tool from App store Login successfully" at bounding box center [632, 236] width 500 height 31
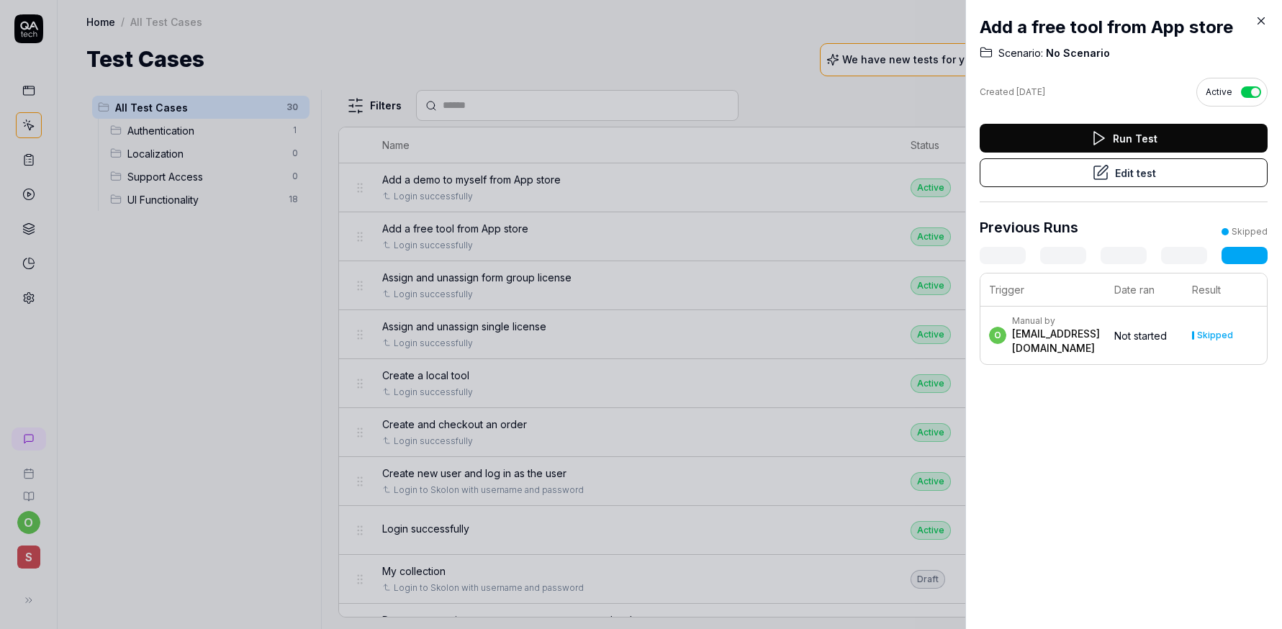
click at [1255, 25] on icon at bounding box center [1261, 20] width 13 height 13
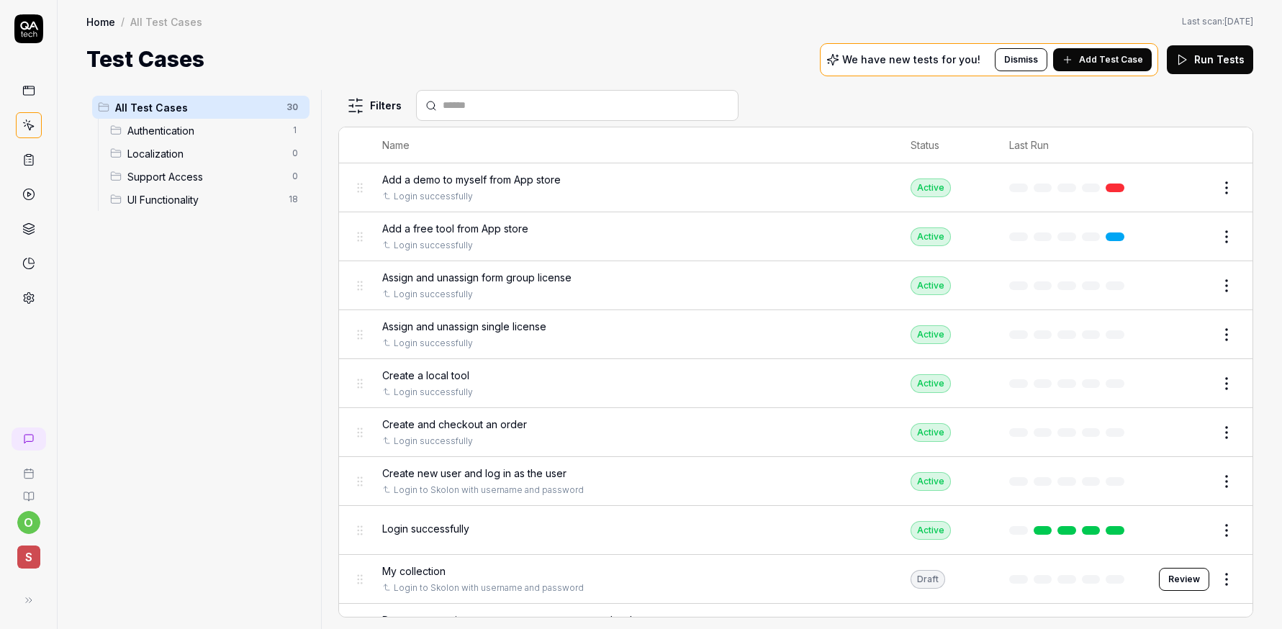
click at [663, 271] on div "Assign and unassign form group license" at bounding box center [632, 277] width 500 height 15
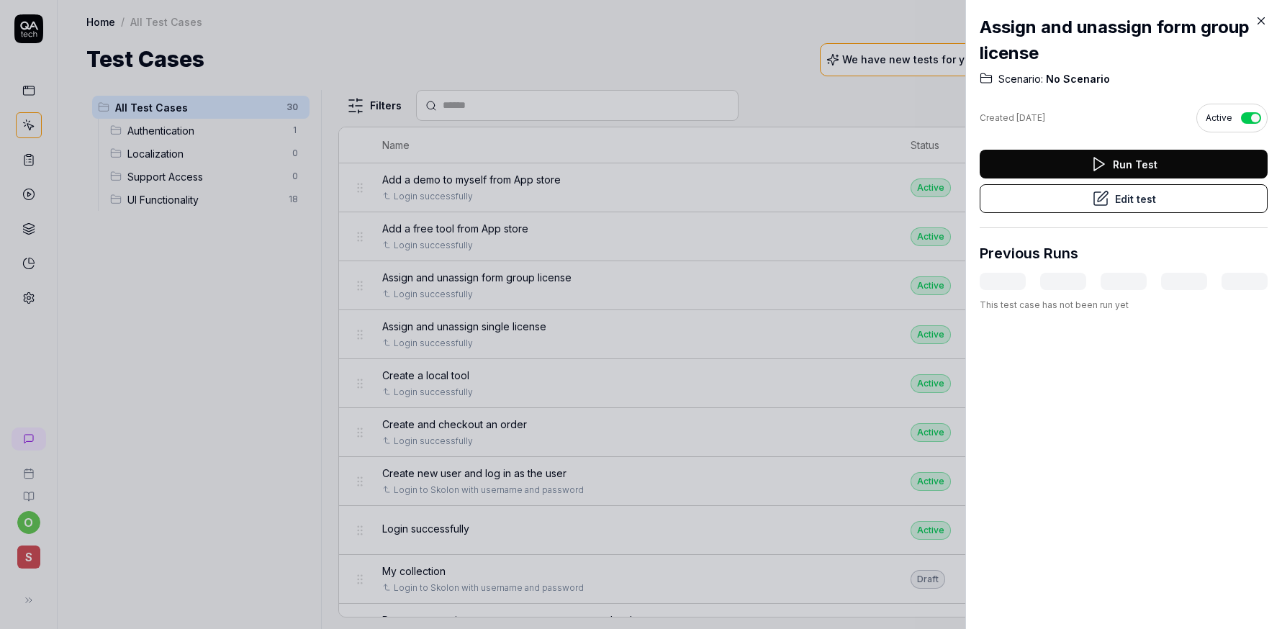
click at [1262, 22] on icon at bounding box center [1262, 21] width 6 height 6
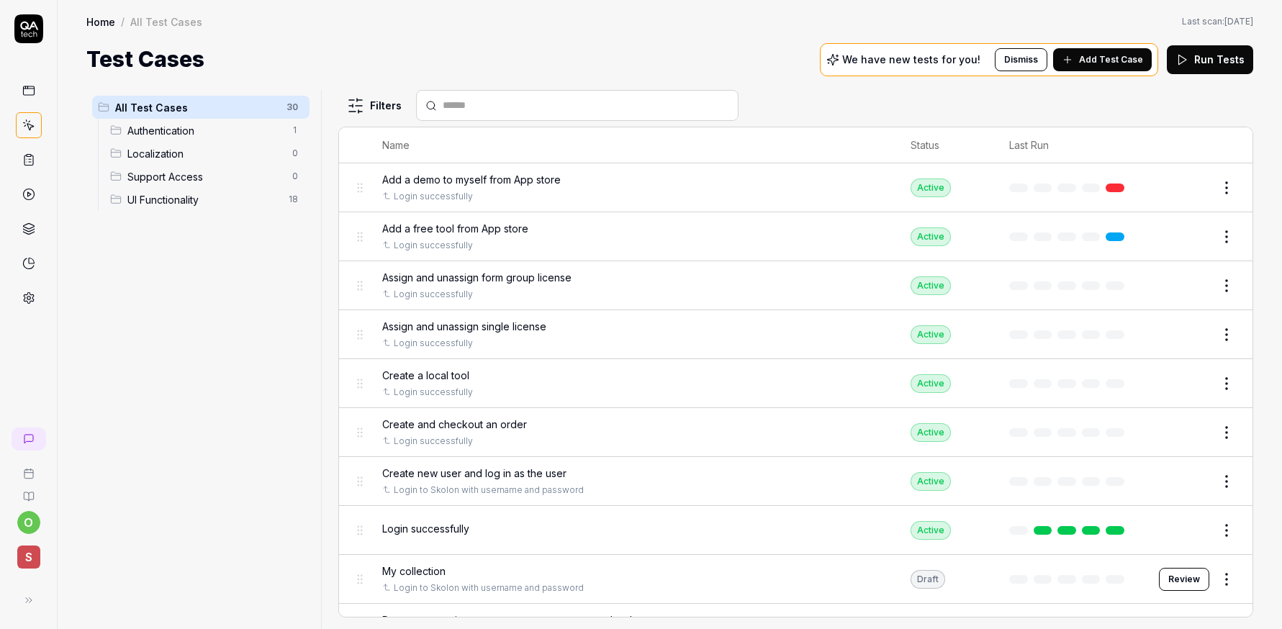
click at [446, 377] on span "Create a local tool" at bounding box center [425, 375] width 87 height 15
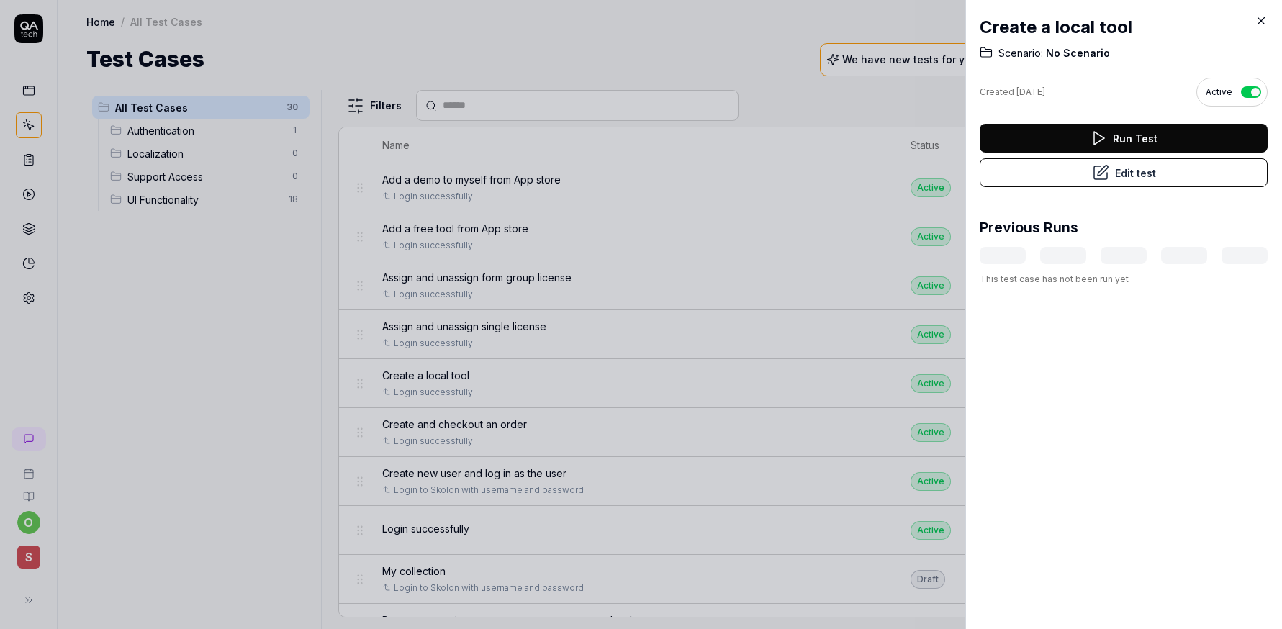
click at [1128, 179] on button "Edit test" at bounding box center [1124, 172] width 288 height 29
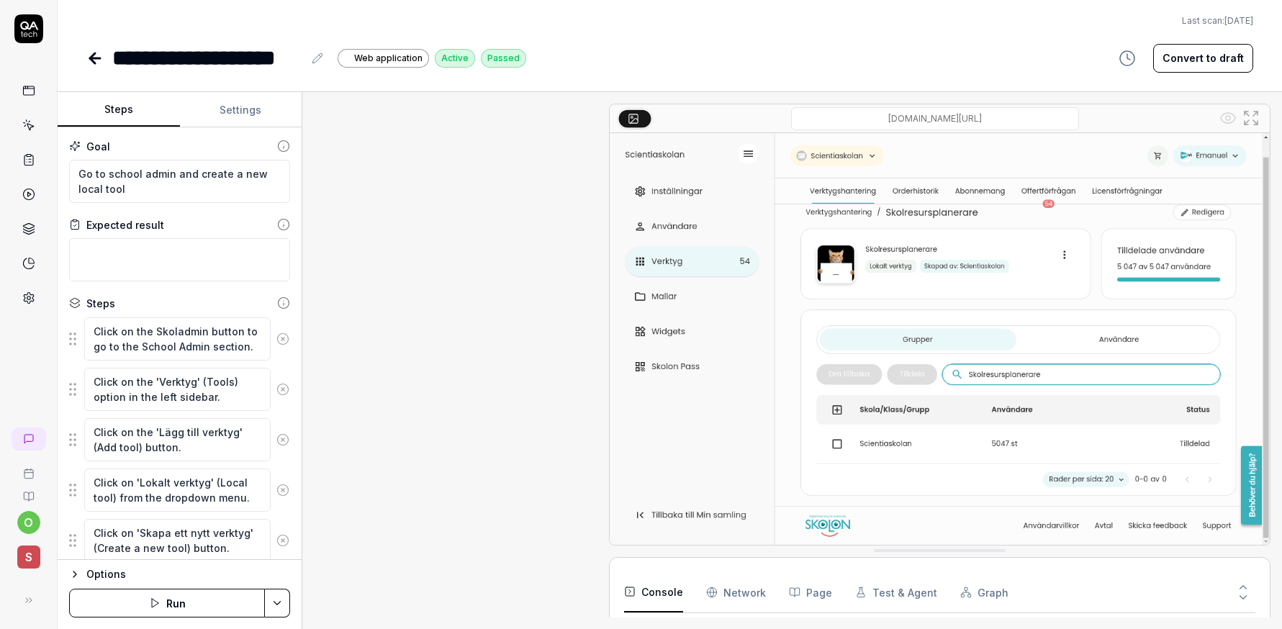
scroll to position [1081, 0]
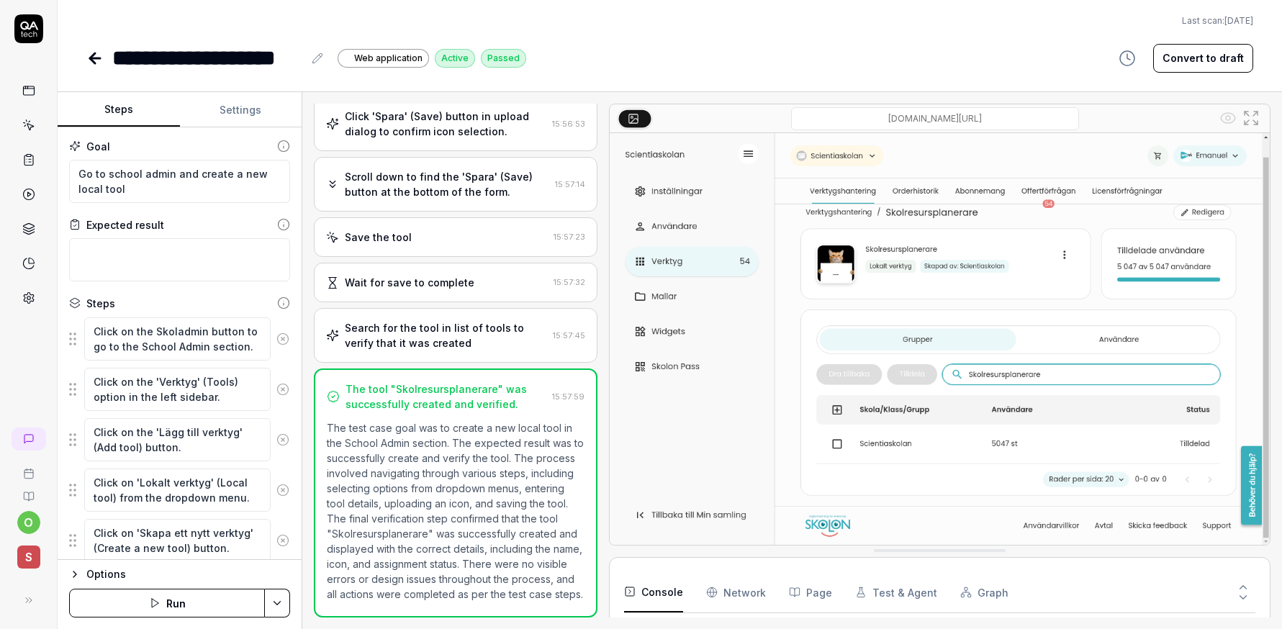
scroll to position [586, 0]
click at [244, 112] on button "Settings" at bounding box center [241, 110] width 122 height 35
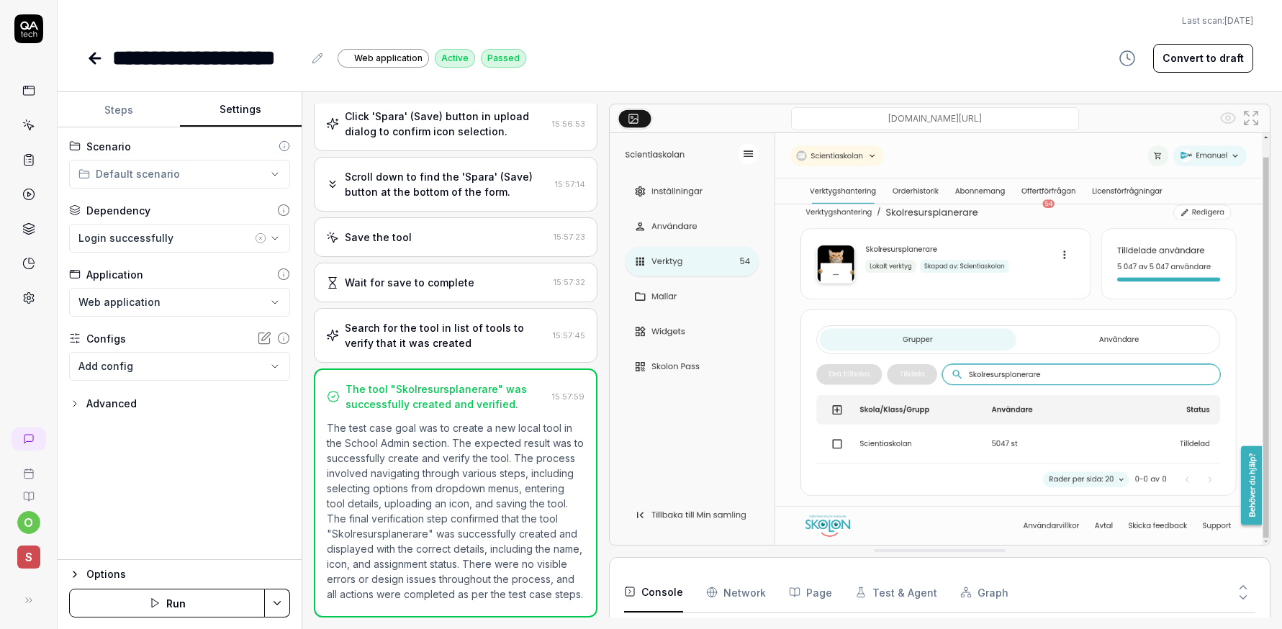
click at [138, 112] on button "Steps" at bounding box center [119, 110] width 122 height 35
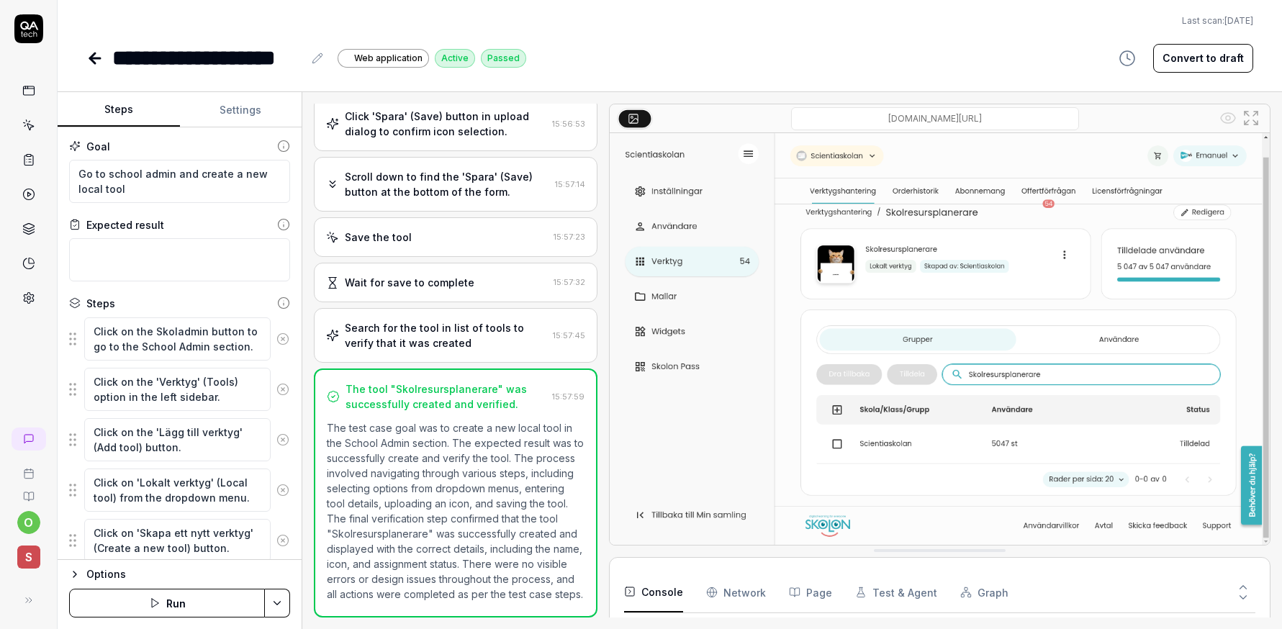
click at [174, 607] on button "Run" at bounding box center [167, 603] width 196 height 29
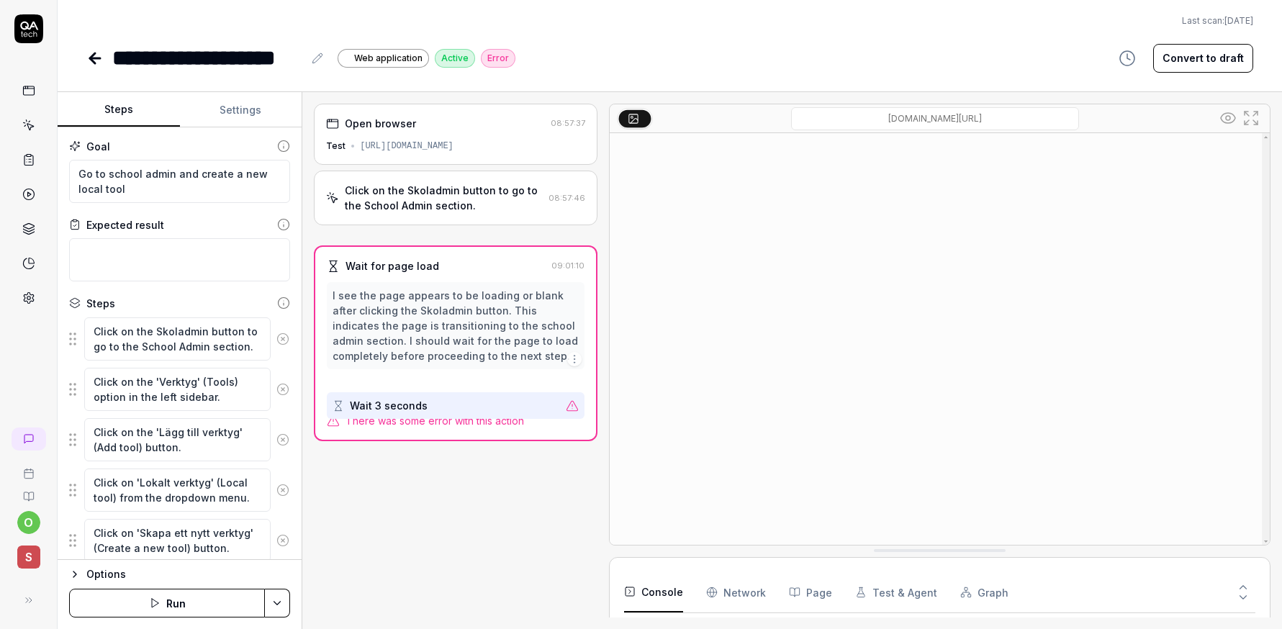
type textarea "*"
